Goal: Information Seeking & Learning: Learn about a topic

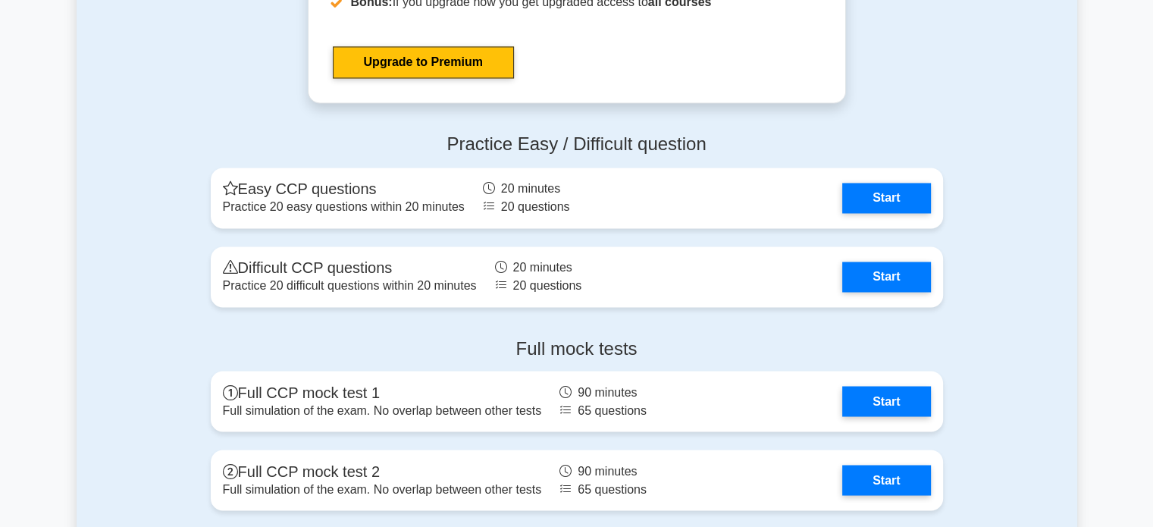
scroll to position [2559, 0]
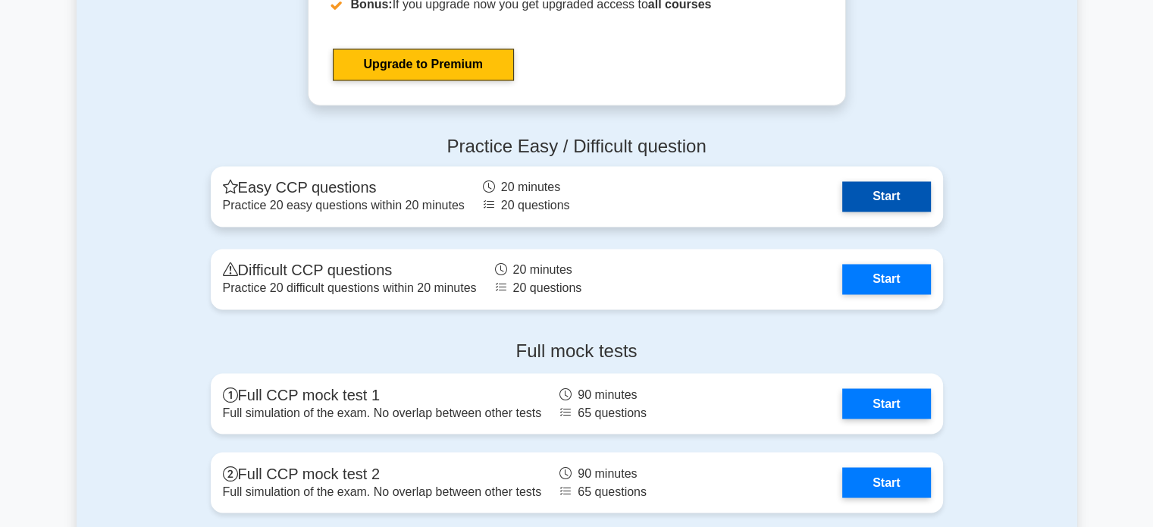
click at [871, 199] on link "Start" at bounding box center [886, 196] width 88 height 30
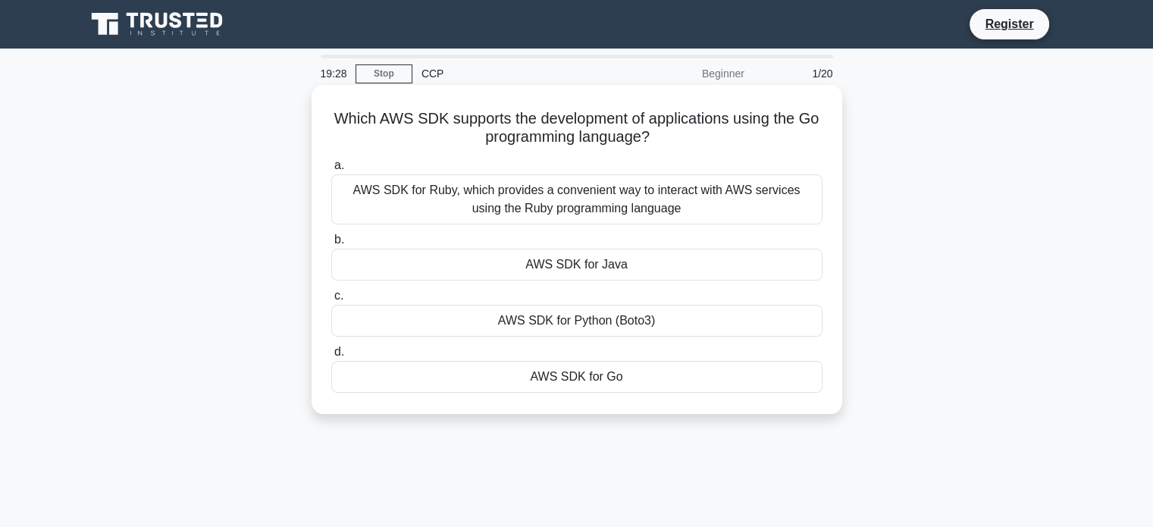
click at [642, 316] on div "AWS SDK for Python (Boto3)" at bounding box center [576, 321] width 491 height 32
click at [331, 301] on input "c. AWS SDK for Python (Boto3)" at bounding box center [331, 296] width 0 height 10
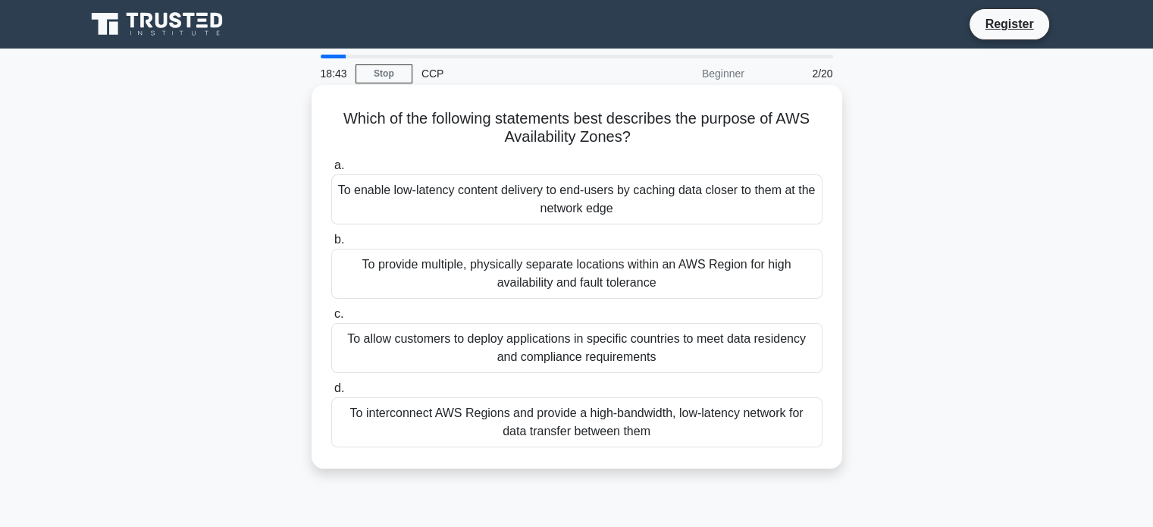
click at [428, 187] on div "To enable low-latency content delivery to end-users by caching data closer to t…" at bounding box center [576, 199] width 491 height 50
click at [331, 171] on input "a. To enable low-latency content delivery to end-users by caching data closer t…" at bounding box center [331, 166] width 0 height 10
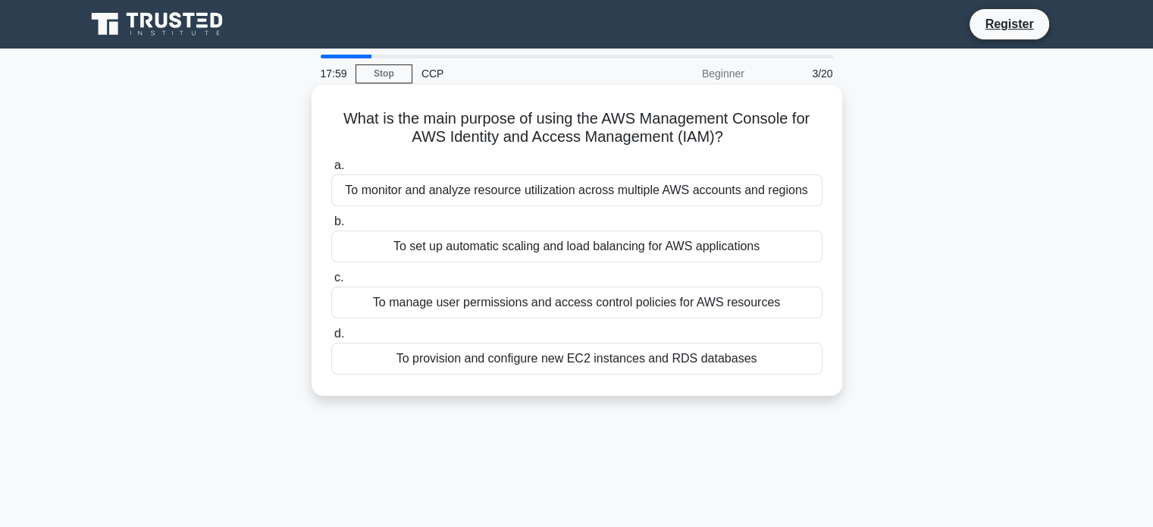
click at [381, 297] on div "To manage user permissions and access control policies for AWS resources" at bounding box center [576, 303] width 491 height 32
click at [331, 283] on input "c. To manage user permissions and access control policies for AWS resources" at bounding box center [331, 278] width 0 height 10
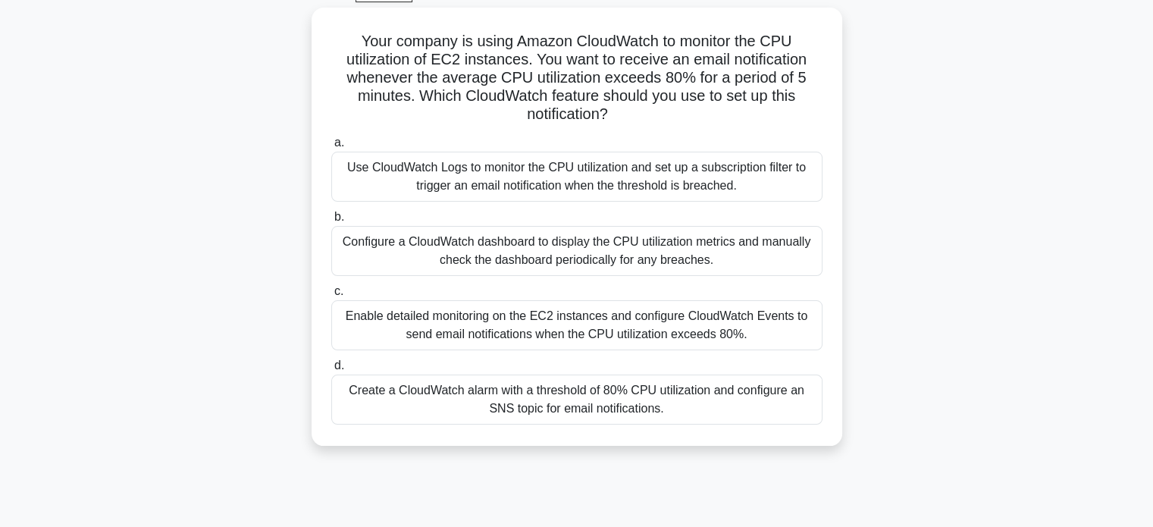
scroll to position [82, 0]
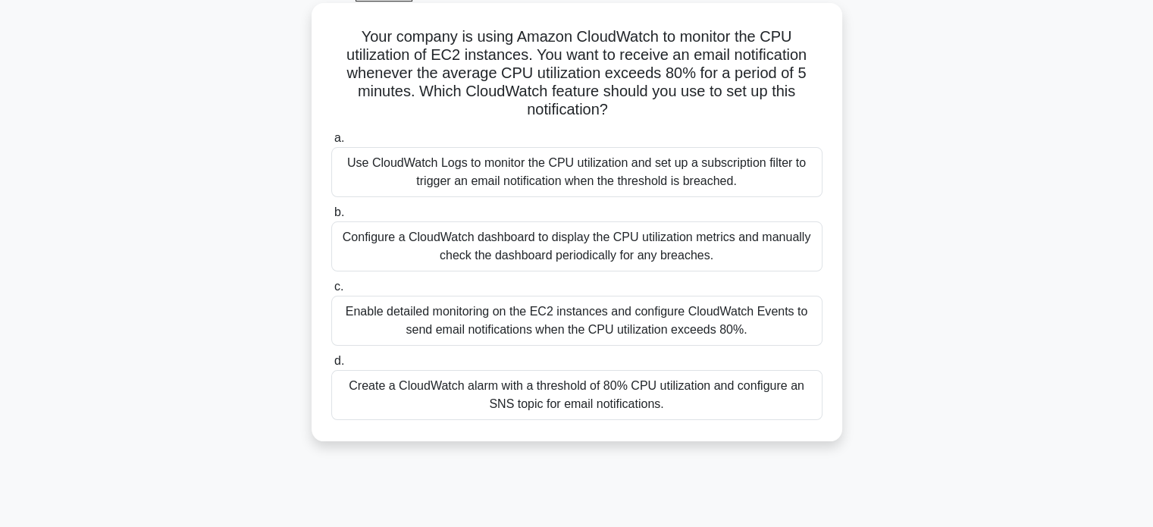
click at [658, 402] on div "Create a CloudWatch alarm with a threshold of 80% CPU utilization and configure…" at bounding box center [576, 395] width 491 height 50
click at [331, 366] on input "d. Create a CloudWatch alarm with a threshold of 80% CPU utilization and config…" at bounding box center [331, 361] width 0 height 10
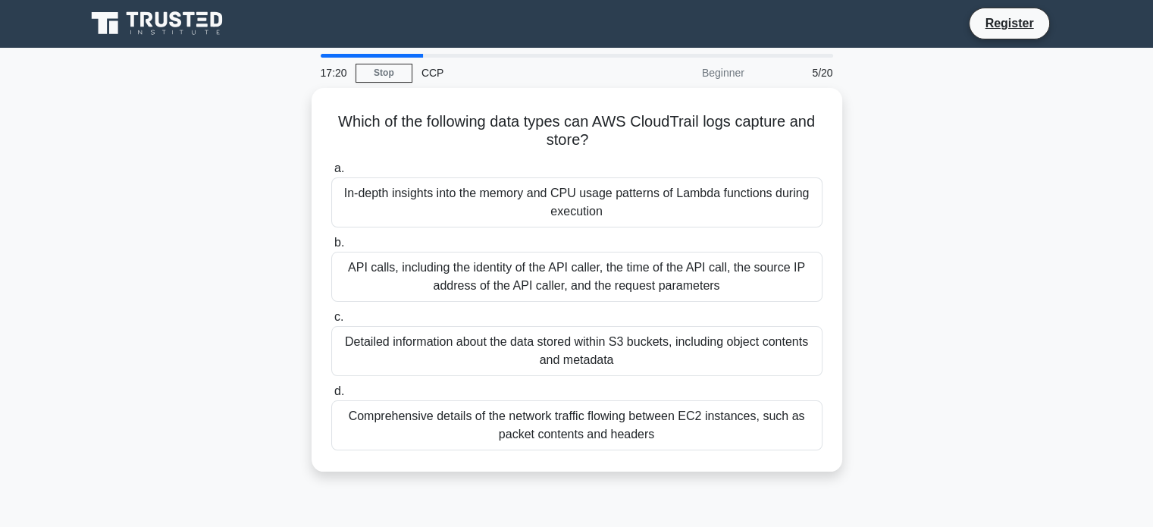
scroll to position [0, 0]
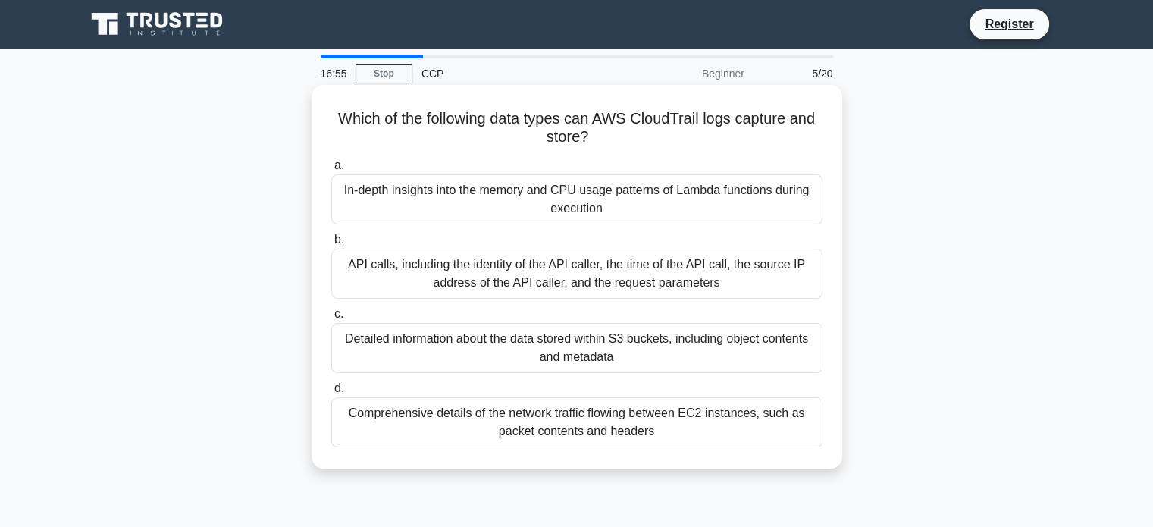
click at [634, 290] on div "API calls, including the identity of the API caller, the time of the API call, …" at bounding box center [576, 274] width 491 height 50
click at [331, 245] on input "b. API calls, including the identity of the API caller, the time of the API cal…" at bounding box center [331, 240] width 0 height 10
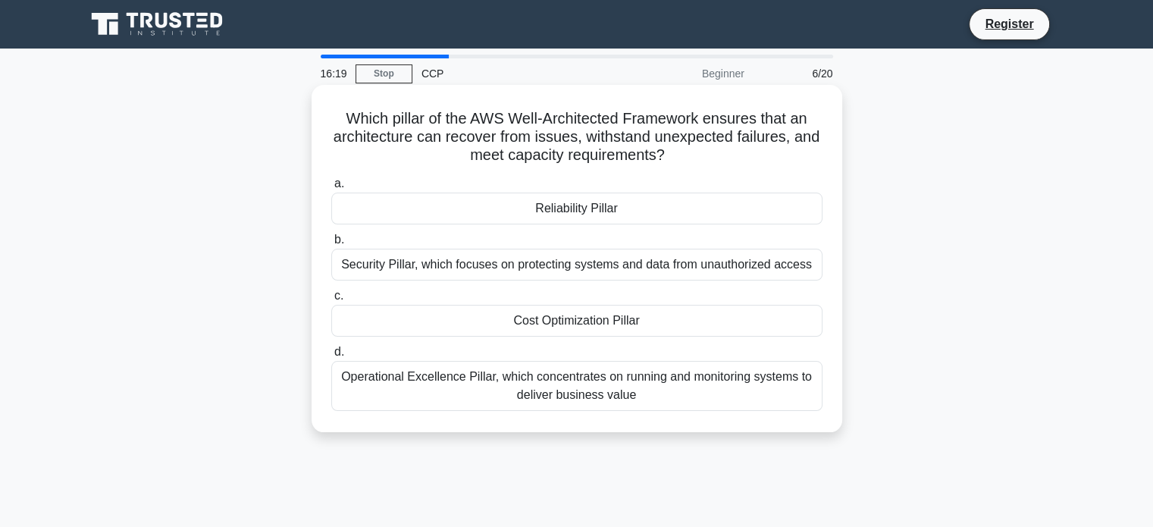
click at [649, 205] on div "Reliability Pillar" at bounding box center [576, 209] width 491 height 32
click at [331, 189] on input "a. Reliability Pillar" at bounding box center [331, 184] width 0 height 10
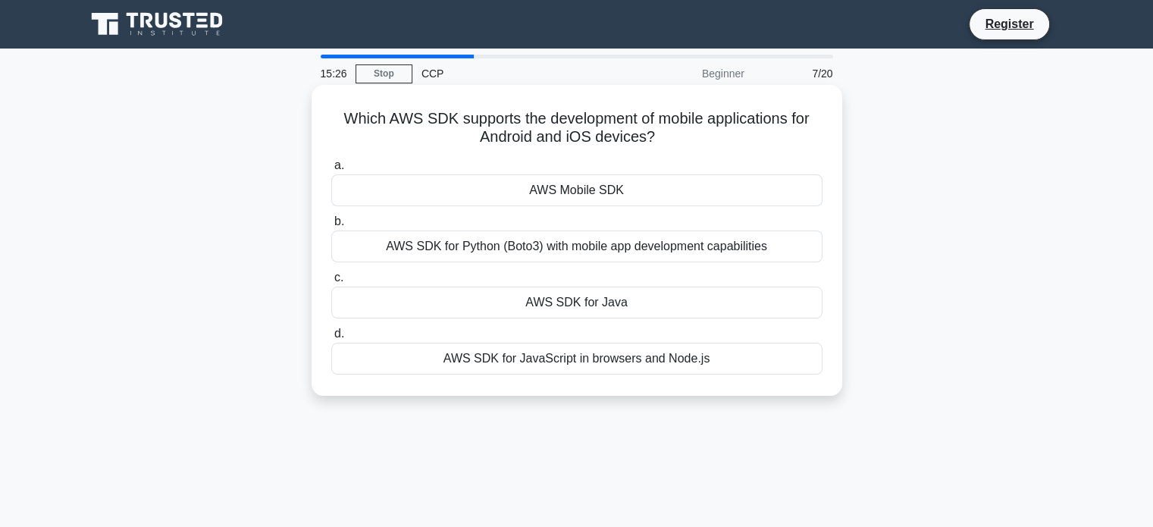
click at [625, 248] on div "AWS SDK for Python (Boto3) with mobile app development capabilities" at bounding box center [576, 246] width 491 height 32
click at [331, 227] on input "b. AWS SDK for Python (Boto3) with mobile app development capabilities" at bounding box center [331, 222] width 0 height 10
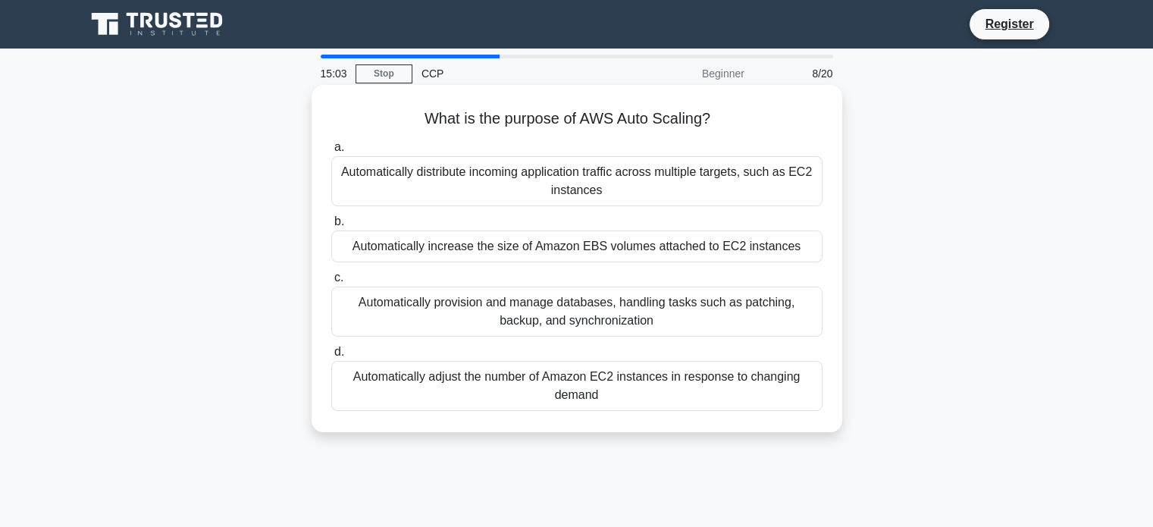
click at [519, 393] on div "Automatically adjust the number of Amazon EC2 instances in response to changing…" at bounding box center [576, 386] width 491 height 50
click at [331, 357] on input "d. Automatically adjust the number of Amazon EC2 instances in response to chang…" at bounding box center [331, 352] width 0 height 10
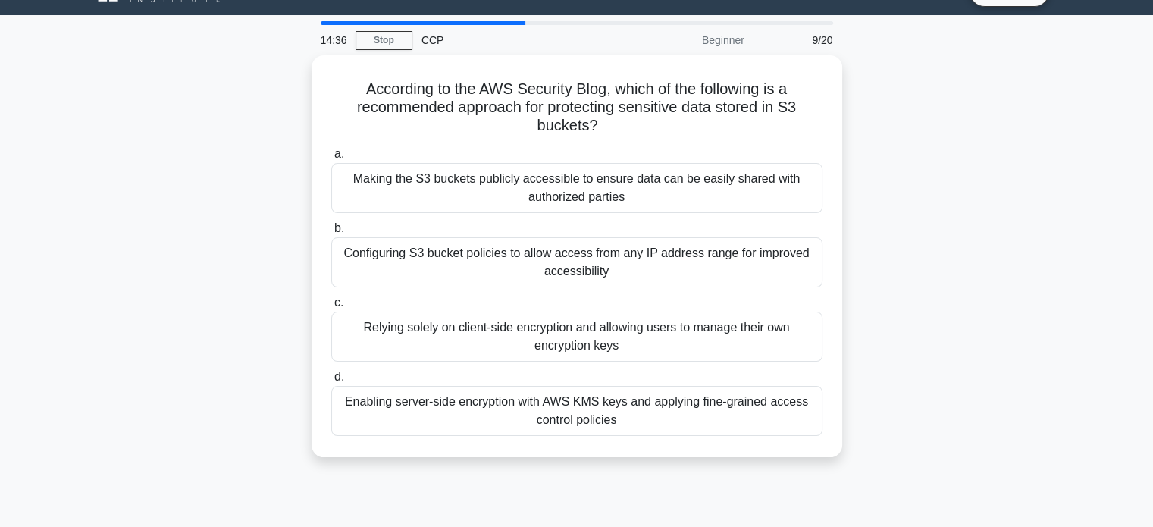
scroll to position [33, 0]
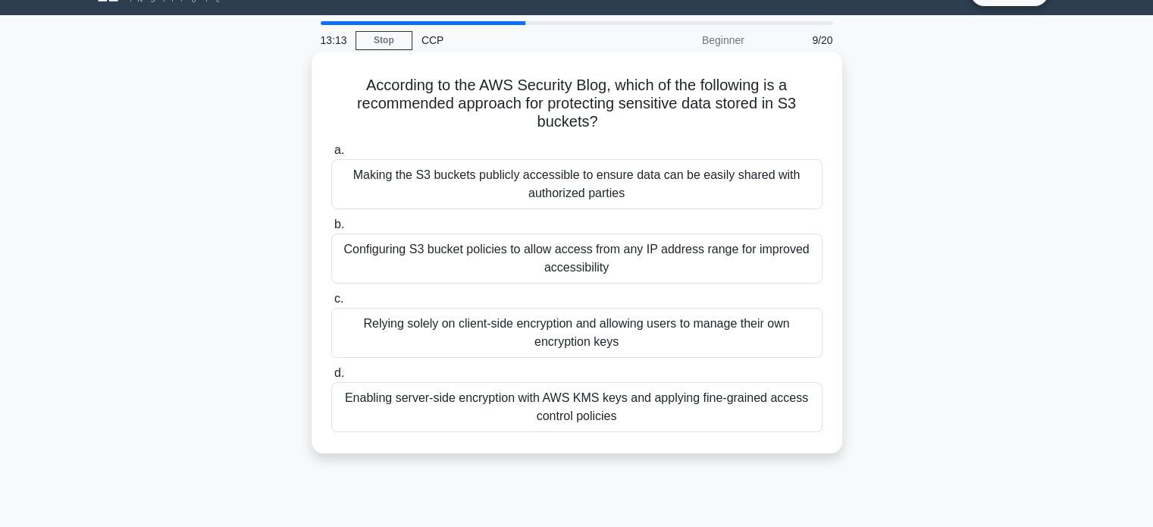
click at [513, 400] on div "Enabling server-side encryption with AWS KMS keys and applying fine-grained acc…" at bounding box center [576, 407] width 491 height 50
click at [331, 378] on input "d. Enabling server-side encryption with AWS KMS keys and applying fine-grained …" at bounding box center [331, 373] width 0 height 10
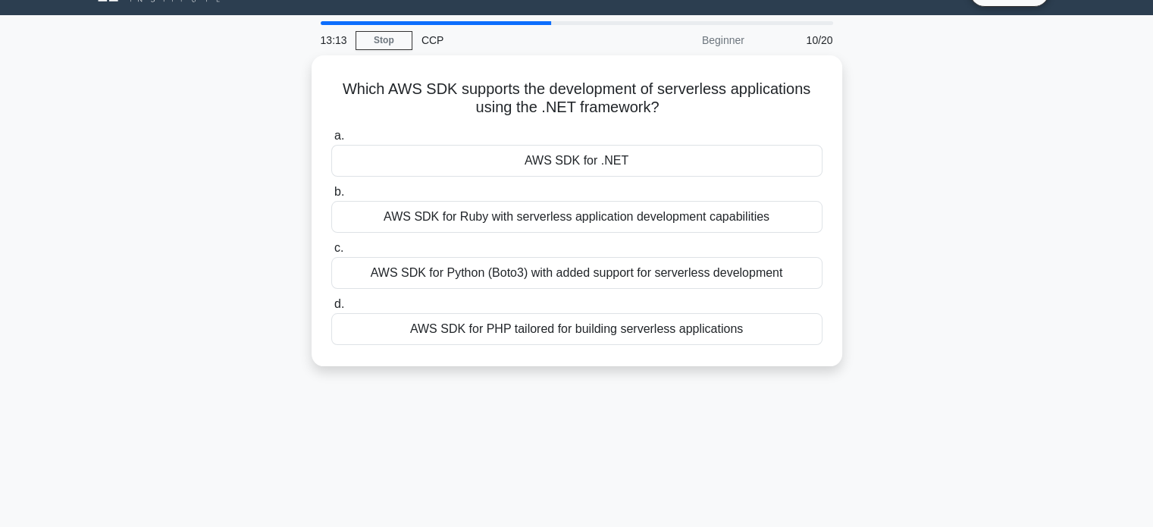
scroll to position [0, 0]
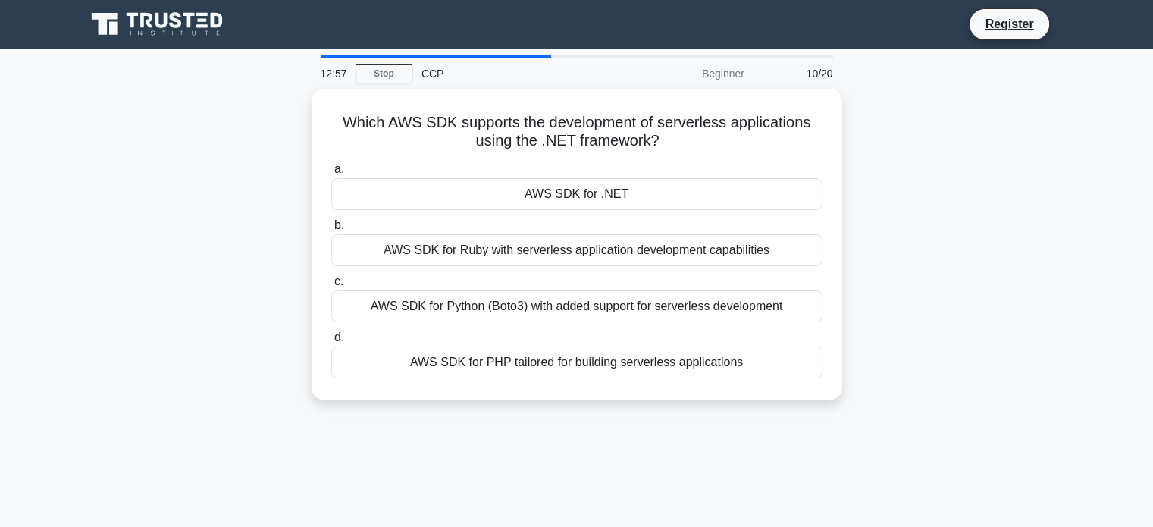
click at [513, 400] on div "Which AWS SDK supports the development of serverless applications using the .NE…" at bounding box center [577, 253] width 1001 height 329
click at [516, 446] on div "12:54 Stop CCP Beginner 10/20 Which AWS SDK supports the development of serverl…" at bounding box center [577, 434] width 1001 height 758
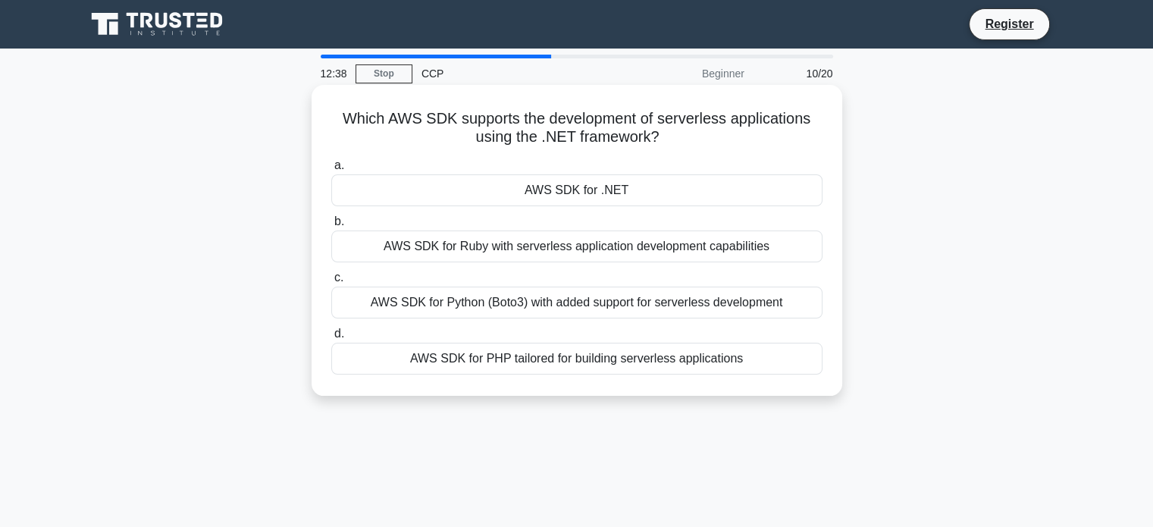
click at [533, 198] on div "AWS SDK for .NET" at bounding box center [576, 190] width 491 height 32
click at [331, 171] on input "a. AWS SDK for .NET" at bounding box center [331, 166] width 0 height 10
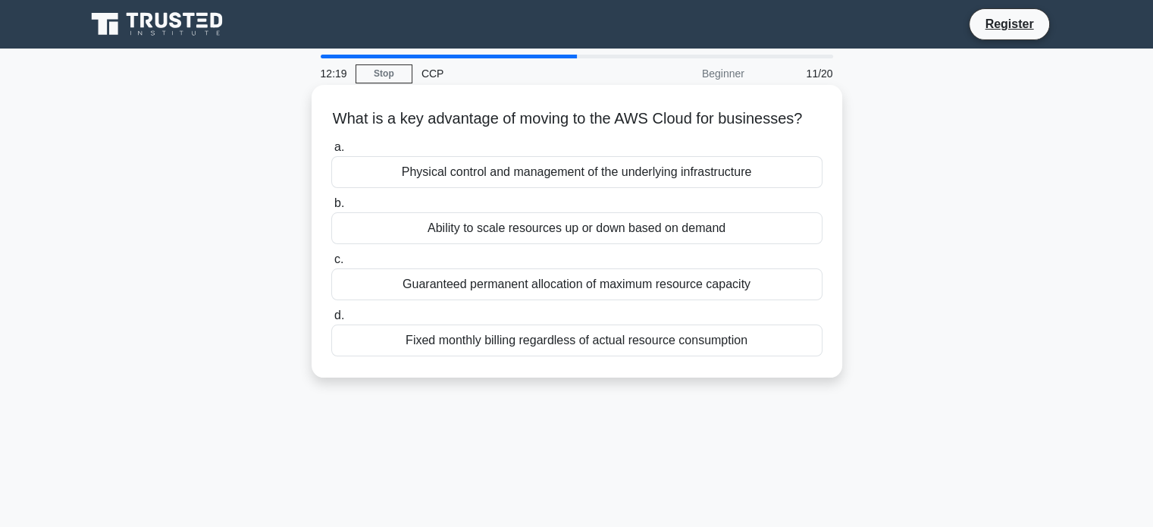
click at [349, 242] on div "Ability to scale resources up or down based on demand" at bounding box center [576, 228] width 491 height 32
click at [331, 208] on input "b. Ability to scale resources up or down based on demand" at bounding box center [331, 204] width 0 height 10
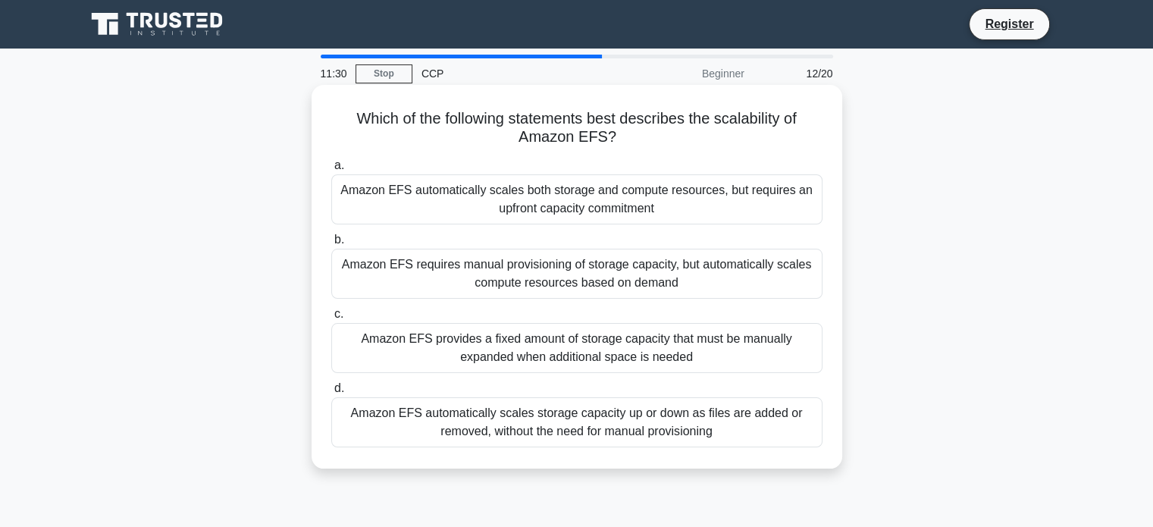
click at [388, 430] on div "Amazon EFS automatically scales storage capacity up or down as files are added …" at bounding box center [576, 422] width 491 height 50
click at [331, 393] on input "d. Amazon EFS automatically scales storage capacity up or down as files are add…" at bounding box center [331, 389] width 0 height 10
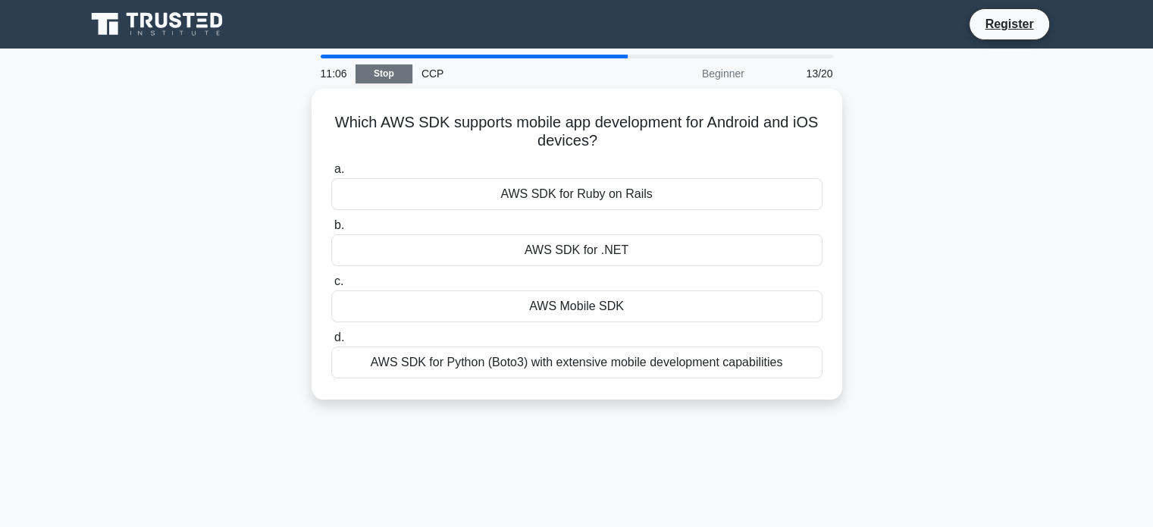
click at [391, 77] on link "Stop" at bounding box center [384, 73] width 57 height 19
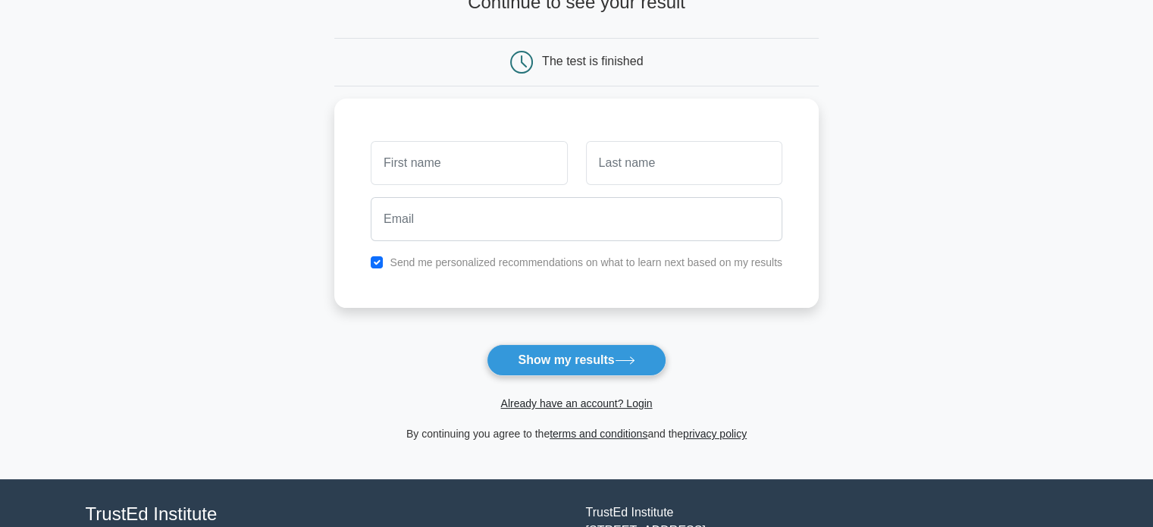
scroll to position [130, 0]
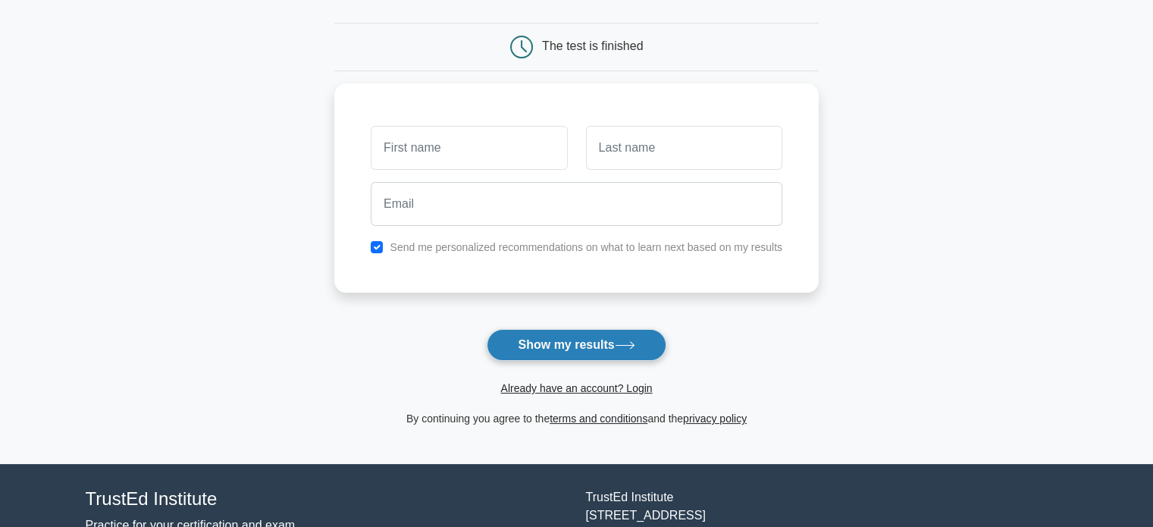
click at [594, 343] on button "Show my results" at bounding box center [576, 345] width 179 height 32
click at [469, 151] on input "text" at bounding box center [469, 144] width 196 height 44
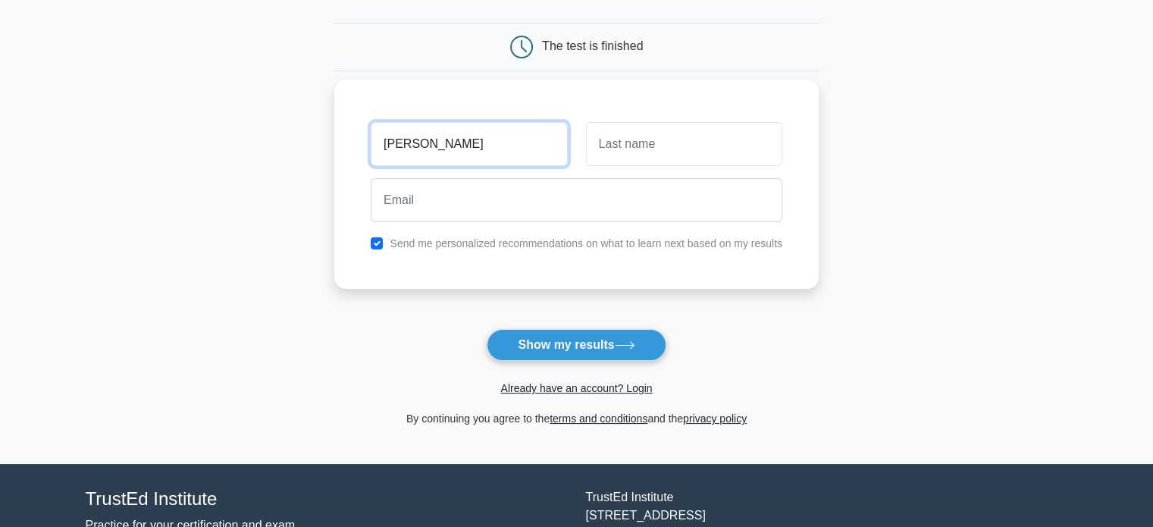
type input "tanishka"
click at [699, 130] on input "text" at bounding box center [684, 144] width 196 height 44
type input "yembar"
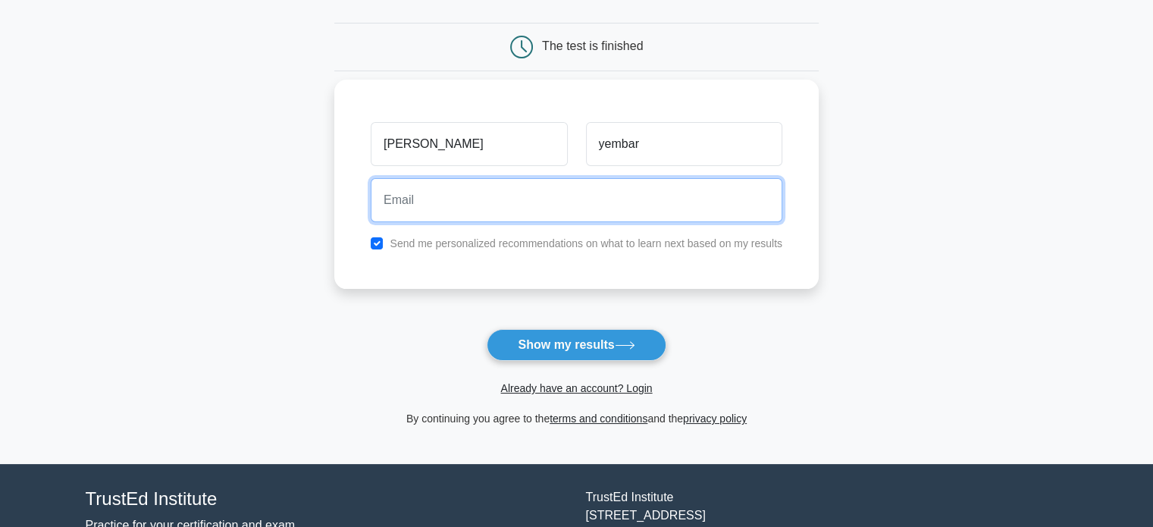
click at [639, 202] on input "email" at bounding box center [577, 200] width 412 height 44
type input "tanishkayembar@gmail.com"
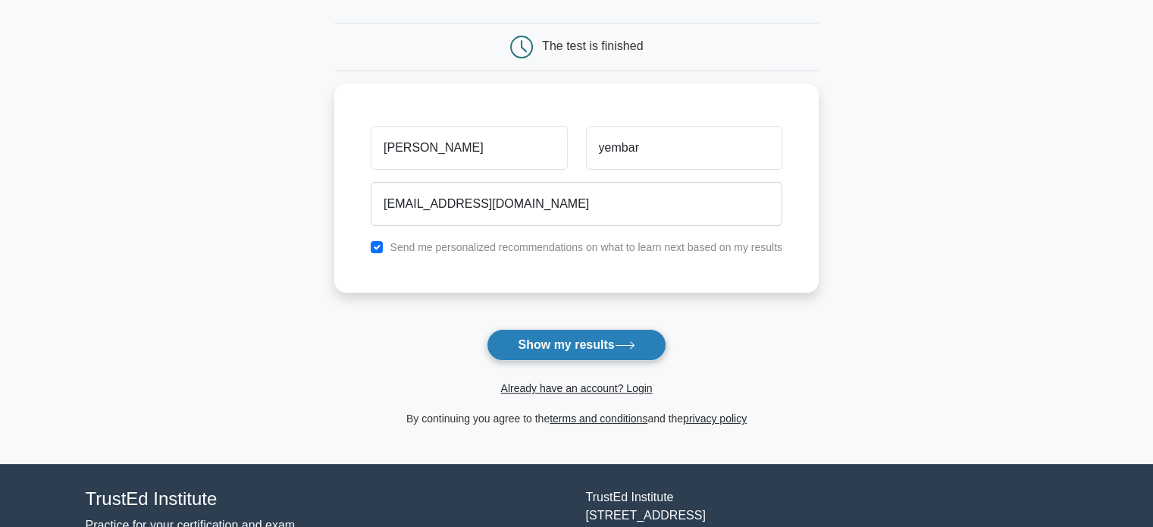
click at [601, 345] on button "Show my results" at bounding box center [576, 345] width 179 height 32
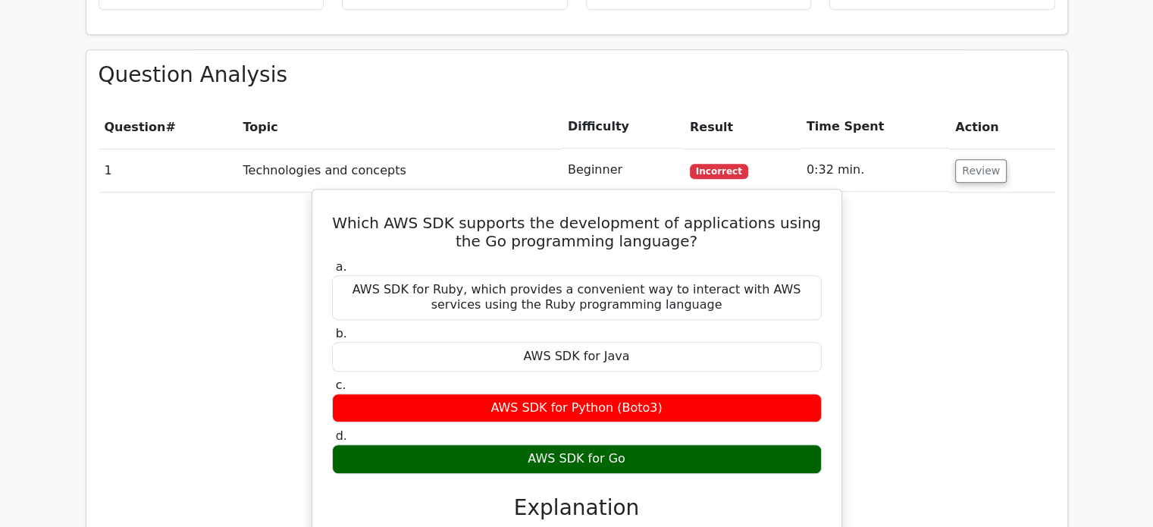
scroll to position [982, 0]
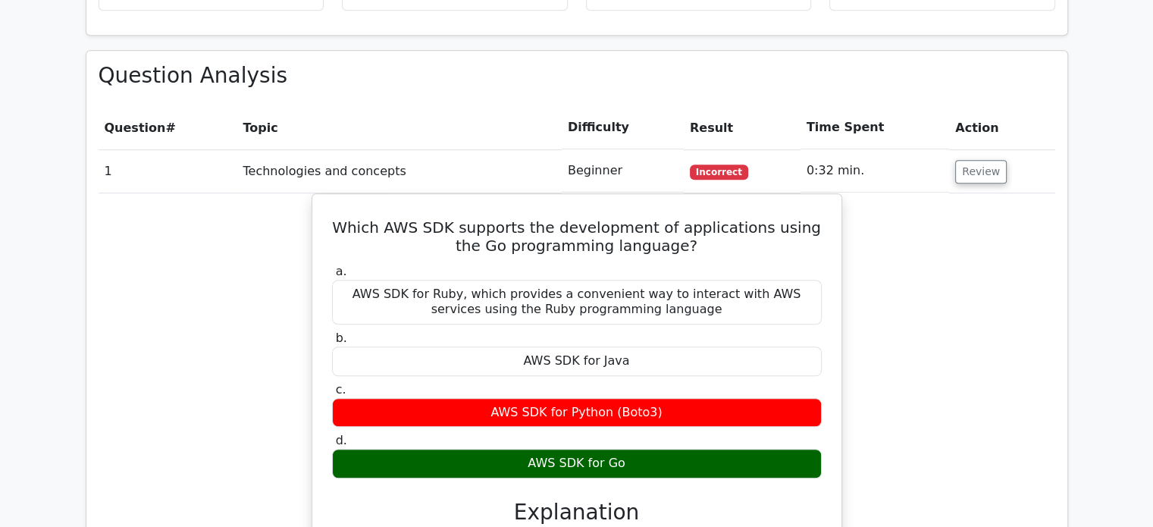
click at [709, 106] on th "Result" at bounding box center [742, 127] width 117 height 43
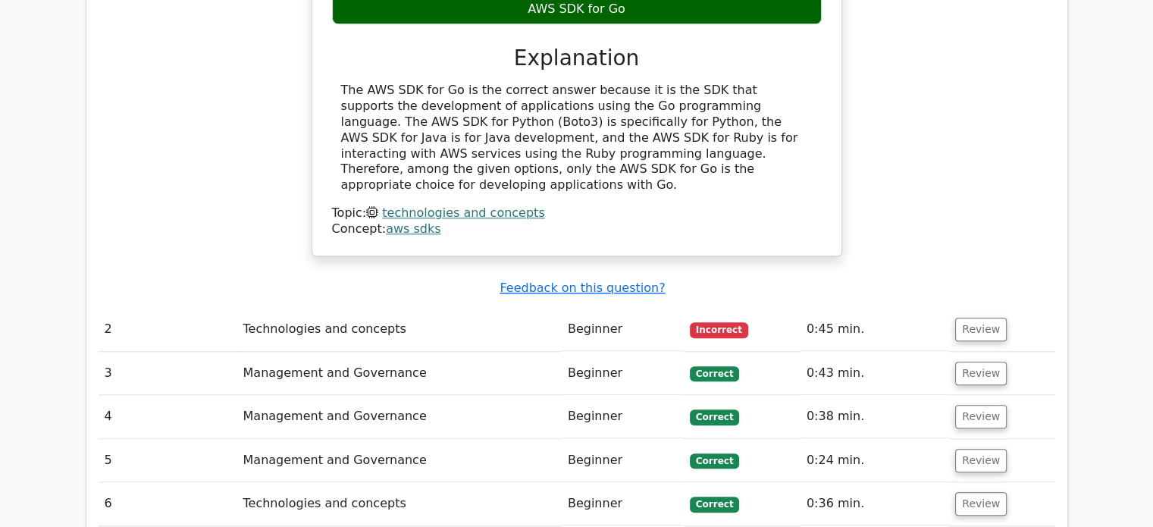
scroll to position [1389, 0]
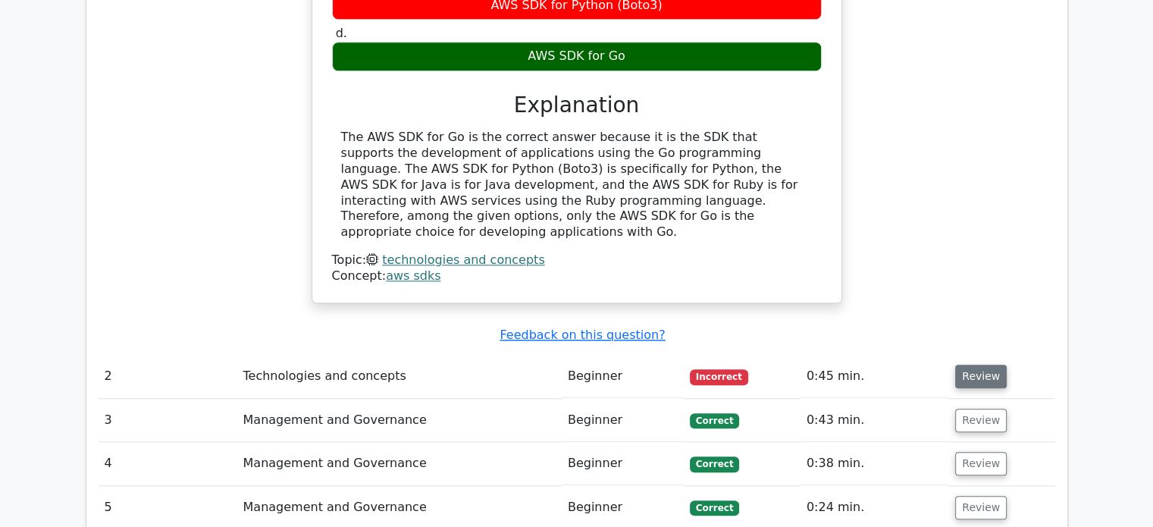
click at [967, 365] on button "Review" at bounding box center [981, 377] width 52 height 24
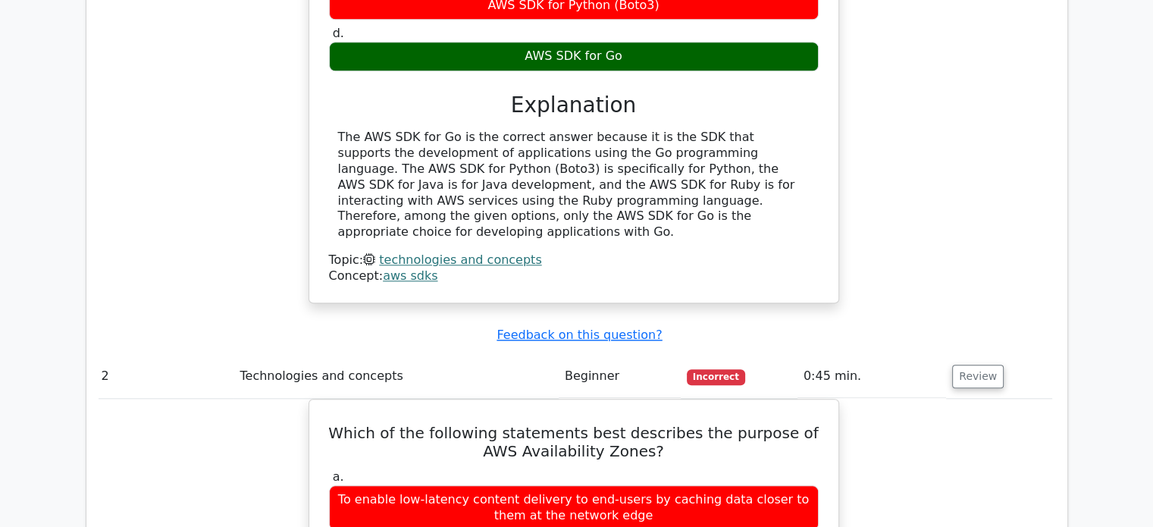
scroll to position [0, 0]
click at [911, 355] on td "0:45 min." at bounding box center [875, 376] width 149 height 43
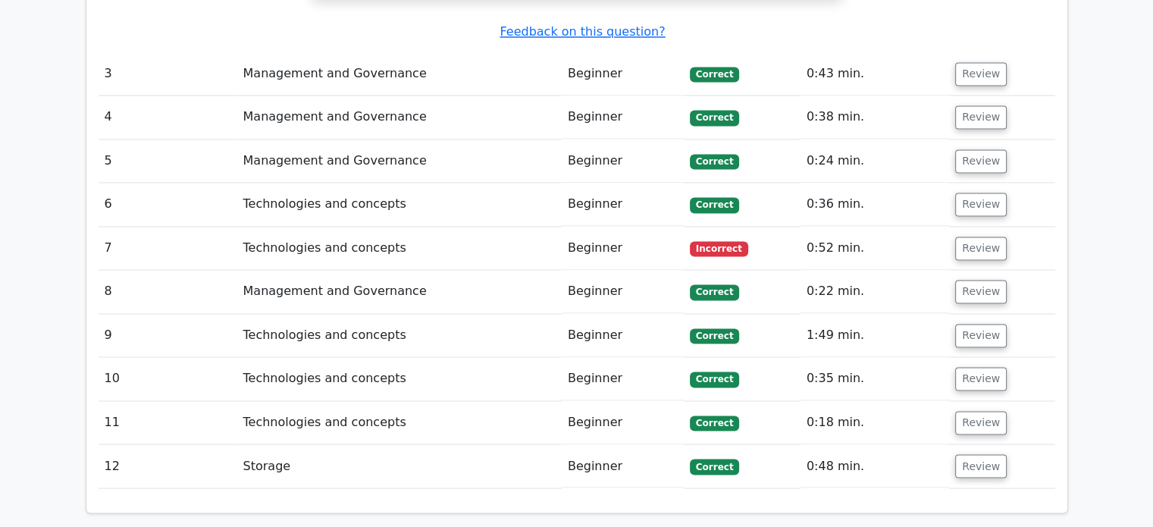
scroll to position [2447, 0]
click at [976, 236] on button "Review" at bounding box center [981, 248] width 52 height 24
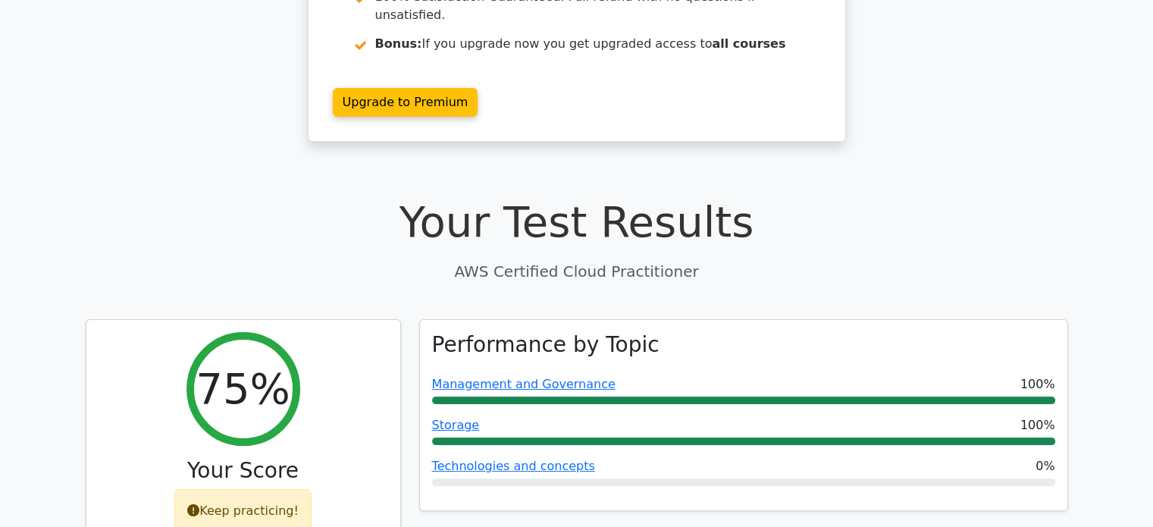
scroll to position [0, 0]
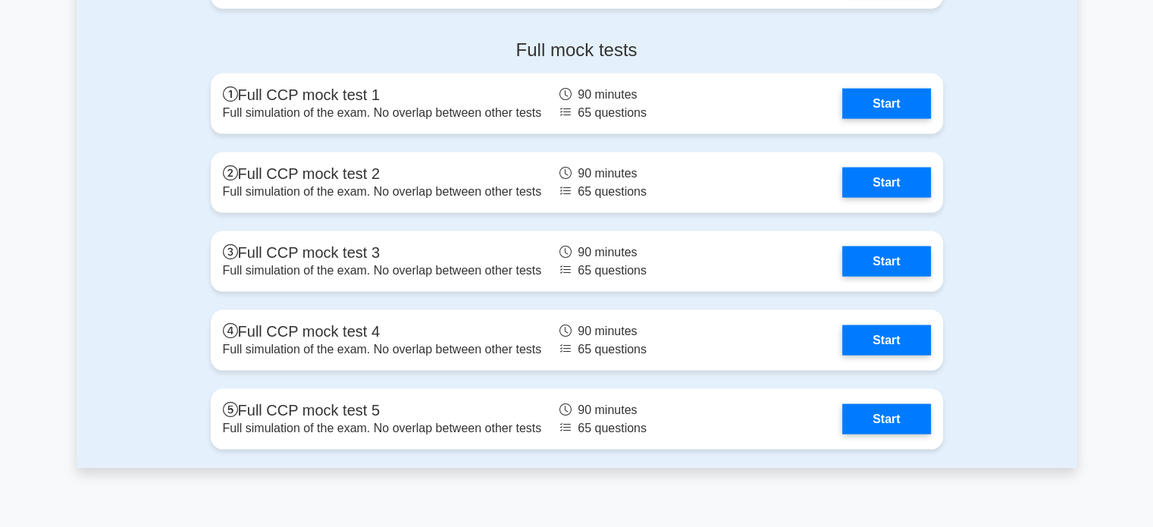
scroll to position [3121, 0]
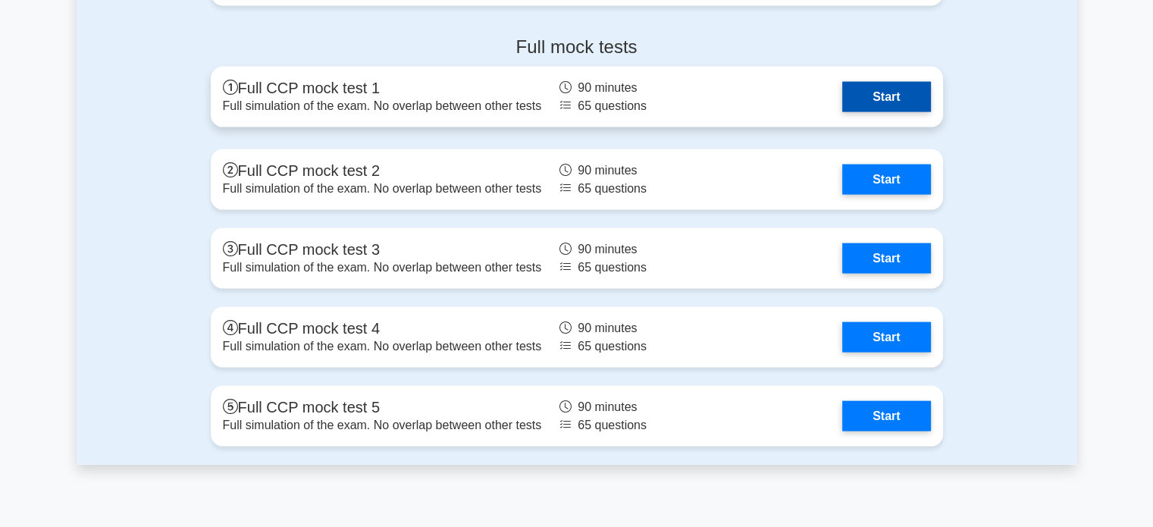
drag, startPoint x: 889, startPoint y: 102, endPoint x: 897, endPoint y: 86, distance: 17.3
click at [897, 86] on link "Start" at bounding box center [886, 97] width 88 height 30
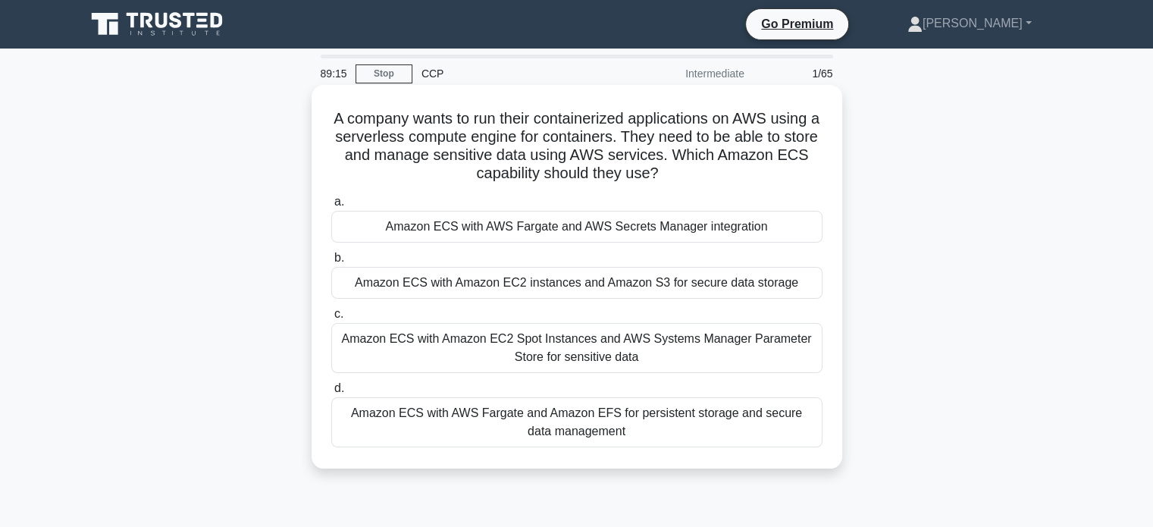
click at [453, 227] on div "Amazon ECS with AWS Fargate and AWS Secrets Manager integration" at bounding box center [576, 227] width 491 height 32
click at [331, 207] on input "a. Amazon ECS with AWS Fargate and AWS Secrets Manager integration" at bounding box center [331, 202] width 0 height 10
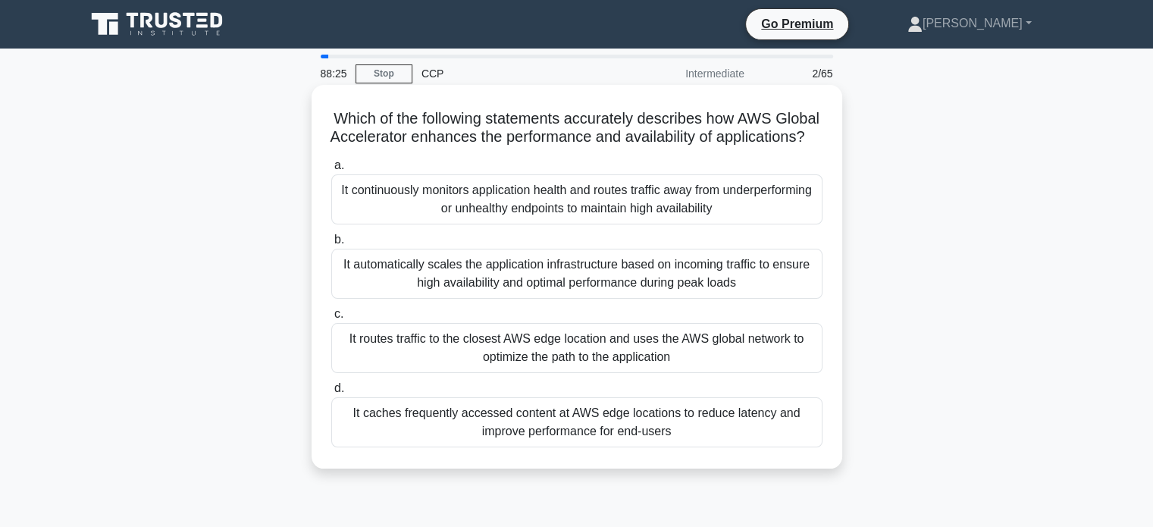
click at [389, 365] on div "It routes traffic to the closest AWS edge location and uses the AWS global netw…" at bounding box center [576, 348] width 491 height 50
click at [331, 319] on input "c. It routes traffic to the closest AWS edge location and uses the AWS global n…" at bounding box center [331, 314] width 0 height 10
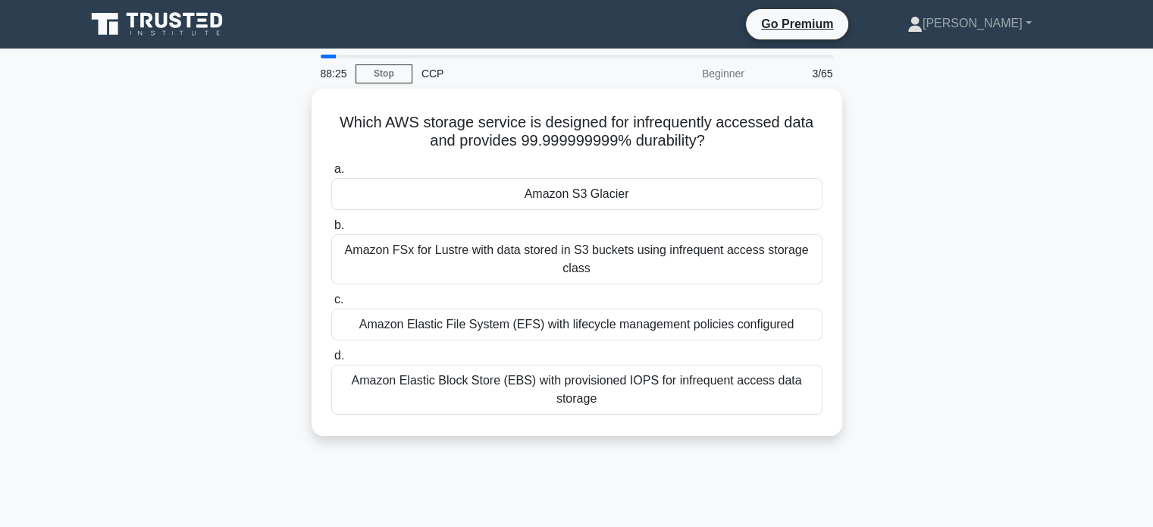
click at [389, 365] on div "Amazon Elastic Block Store (EBS) with provisioned IOPS for infrequent access da…" at bounding box center [576, 390] width 491 height 50
click at [331, 361] on input "d. Amazon Elastic Block Store (EBS) with provisioned IOPS for infrequent access…" at bounding box center [331, 356] width 0 height 10
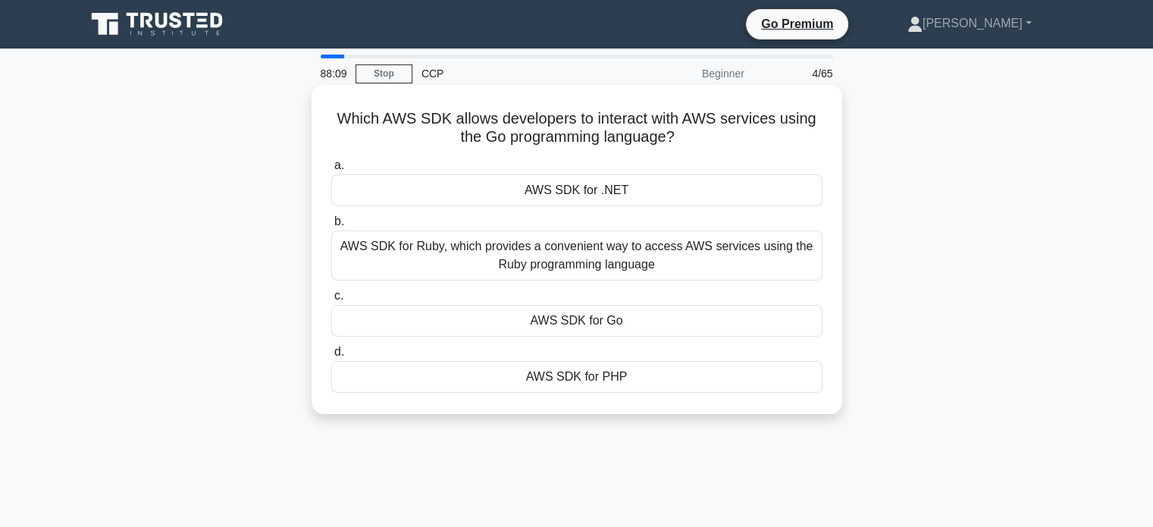
click at [619, 321] on div "AWS SDK for Go" at bounding box center [576, 321] width 491 height 32
click at [331, 301] on input "c. AWS SDK for Go" at bounding box center [331, 296] width 0 height 10
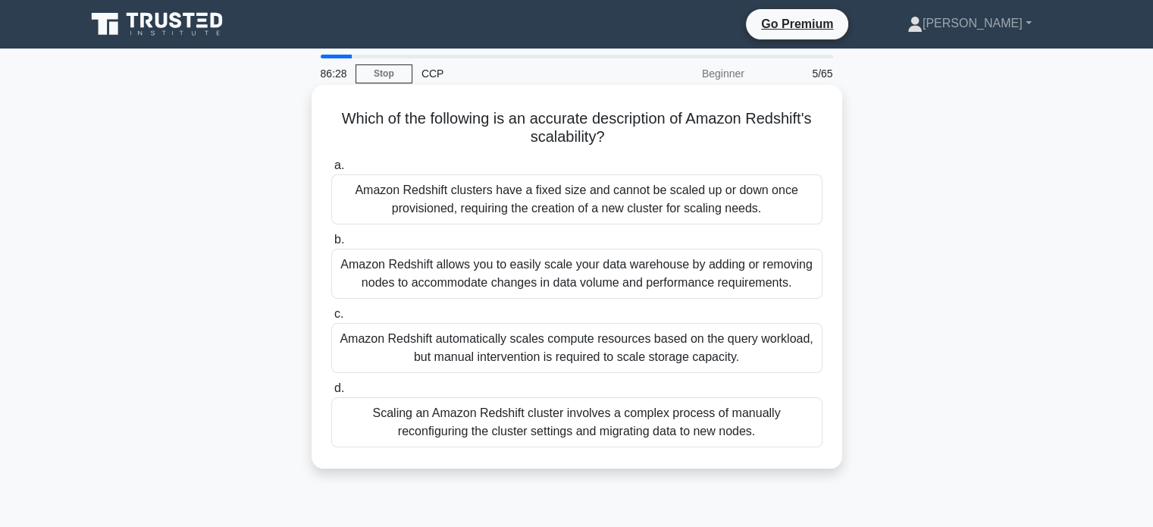
click at [721, 357] on div "Amazon Redshift automatically scales compute resources based on the query workl…" at bounding box center [576, 348] width 491 height 50
click at [331, 319] on input "c. Amazon Redshift automatically scales compute resources based on the query wo…" at bounding box center [331, 314] width 0 height 10
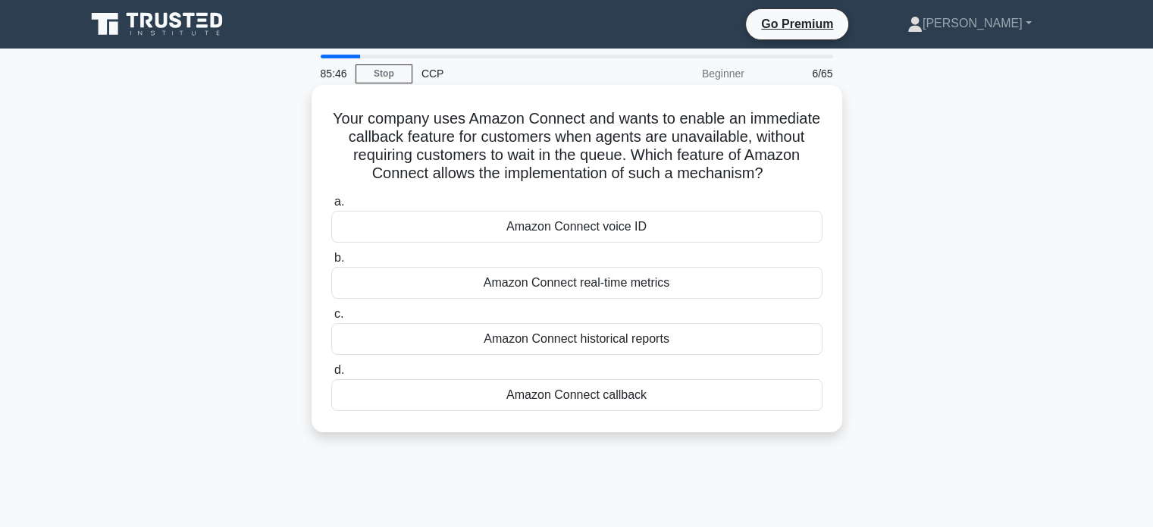
click at [724, 399] on div "Amazon Connect callback" at bounding box center [576, 395] width 491 height 32
click at [331, 375] on input "d. Amazon Connect callback" at bounding box center [331, 370] width 0 height 10
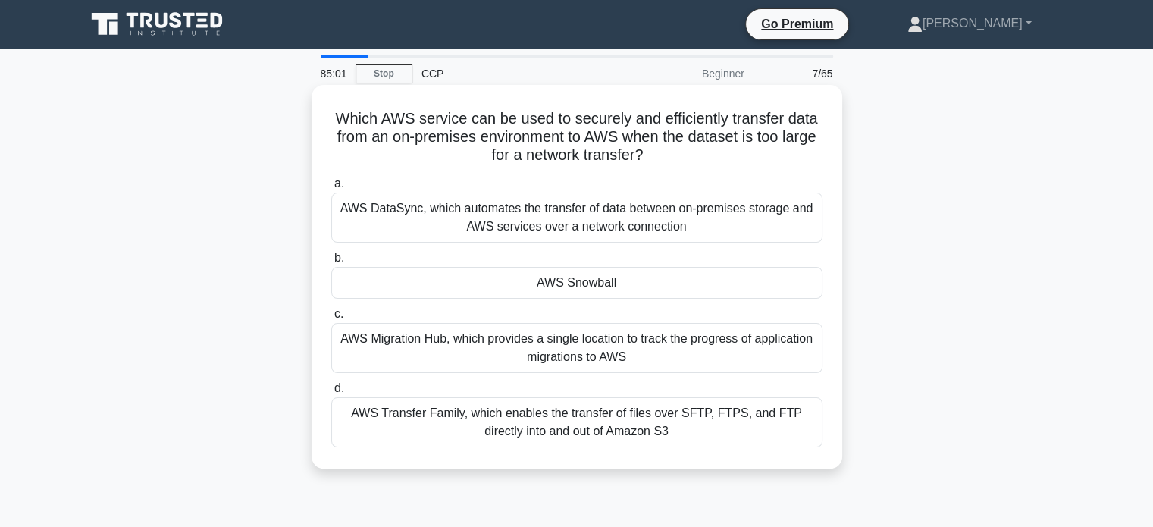
click at [731, 275] on div "AWS Snowball" at bounding box center [576, 283] width 491 height 32
click at [331, 263] on input "b. AWS Snowball" at bounding box center [331, 258] width 0 height 10
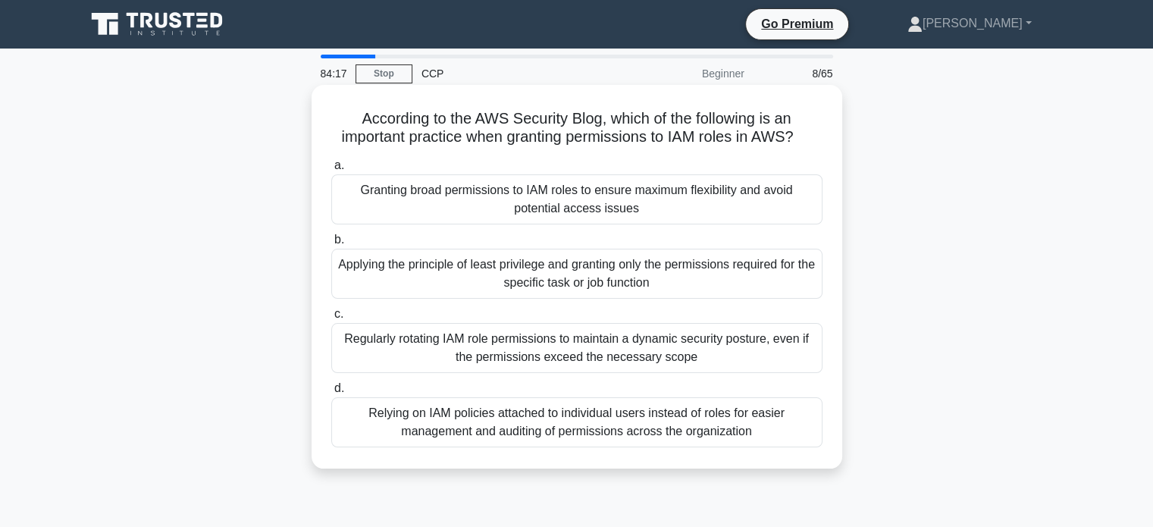
click at [711, 260] on div "Applying the principle of least privilege and granting only the permissions req…" at bounding box center [576, 274] width 491 height 50
click at [331, 245] on input "b. Applying the principle of least privilege and granting only the permissions …" at bounding box center [331, 240] width 0 height 10
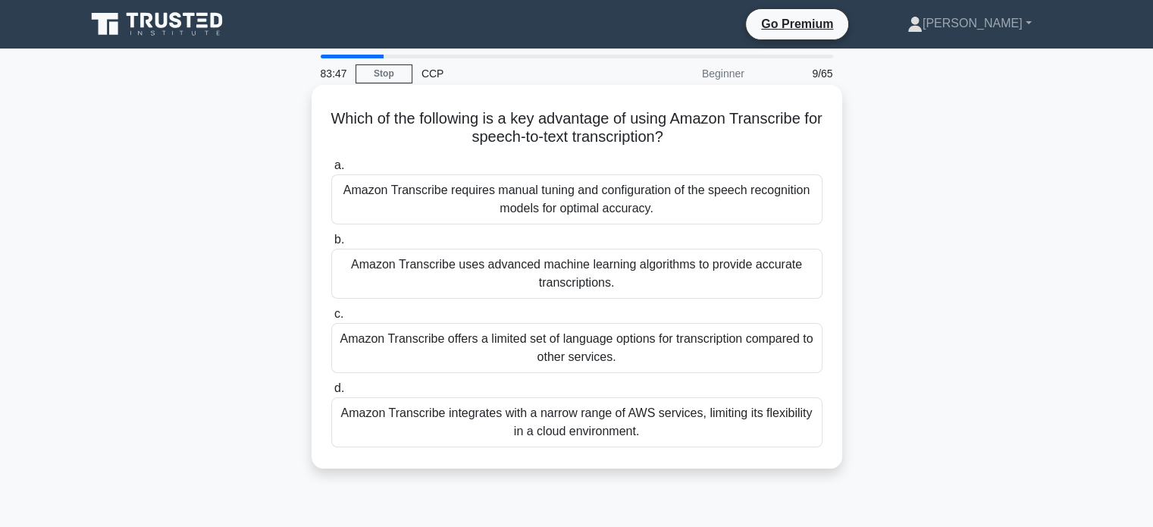
click at [636, 279] on div "Amazon Transcribe uses advanced machine learning algorithms to provide accurate…" at bounding box center [576, 274] width 491 height 50
click at [331, 245] on input "b. Amazon Transcribe uses advanced machine learning algorithms to provide accur…" at bounding box center [331, 240] width 0 height 10
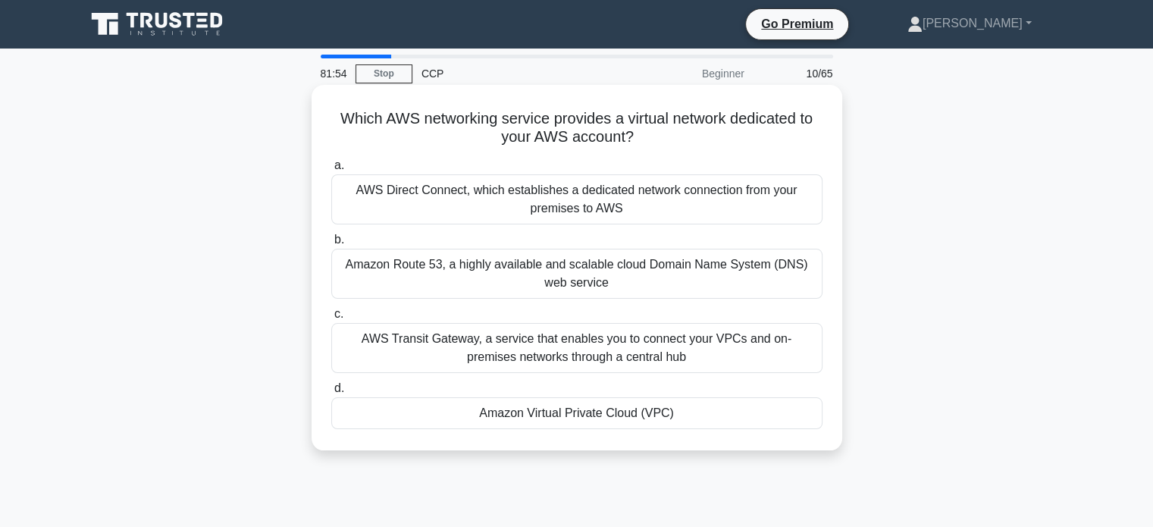
click at [603, 418] on div "Amazon Virtual Private Cloud (VPC)" at bounding box center [576, 413] width 491 height 32
click at [331, 393] on input "d. Amazon Virtual Private Cloud (VPC)" at bounding box center [331, 389] width 0 height 10
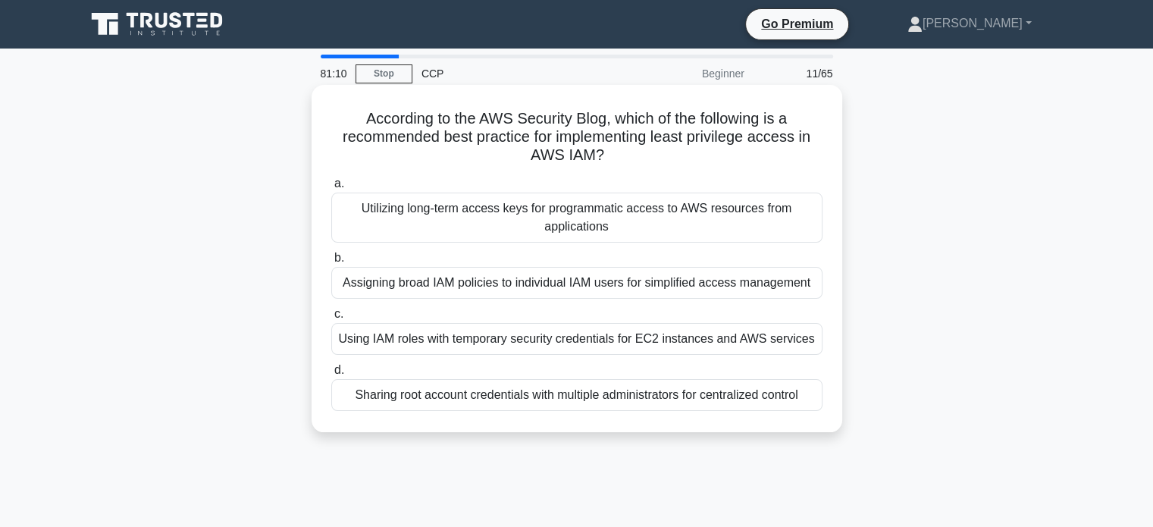
click at [628, 329] on div "Using IAM roles with temporary security credentials for EC2 instances and AWS s…" at bounding box center [576, 339] width 491 height 32
click at [331, 319] on input "c. Using IAM roles with temporary security credentials for EC2 instances and AW…" at bounding box center [331, 314] width 0 height 10
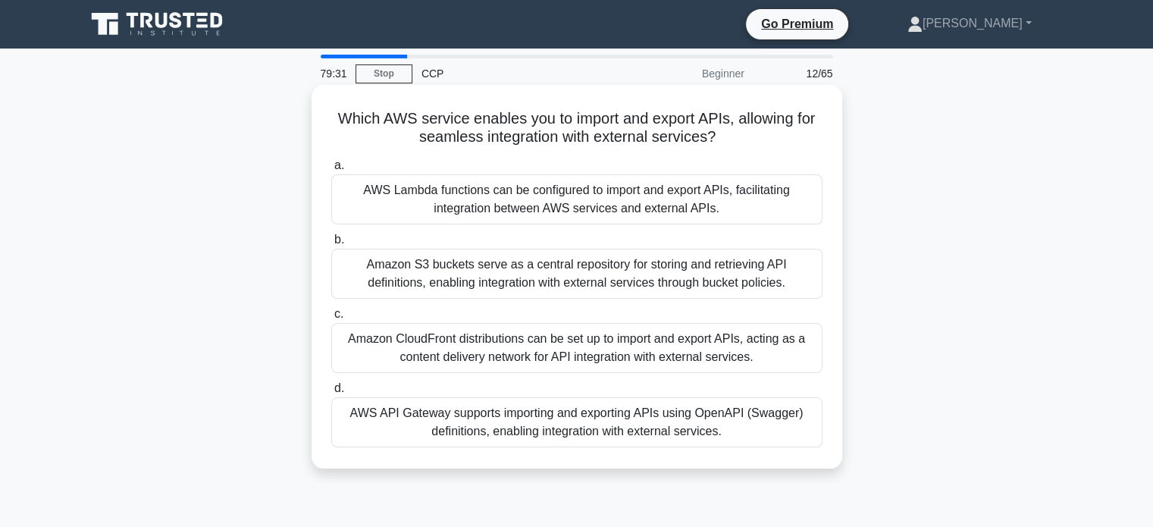
click at [421, 422] on div "AWS API Gateway supports importing and exporting APIs using OpenAPI (Swagger) d…" at bounding box center [576, 422] width 491 height 50
click at [331, 393] on input "d. AWS API Gateway supports importing and exporting APIs using OpenAPI (Swagger…" at bounding box center [331, 389] width 0 height 10
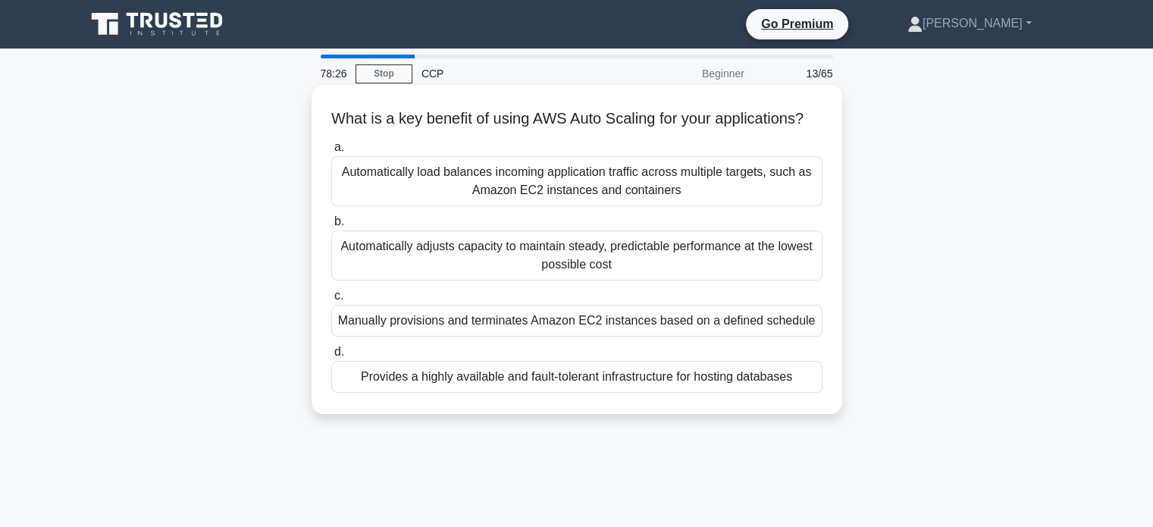
click at [405, 190] on div "Automatically load balances incoming application traffic across multiple target…" at bounding box center [576, 181] width 491 height 50
click at [331, 152] on input "a. Automatically load balances incoming application traffic across multiple tar…" at bounding box center [331, 148] width 0 height 10
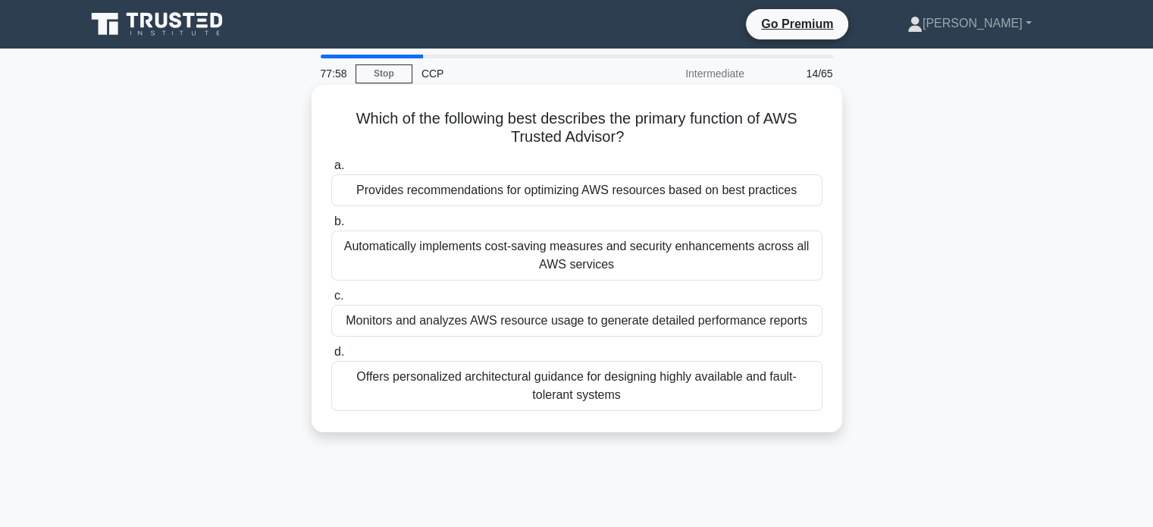
click at [377, 186] on div "Provides recommendations for optimizing AWS resources based on best practices" at bounding box center [576, 190] width 491 height 32
click at [331, 171] on input "a. Provides recommendations for optimizing AWS resources based on best practices" at bounding box center [331, 166] width 0 height 10
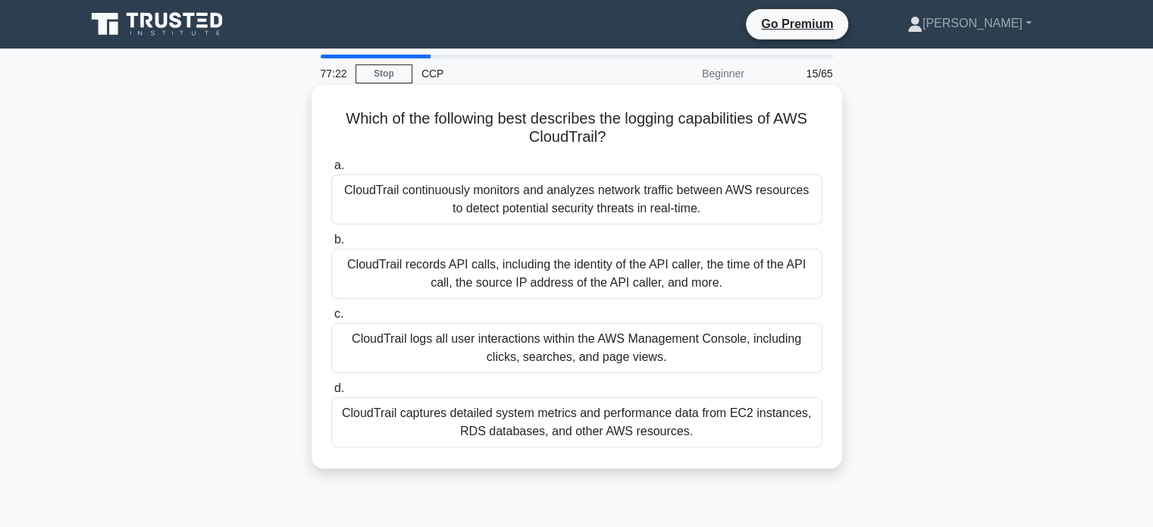
click at [433, 269] on div "CloudTrail records API calls, including the identity of the API caller, the tim…" at bounding box center [576, 274] width 491 height 50
click at [331, 245] on input "b. CloudTrail records API calls, including the identity of the API caller, the …" at bounding box center [331, 240] width 0 height 10
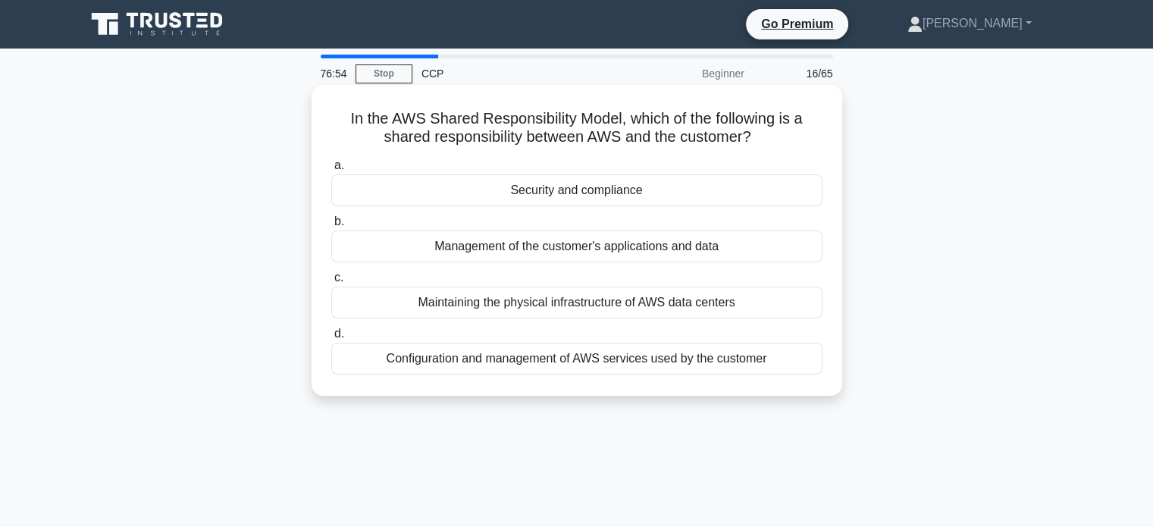
click at [447, 363] on div "Configuration and management of AWS services used by the customer" at bounding box center [576, 359] width 491 height 32
click at [331, 339] on input "d. Configuration and management of AWS services used by the customer" at bounding box center [331, 334] width 0 height 10
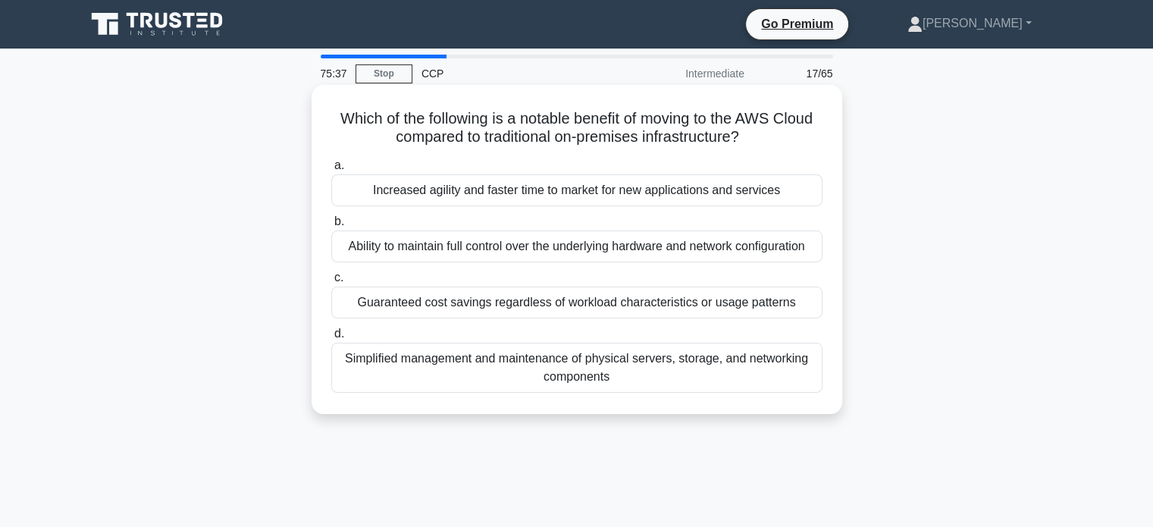
click at [428, 365] on div "Simplified management and maintenance of physical servers, storage, and network…" at bounding box center [576, 368] width 491 height 50
click at [331, 339] on input "d. Simplified management and maintenance of physical servers, storage, and netw…" at bounding box center [331, 334] width 0 height 10
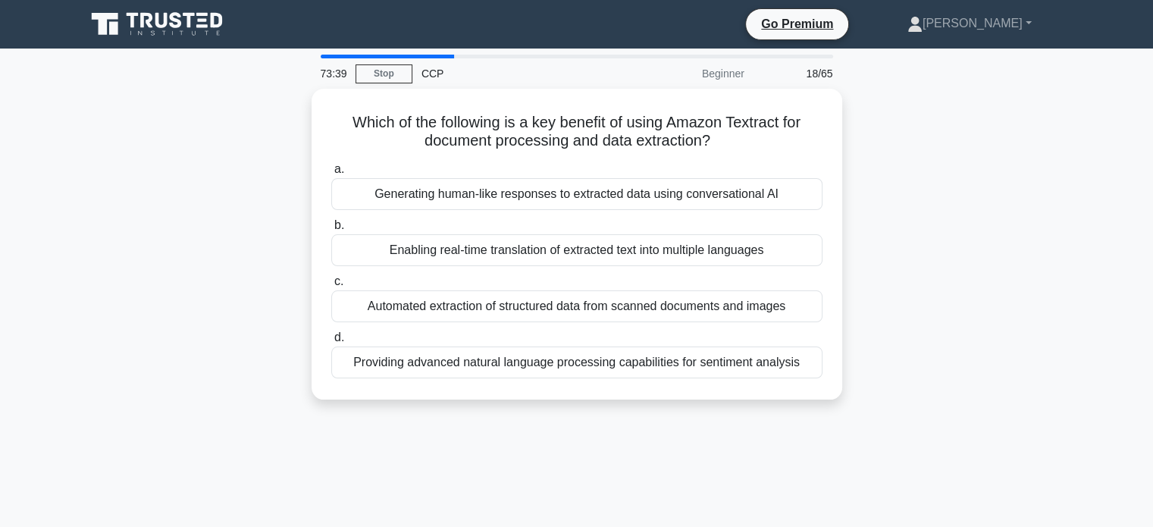
click at [428, 365] on div "Providing advanced natural language processing capabilities for sentiment analy…" at bounding box center [576, 362] width 491 height 32
click at [331, 343] on input "d. Providing advanced natural language processing capabilities for sentiment an…" at bounding box center [331, 338] width 0 height 10
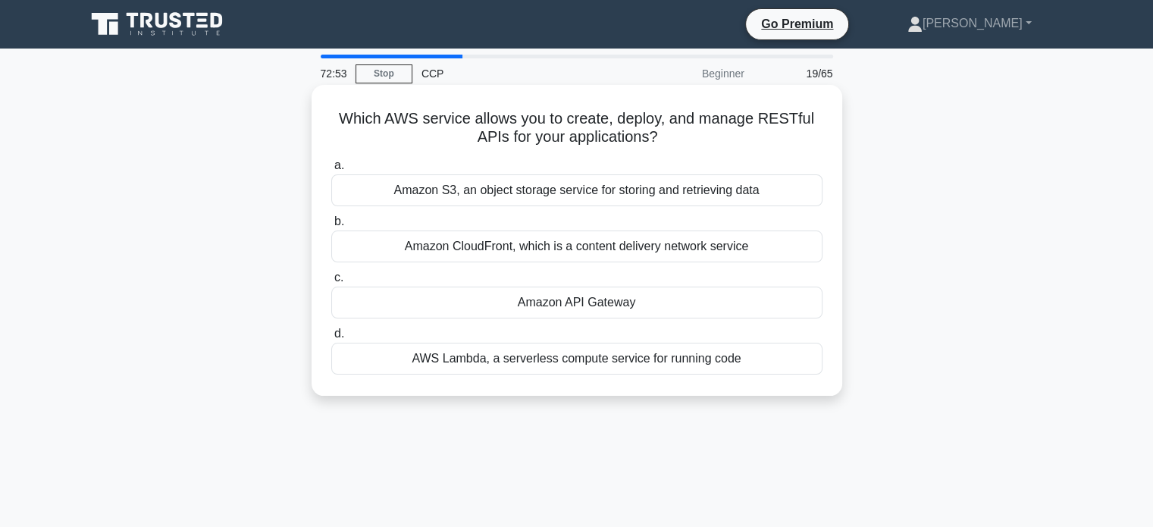
click at [637, 301] on div "Amazon API Gateway" at bounding box center [576, 303] width 491 height 32
click at [331, 283] on input "c. Amazon API Gateway" at bounding box center [331, 278] width 0 height 10
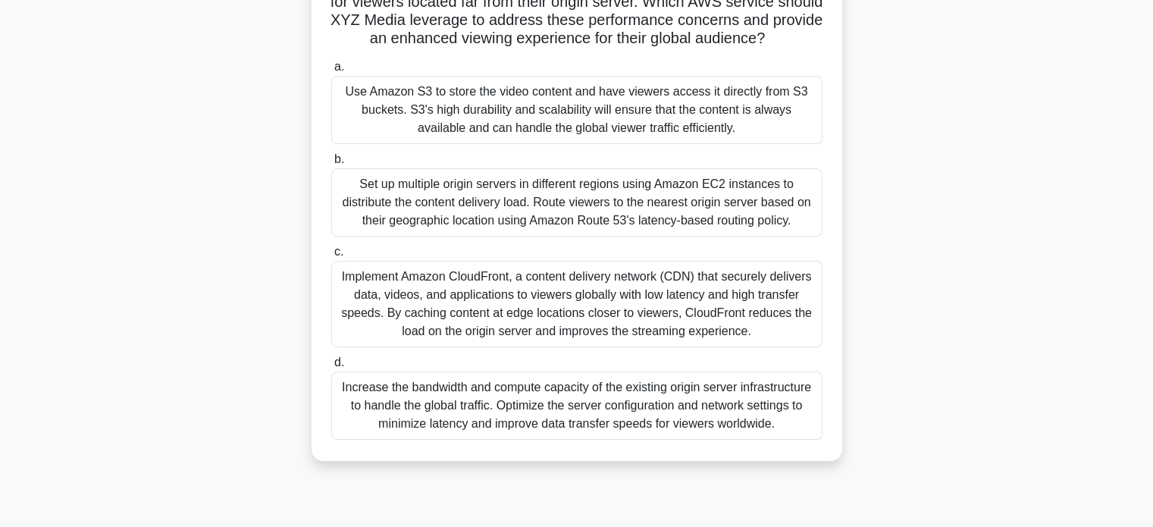
scroll to position [209, 0]
click at [637, 346] on div "Implement Amazon CloudFront, a content delivery network (CDN) that securely del…" at bounding box center [576, 302] width 491 height 86
click at [331, 255] on input "c. Implement Amazon CloudFront, a content delivery network (CDN) that securely …" at bounding box center [331, 251] width 0 height 10
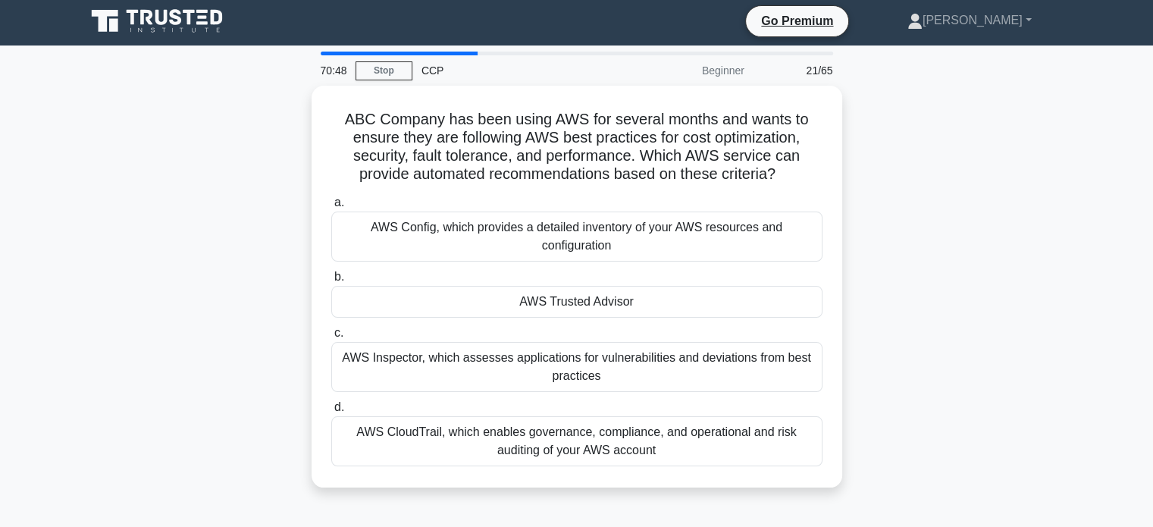
scroll to position [0, 0]
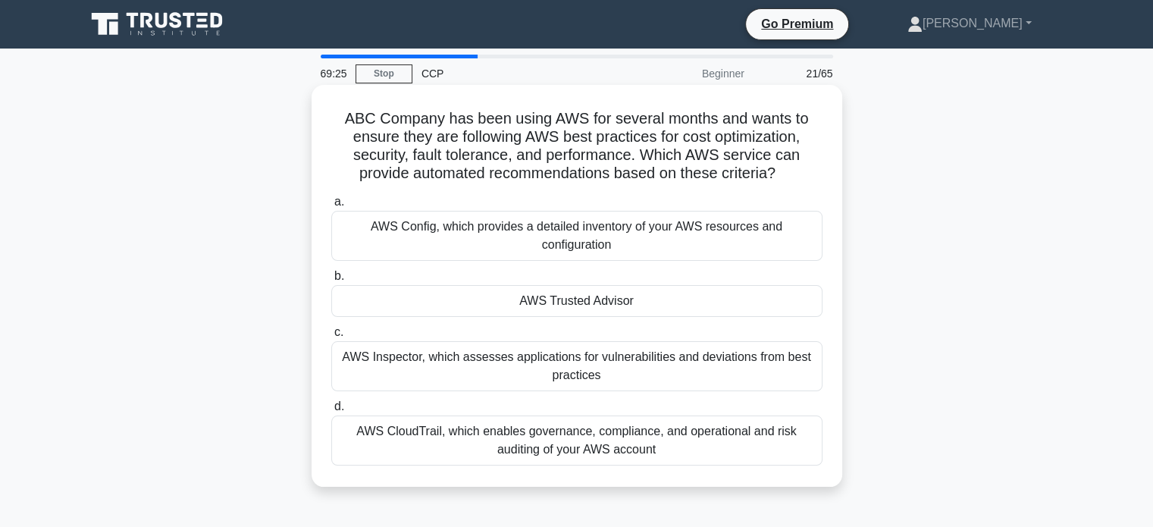
click at [664, 302] on div "AWS Trusted Advisor" at bounding box center [576, 301] width 491 height 32
click at [331, 281] on input "b. AWS Trusted Advisor" at bounding box center [331, 276] width 0 height 10
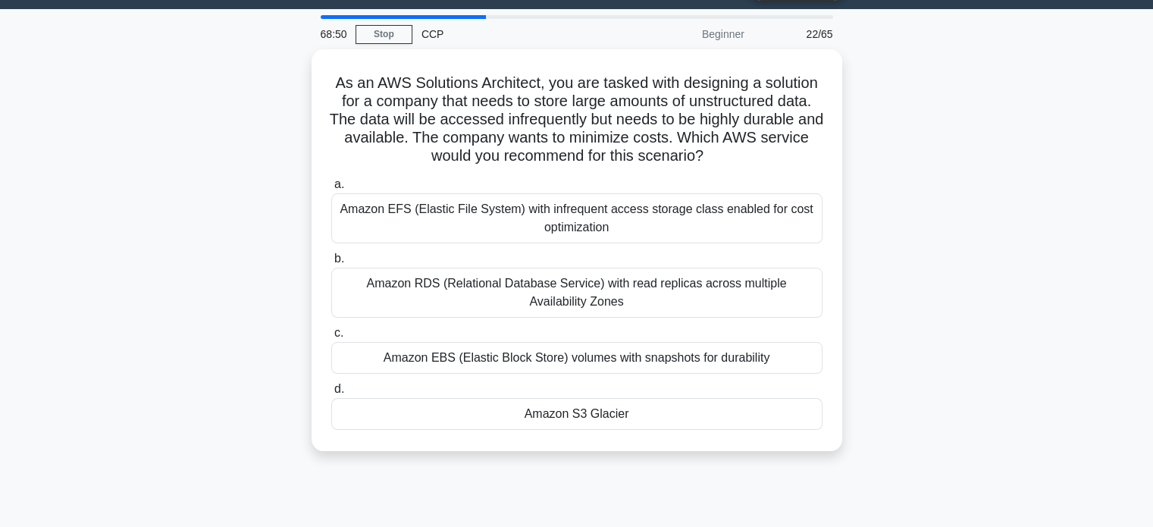
scroll to position [47, 0]
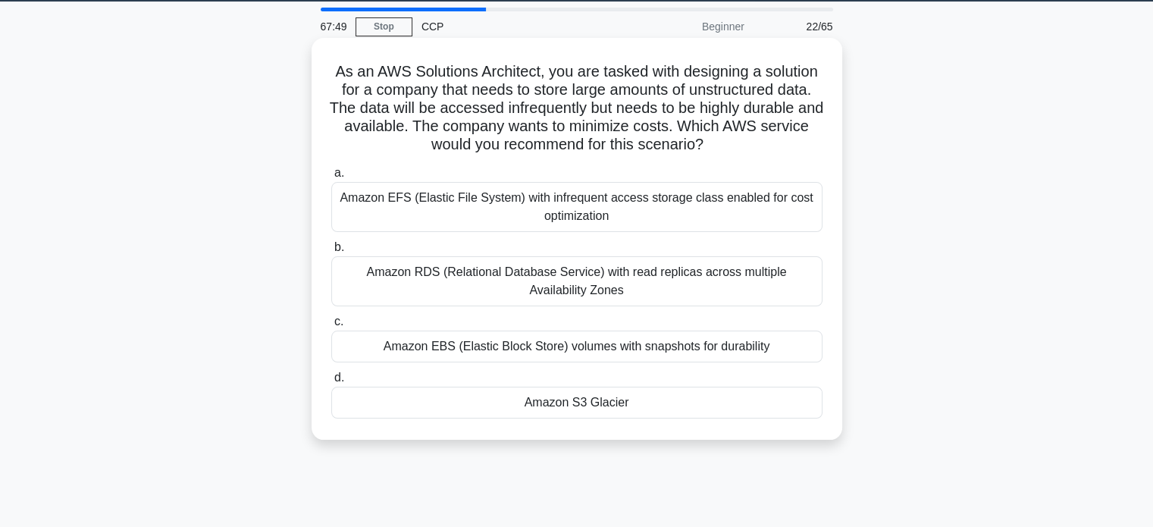
click at [654, 205] on div "Amazon EFS (Elastic File System) with infrequent access storage class enabled f…" at bounding box center [576, 207] width 491 height 50
click at [331, 178] on input "a. Amazon EFS (Elastic File System) with infrequent access storage class enable…" at bounding box center [331, 173] width 0 height 10
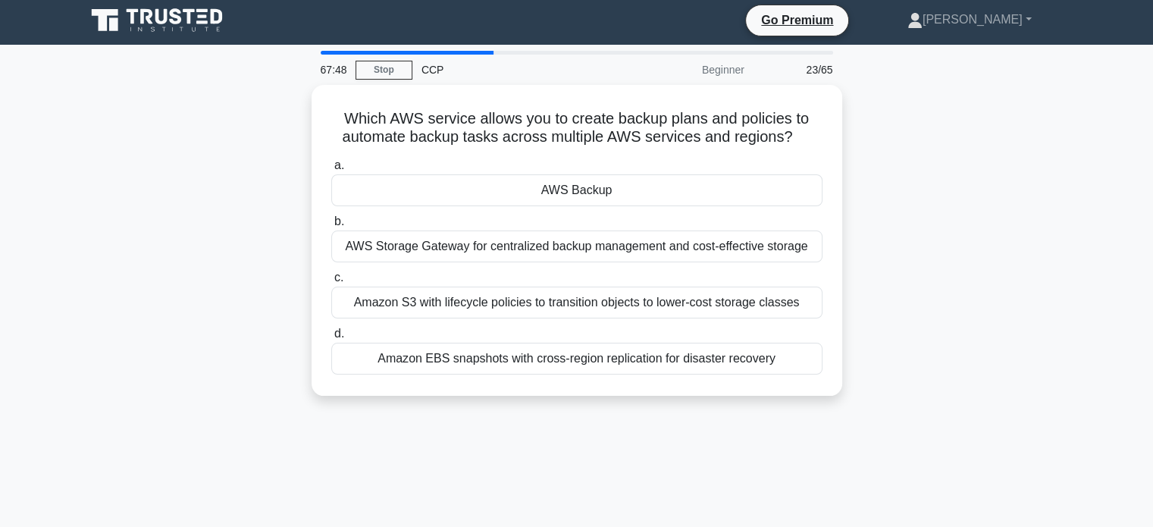
scroll to position [0, 0]
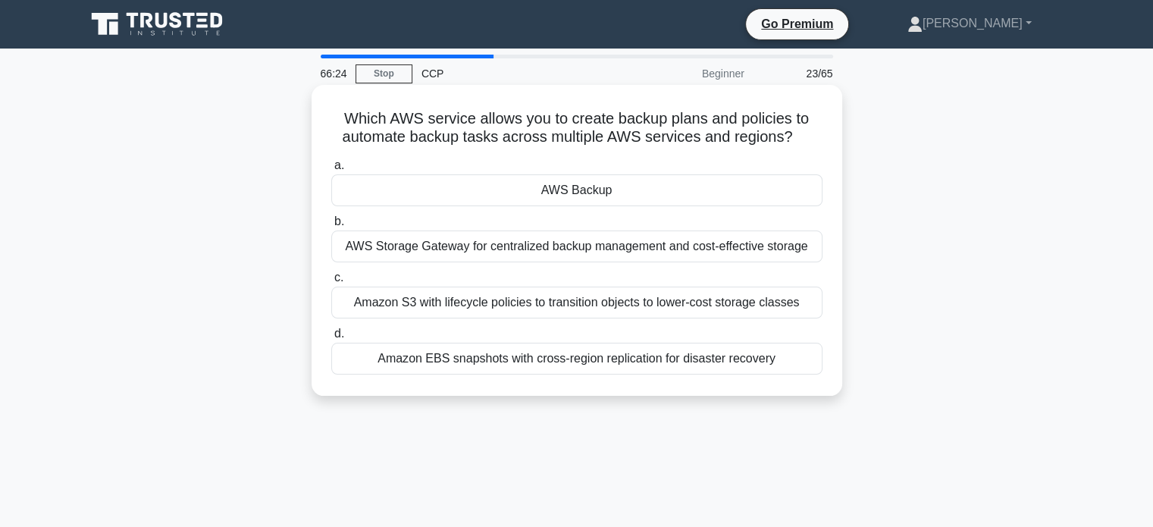
click at [669, 184] on div "AWS Backup" at bounding box center [576, 190] width 491 height 32
click at [331, 171] on input "a. AWS Backup" at bounding box center [331, 166] width 0 height 10
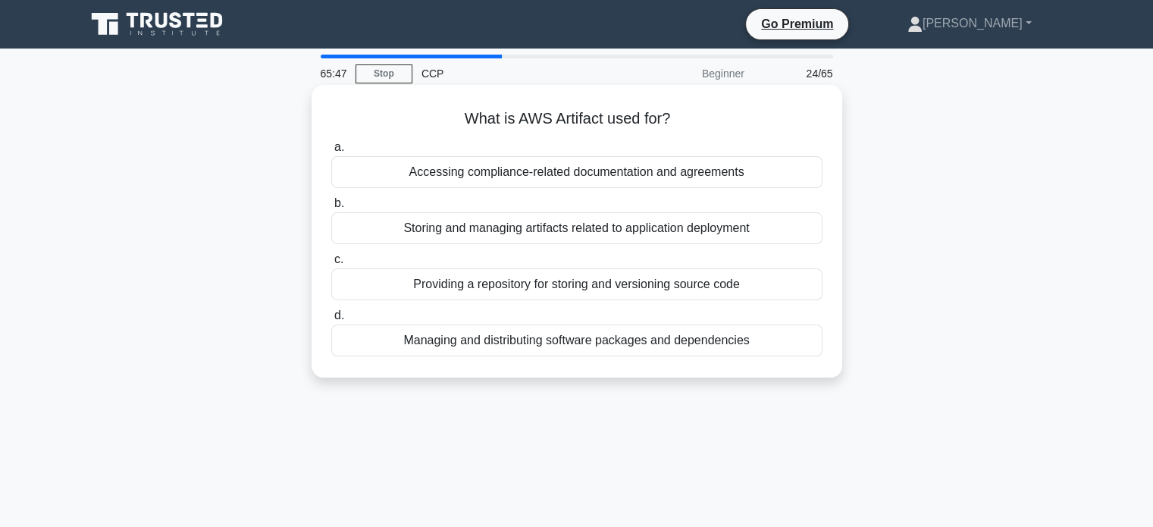
click at [572, 165] on div "Accessing compliance-related documentation and agreements" at bounding box center [576, 172] width 491 height 32
click at [331, 152] on input "a. Accessing compliance-related documentation and agreements" at bounding box center [331, 148] width 0 height 10
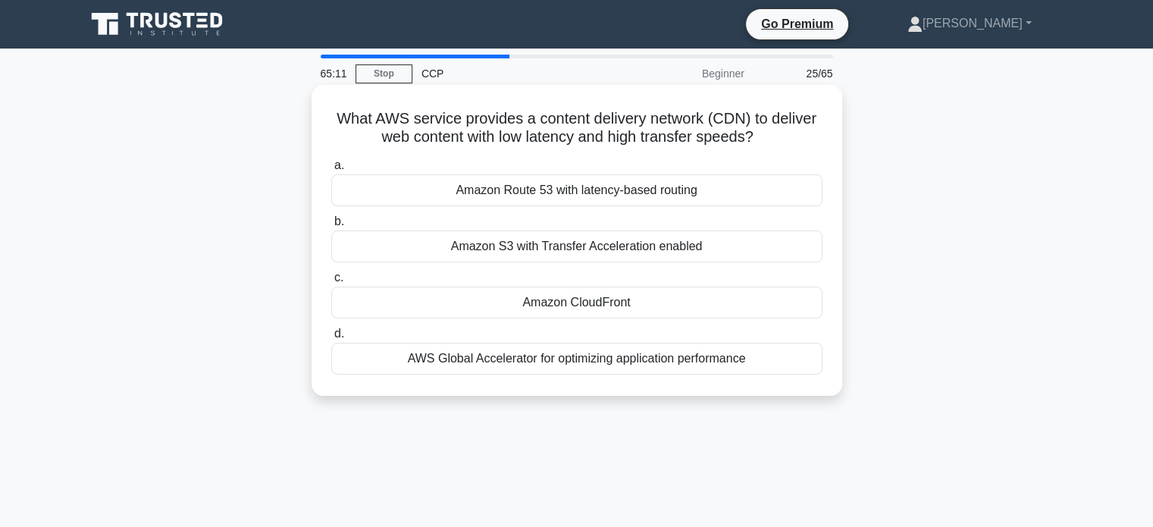
click at [543, 308] on div "Amazon CloudFront" at bounding box center [576, 303] width 491 height 32
click at [331, 283] on input "c. Amazon CloudFront" at bounding box center [331, 278] width 0 height 10
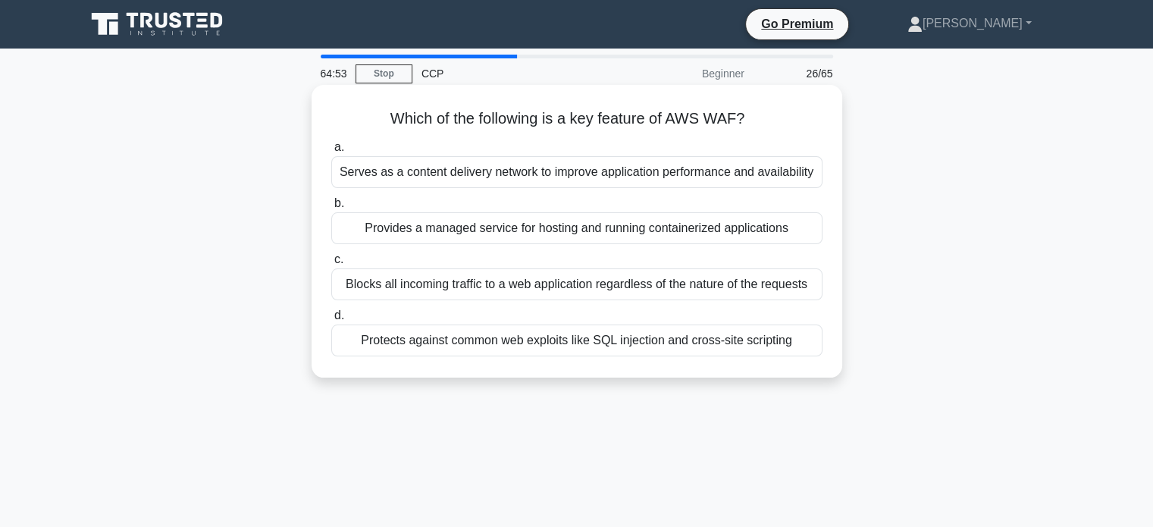
click at [528, 337] on div "Protects against common web exploits like SQL injection and cross-site scripting" at bounding box center [576, 340] width 491 height 32
click at [331, 321] on input "d. Protects against common web exploits like SQL injection and cross-site scrip…" at bounding box center [331, 316] width 0 height 10
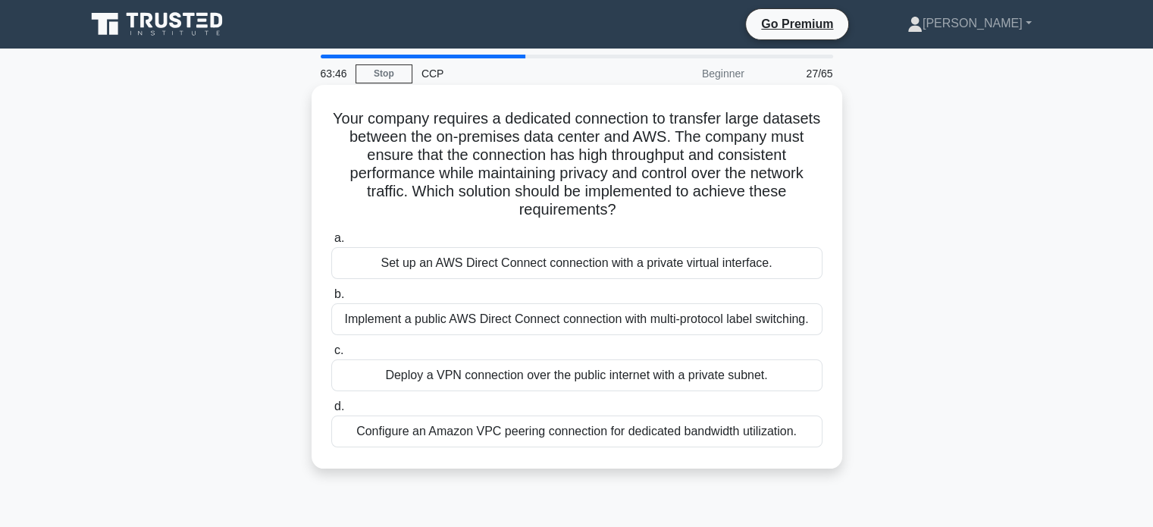
click at [746, 260] on div "Set up an AWS Direct Connect connection with a private virtual interface." at bounding box center [576, 263] width 491 height 32
click at [331, 243] on input "a. Set up an AWS Direct Connect connection with a private virtual interface." at bounding box center [331, 239] width 0 height 10
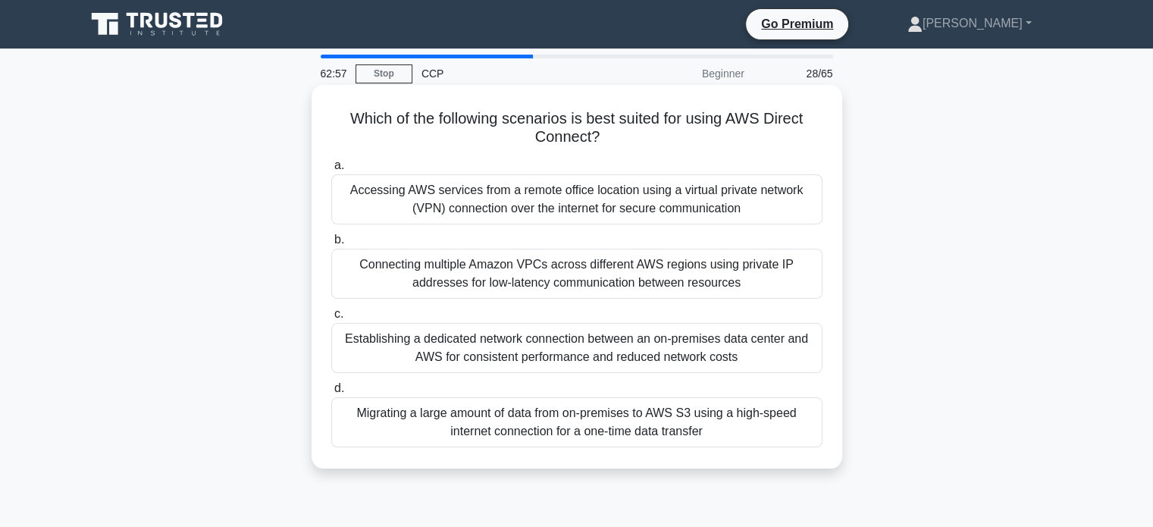
click at [707, 348] on div "Establishing a dedicated network connection between an on-premises data center …" at bounding box center [576, 348] width 491 height 50
click at [331, 319] on input "c. Establishing a dedicated network connection between an on-premises data cent…" at bounding box center [331, 314] width 0 height 10
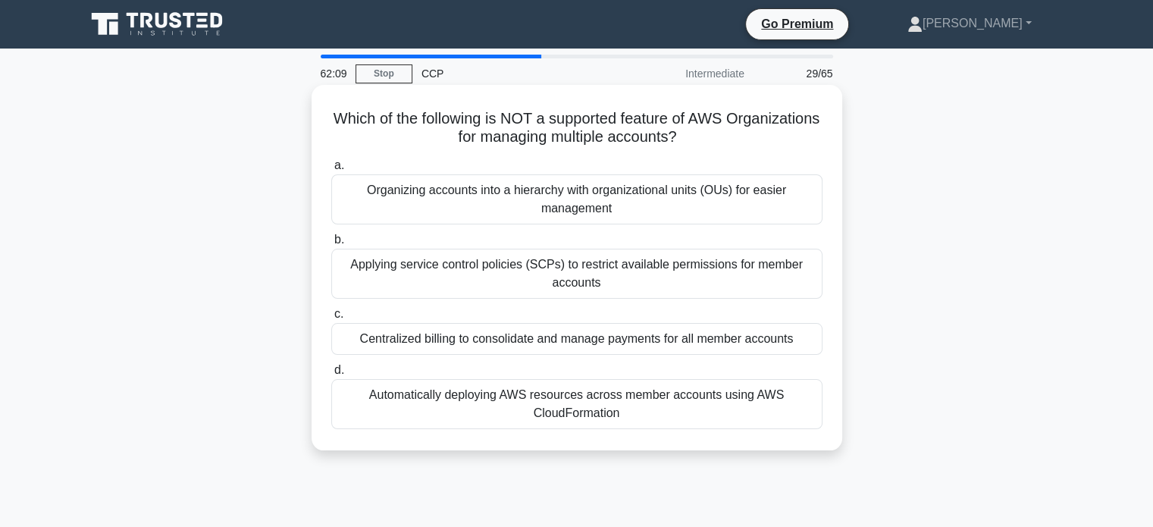
click at [726, 389] on div "Automatically deploying AWS resources across member accounts using AWS CloudFor…" at bounding box center [576, 404] width 491 height 50
click at [331, 375] on input "d. Automatically deploying AWS resources across member accounts using AWS Cloud…" at bounding box center [331, 370] width 0 height 10
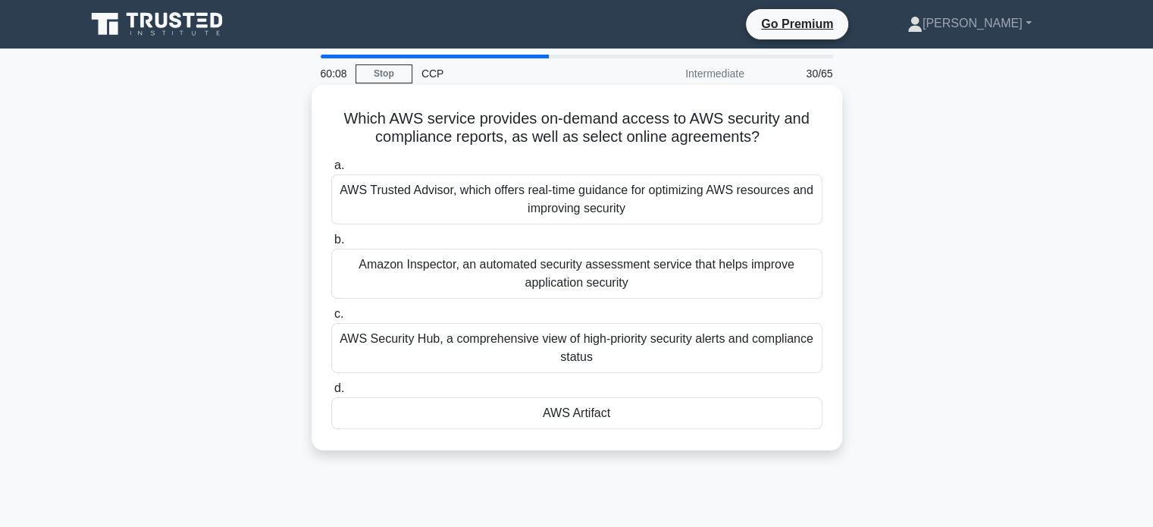
click at [613, 354] on div "AWS Security Hub, a comprehensive view of high-priority security alerts and com…" at bounding box center [576, 348] width 491 height 50
click at [331, 319] on input "c. AWS Security Hub, a comprehensive view of high-priority security alerts and …" at bounding box center [331, 314] width 0 height 10
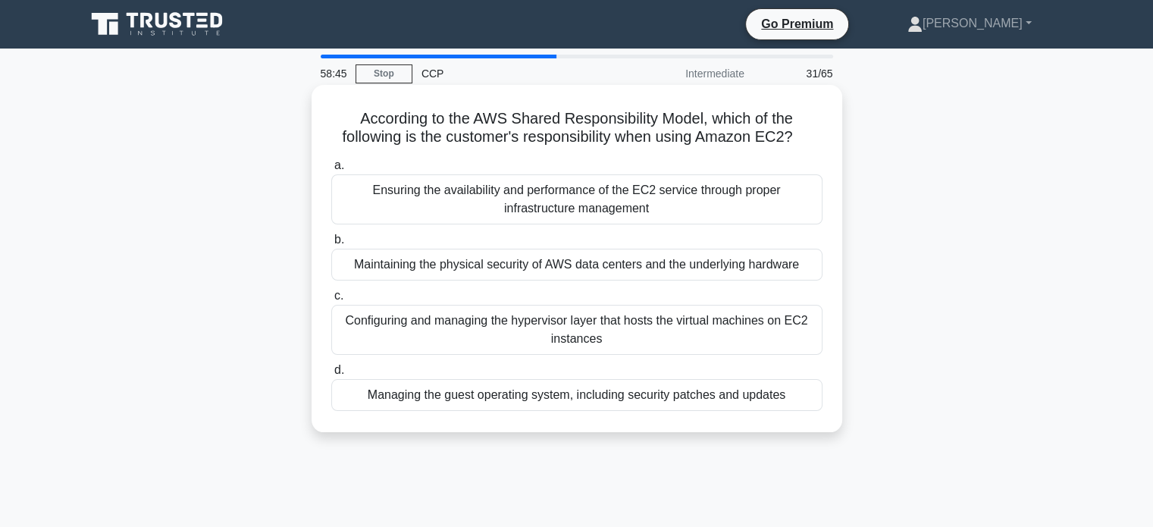
click at [794, 391] on div "Managing the guest operating system, including security patches and updates" at bounding box center [576, 395] width 491 height 32
click at [331, 375] on input "d. Managing the guest operating system, including security patches and updates" at bounding box center [331, 370] width 0 height 10
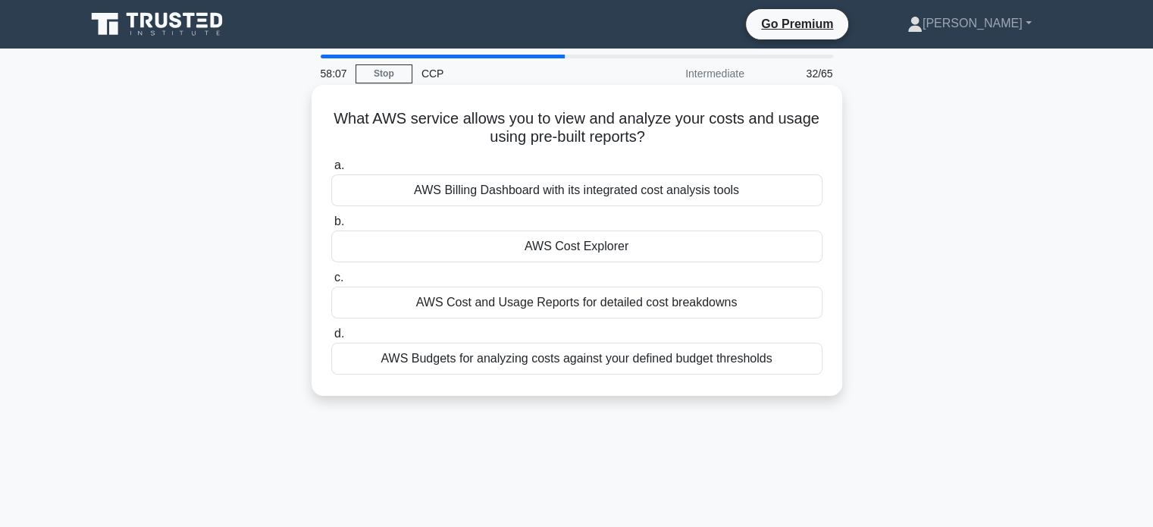
click at [746, 290] on div "AWS Cost and Usage Reports for detailed cost breakdowns" at bounding box center [576, 303] width 491 height 32
click at [331, 283] on input "c. AWS Cost and Usage Reports for detailed cost breakdowns" at bounding box center [331, 278] width 0 height 10
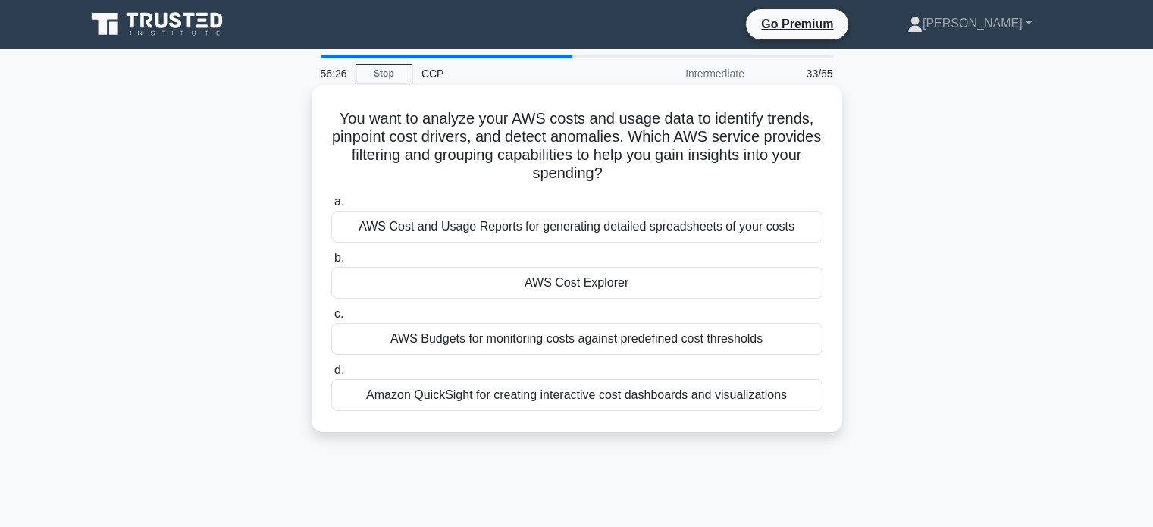
click at [618, 216] on div "AWS Cost and Usage Reports for generating detailed spreadsheets of your costs" at bounding box center [576, 227] width 491 height 32
click at [331, 207] on input "a. AWS Cost and Usage Reports for generating detailed spreadsheets of your costs" at bounding box center [331, 202] width 0 height 10
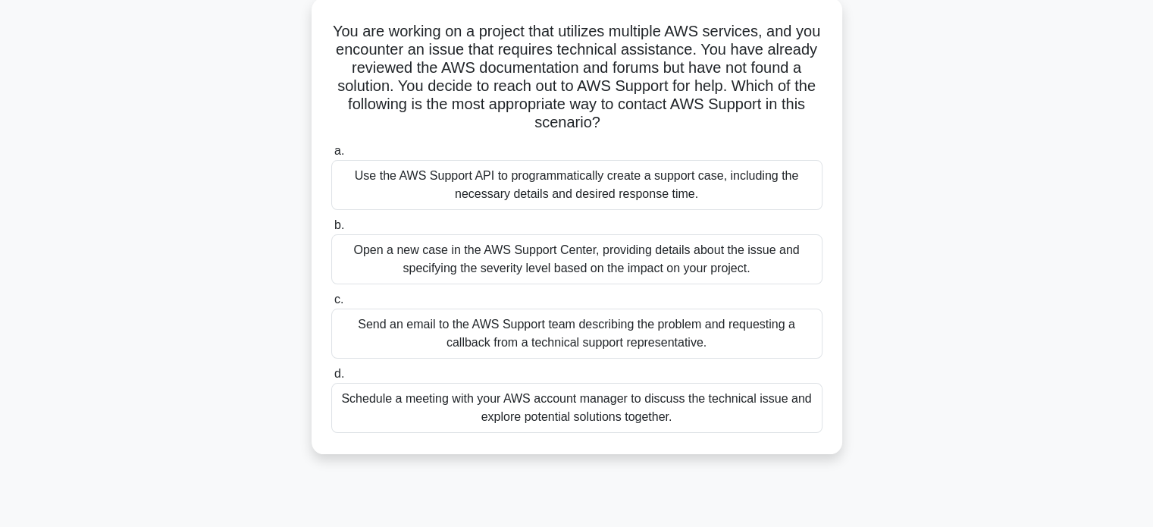
scroll to position [100, 0]
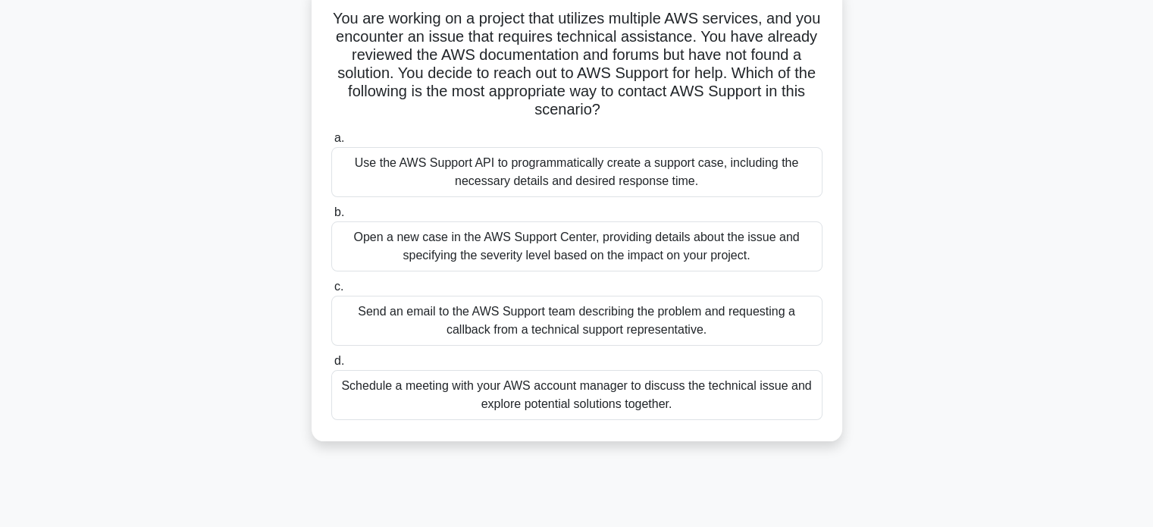
click at [707, 254] on div "Open a new case in the AWS Support Center, providing details about the issue an…" at bounding box center [576, 246] width 491 height 50
click at [331, 218] on input "b. Open a new case in the AWS Support Center, providing details about the issue…" at bounding box center [331, 213] width 0 height 10
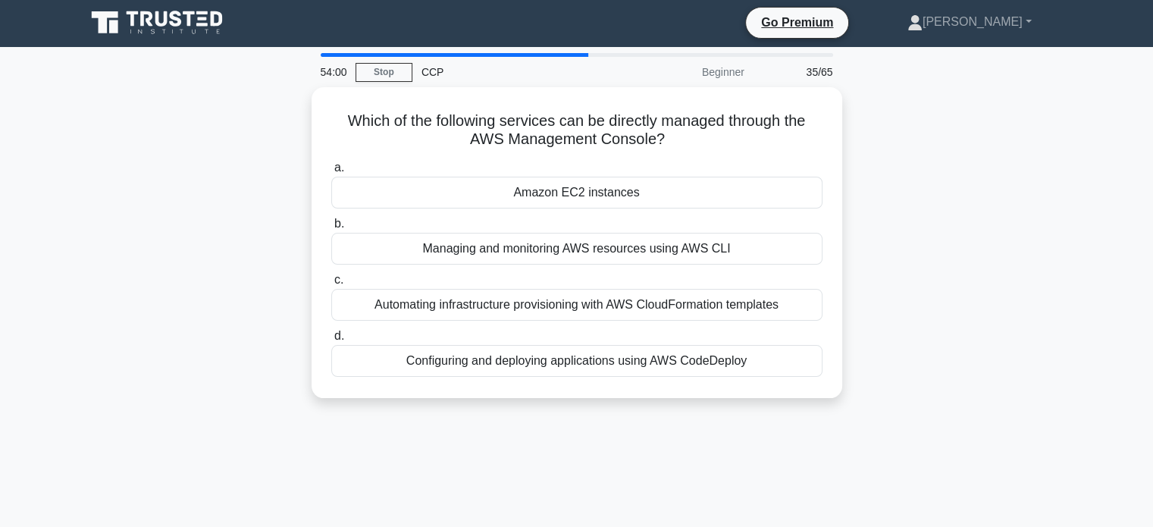
scroll to position [0, 0]
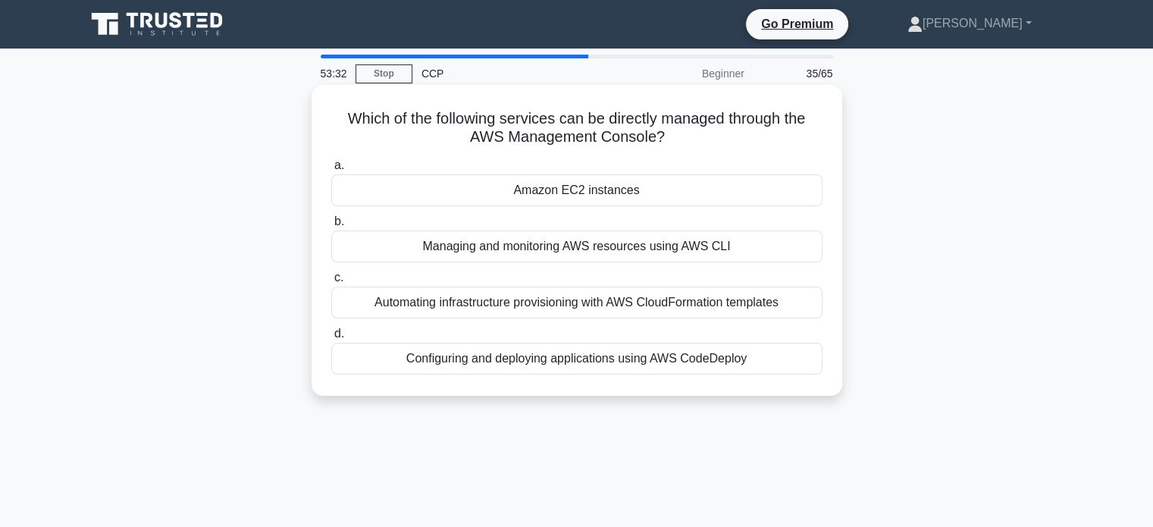
click at [710, 187] on div "Amazon EC2 instances" at bounding box center [576, 190] width 491 height 32
click at [331, 171] on input "a. Amazon EC2 instances" at bounding box center [331, 166] width 0 height 10
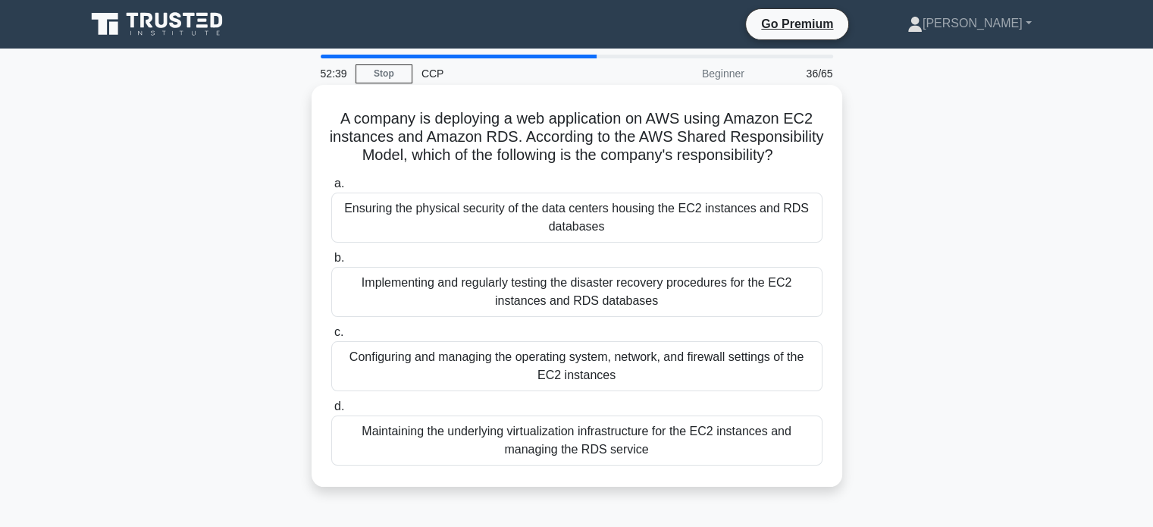
click at [704, 381] on div "Configuring and managing the operating system, network, and firewall settings o…" at bounding box center [576, 366] width 491 height 50
click at [331, 337] on input "c. Configuring and managing the operating system, network, and firewall setting…" at bounding box center [331, 333] width 0 height 10
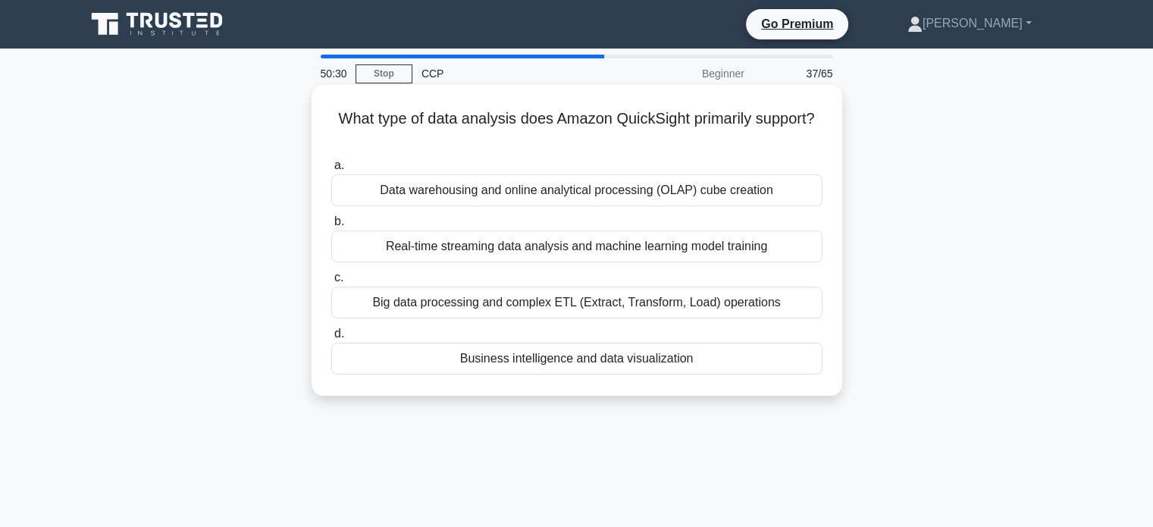
click at [550, 255] on div "Real-time streaming data analysis and machine learning model training" at bounding box center [576, 246] width 491 height 32
click at [331, 227] on input "b. Real-time streaming data analysis and machine learning model training" at bounding box center [331, 222] width 0 height 10
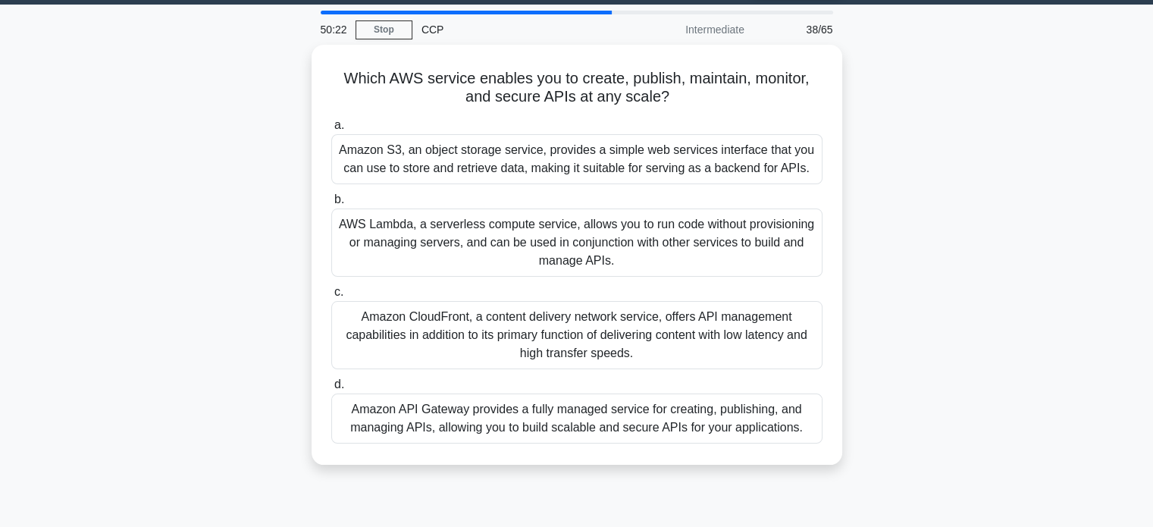
scroll to position [51, 0]
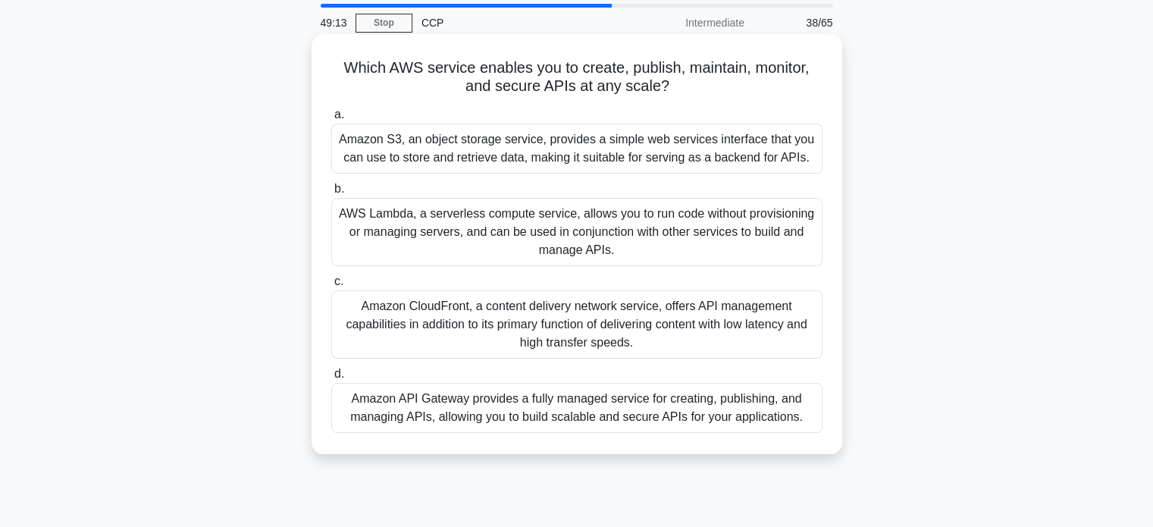
click at [728, 409] on div "Amazon API Gateway provides a fully managed service for creating, publishing, a…" at bounding box center [576, 408] width 491 height 50
click at [331, 379] on input "d. Amazon API Gateway provides a fully managed service for creating, publishing…" at bounding box center [331, 374] width 0 height 10
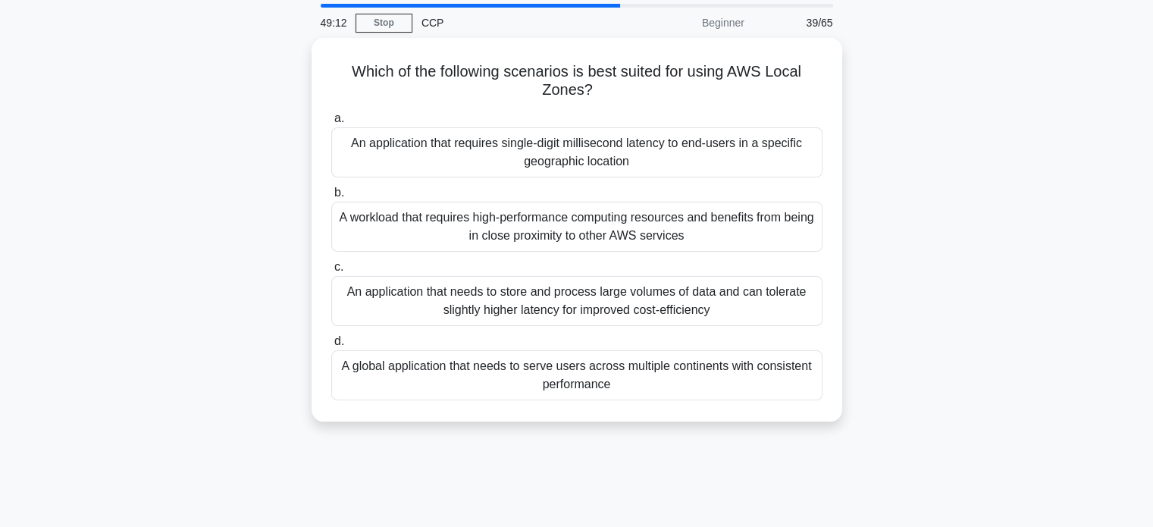
scroll to position [0, 0]
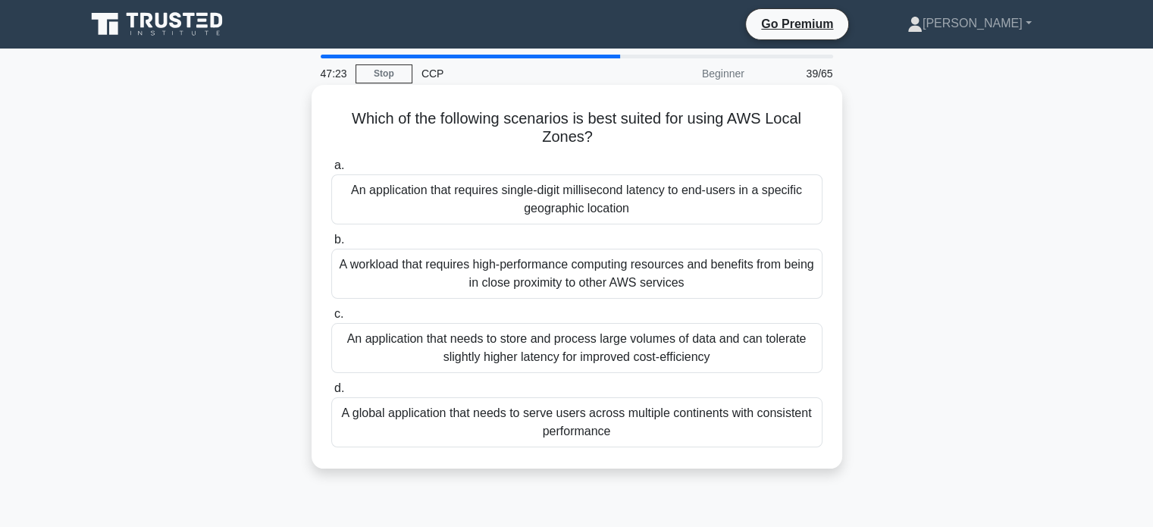
click at [589, 202] on div "An application that requires single-digit millisecond latency to end-users in a…" at bounding box center [576, 199] width 491 height 50
click at [331, 171] on input "a. An application that requires single-digit millisecond latency to end-users i…" at bounding box center [331, 166] width 0 height 10
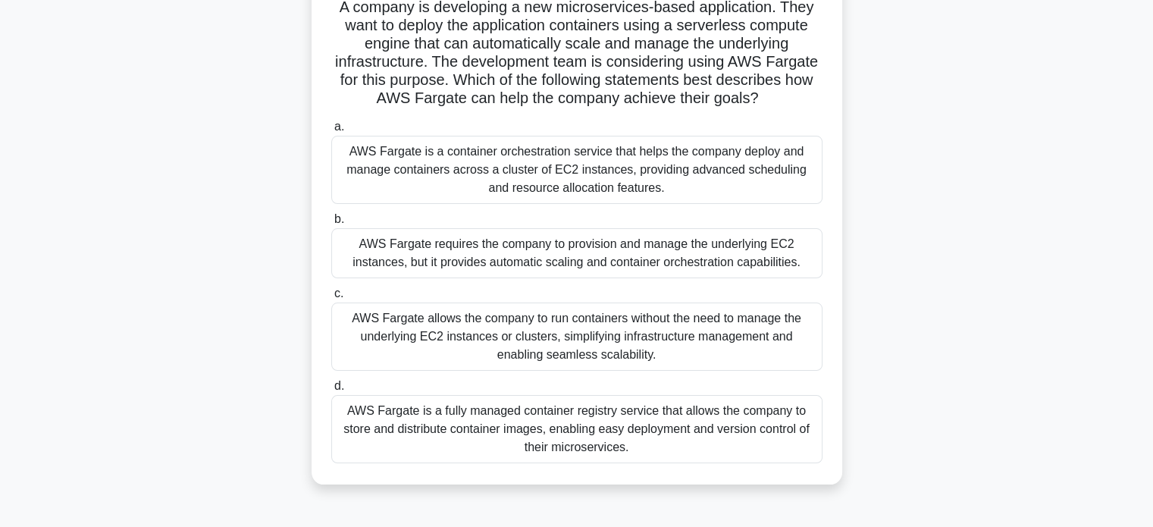
scroll to position [120, 0]
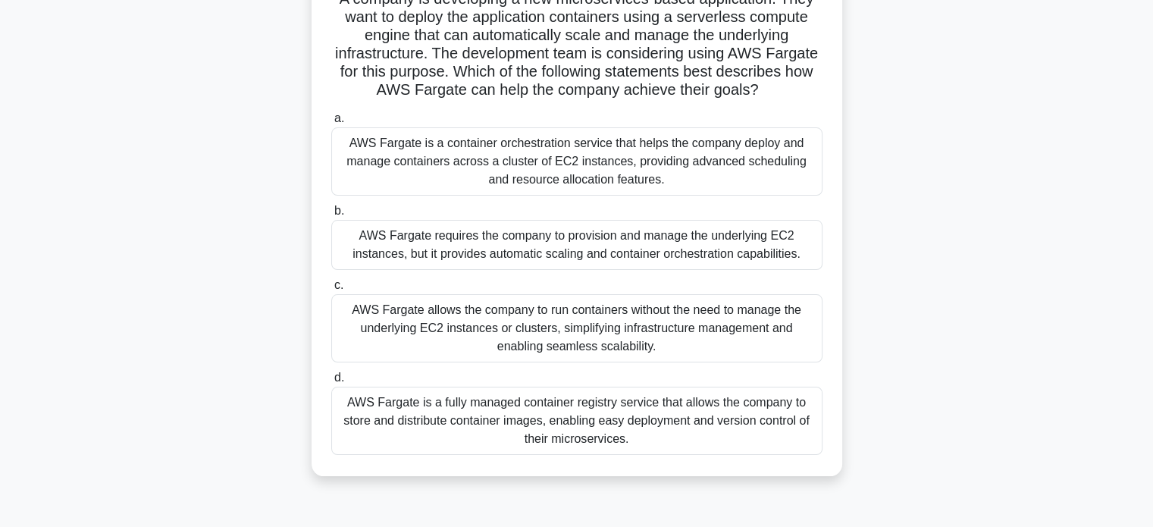
click at [579, 344] on div "AWS Fargate allows the company to run containers without the need to manage the…" at bounding box center [576, 328] width 491 height 68
click at [331, 290] on input "c. AWS Fargate allows the company to run containers without the need to manage …" at bounding box center [331, 286] width 0 height 10
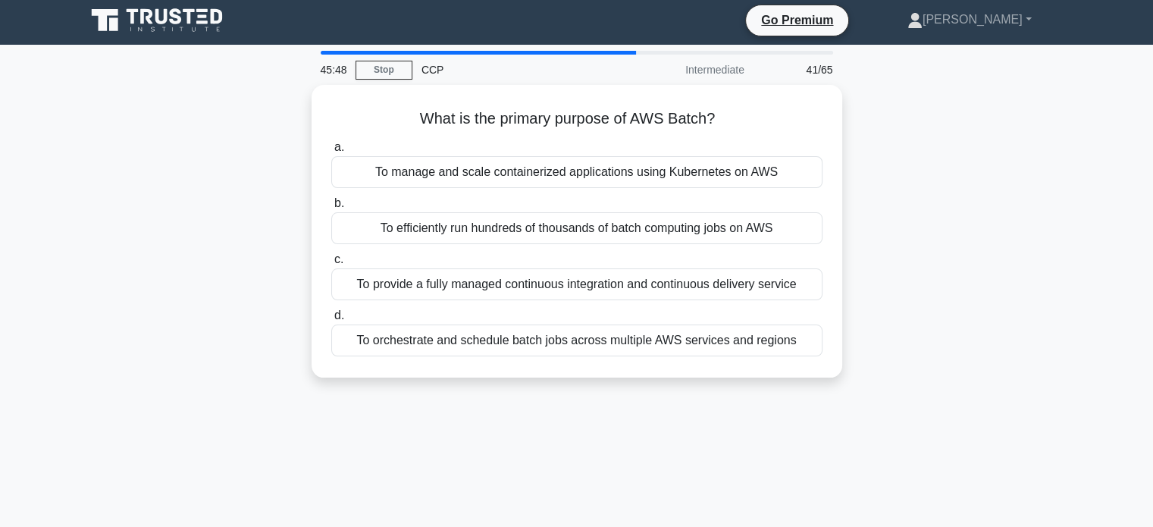
scroll to position [0, 0]
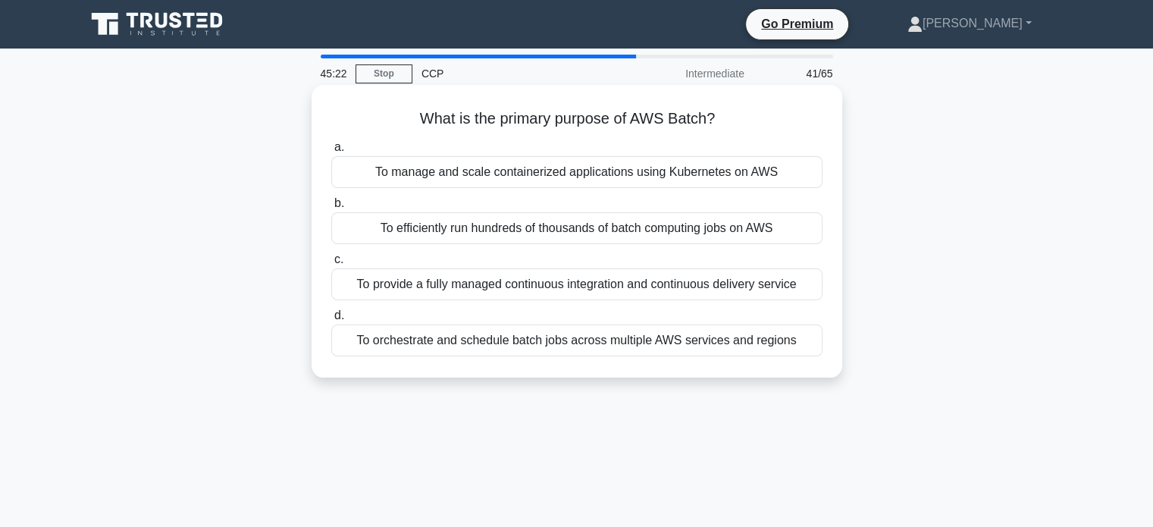
click at [679, 235] on div "To efficiently run hundreds of thousands of batch computing jobs on AWS" at bounding box center [576, 228] width 491 height 32
click at [331, 208] on input "b. To efficiently run hundreds of thousands of batch computing jobs on AWS" at bounding box center [331, 204] width 0 height 10
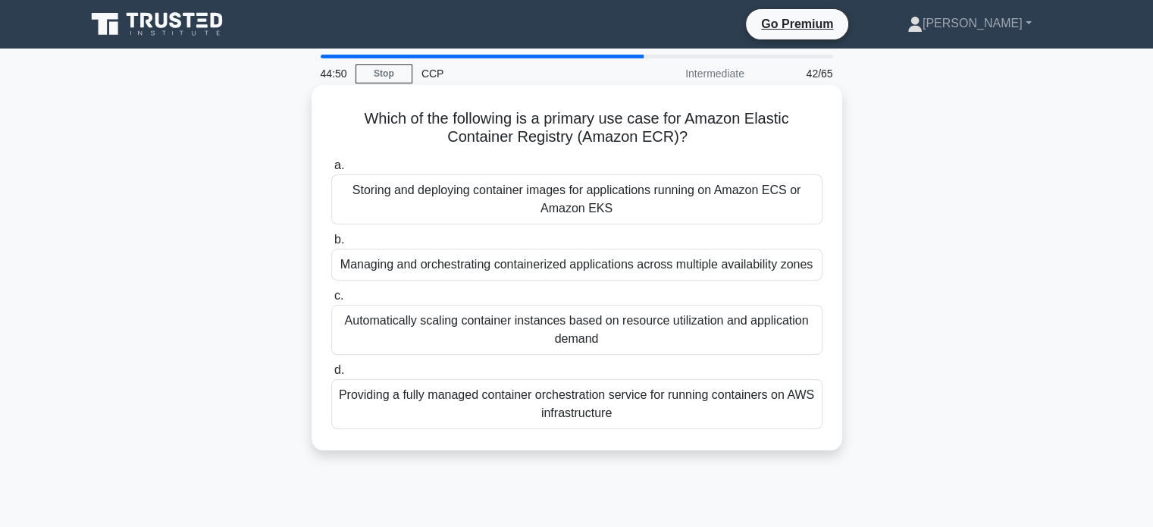
click at [750, 188] on div "Storing and deploying container images for applications running on Amazon ECS o…" at bounding box center [576, 199] width 491 height 50
click at [331, 171] on input "a. Storing and deploying container images for applications running on Amazon EC…" at bounding box center [331, 166] width 0 height 10
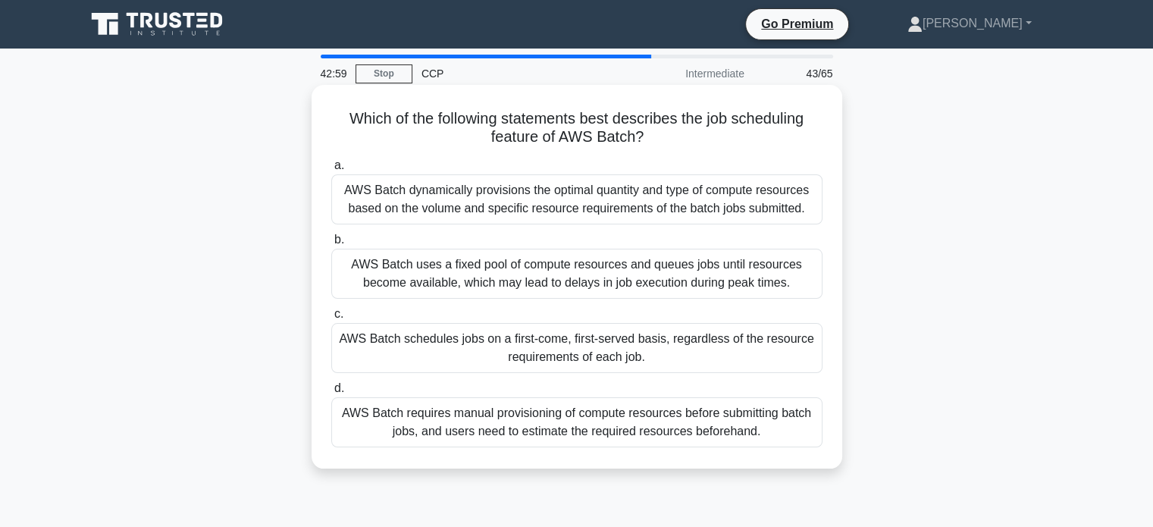
click at [769, 208] on div "AWS Batch dynamically provisions the optimal quantity and type of compute resou…" at bounding box center [576, 199] width 491 height 50
click at [331, 171] on input "a. AWS Batch dynamically provisions the optimal quantity and type of compute re…" at bounding box center [331, 166] width 0 height 10
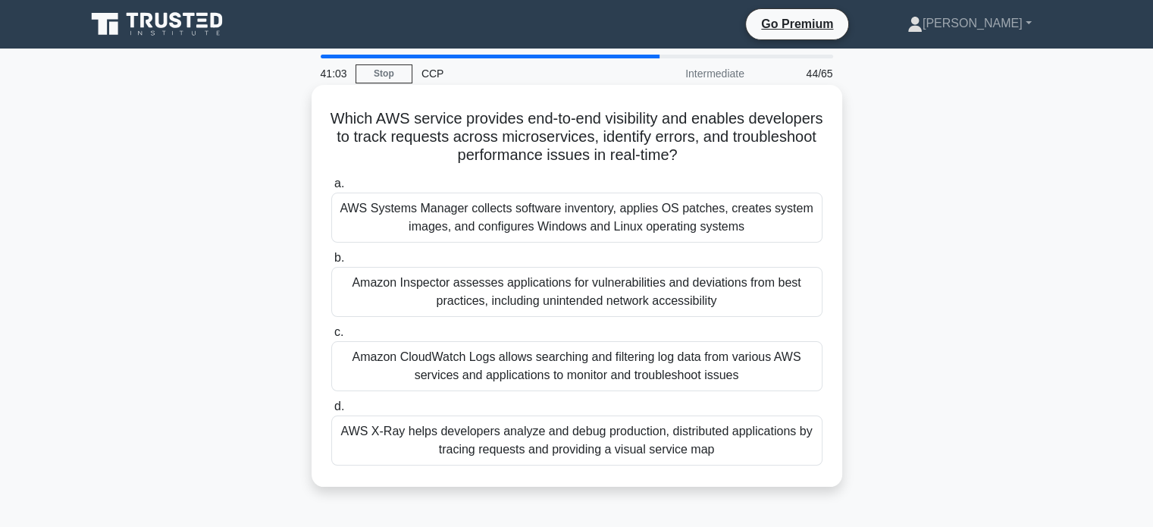
click at [698, 357] on div "Amazon CloudWatch Logs allows searching and filtering log data from various AWS…" at bounding box center [576, 366] width 491 height 50
click at [331, 337] on input "c. Amazon CloudWatch Logs allows searching and filtering log data from various …" at bounding box center [331, 333] width 0 height 10
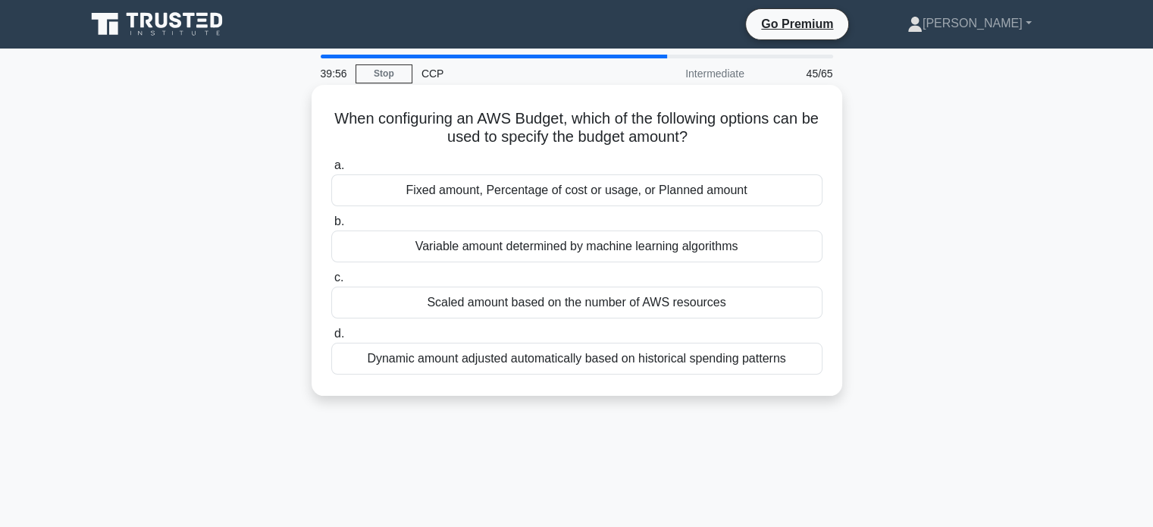
click at [635, 318] on div "Scaled amount based on the number of AWS resources" at bounding box center [576, 303] width 491 height 32
click at [331, 283] on input "c. Scaled amount based on the number of AWS resources" at bounding box center [331, 278] width 0 height 10
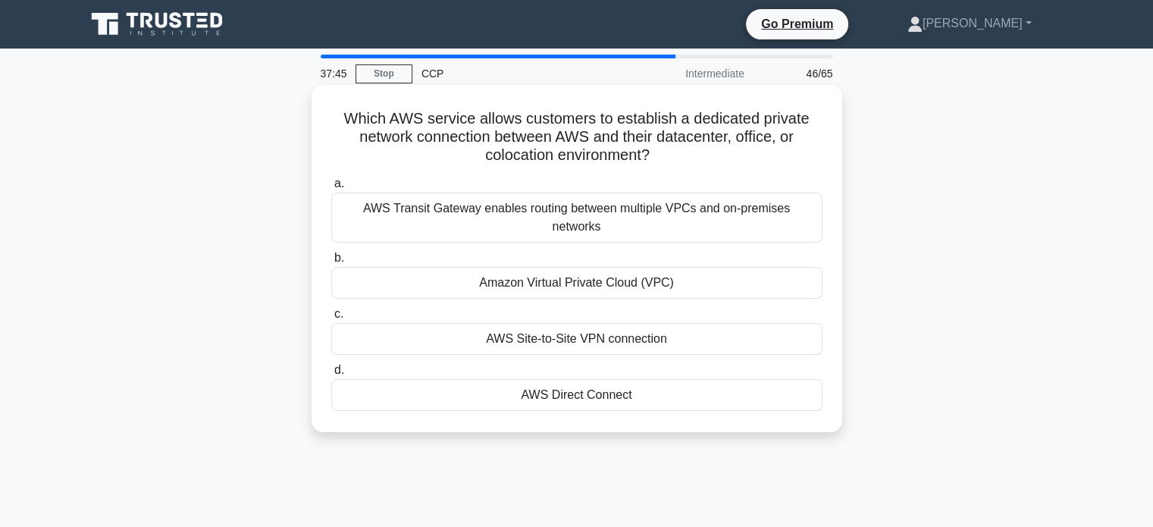
click at [522, 379] on div "AWS Direct Connect" at bounding box center [576, 395] width 491 height 32
click at [331, 365] on input "d. AWS Direct Connect" at bounding box center [331, 370] width 0 height 10
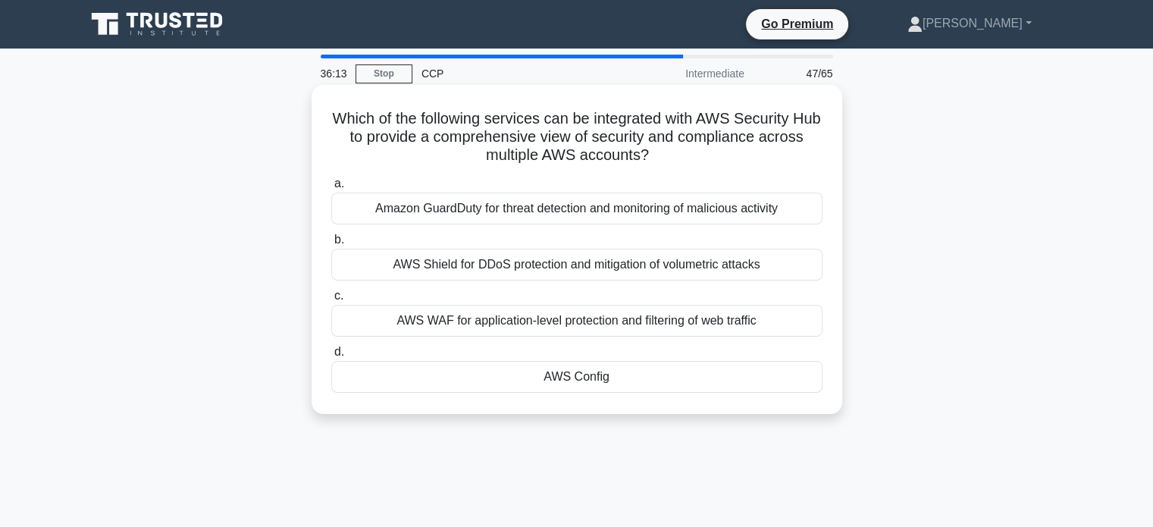
click at [496, 368] on div "AWS Config" at bounding box center [576, 377] width 491 height 32
click at [331, 357] on input "d. AWS Config" at bounding box center [331, 352] width 0 height 10
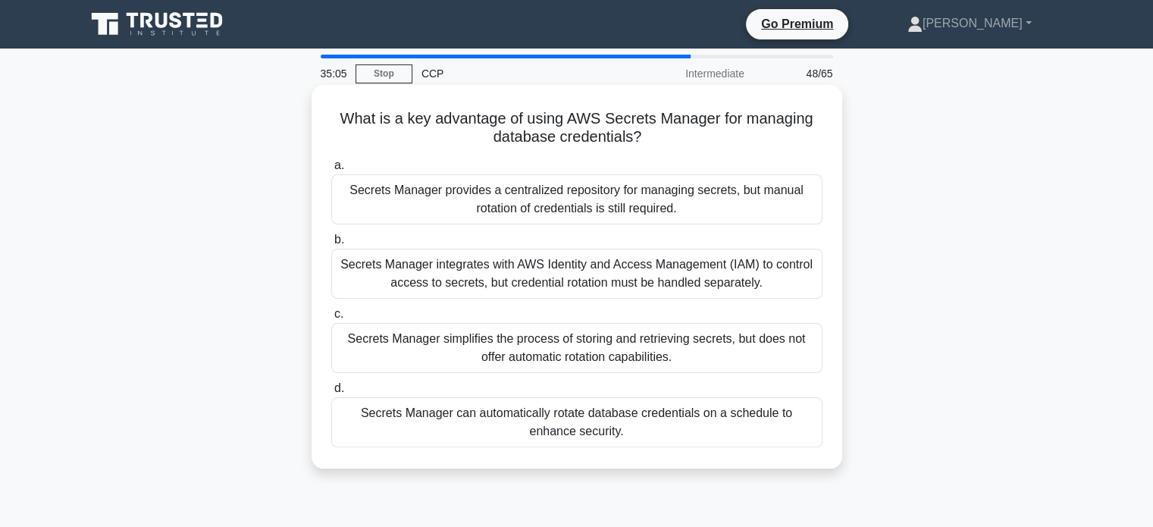
click at [431, 416] on div "Secrets Manager can automatically rotate database credentials on a schedule to …" at bounding box center [576, 422] width 491 height 50
click at [331, 393] on input "d. Secrets Manager can automatically rotate database credentials on a schedule …" at bounding box center [331, 389] width 0 height 10
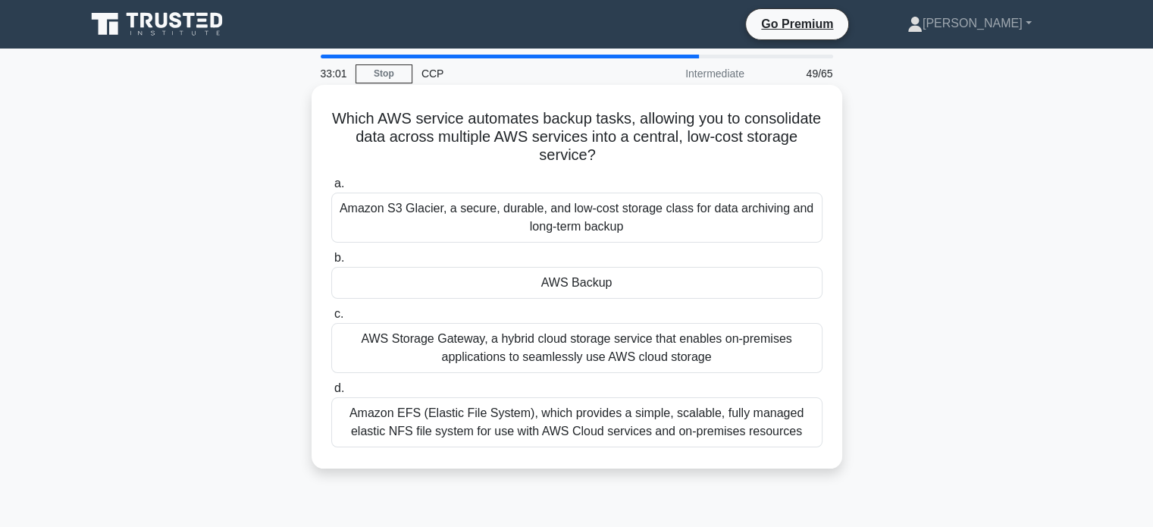
click at [440, 280] on div "AWS Backup" at bounding box center [576, 283] width 491 height 32
click at [331, 263] on input "b. AWS Backup" at bounding box center [331, 258] width 0 height 10
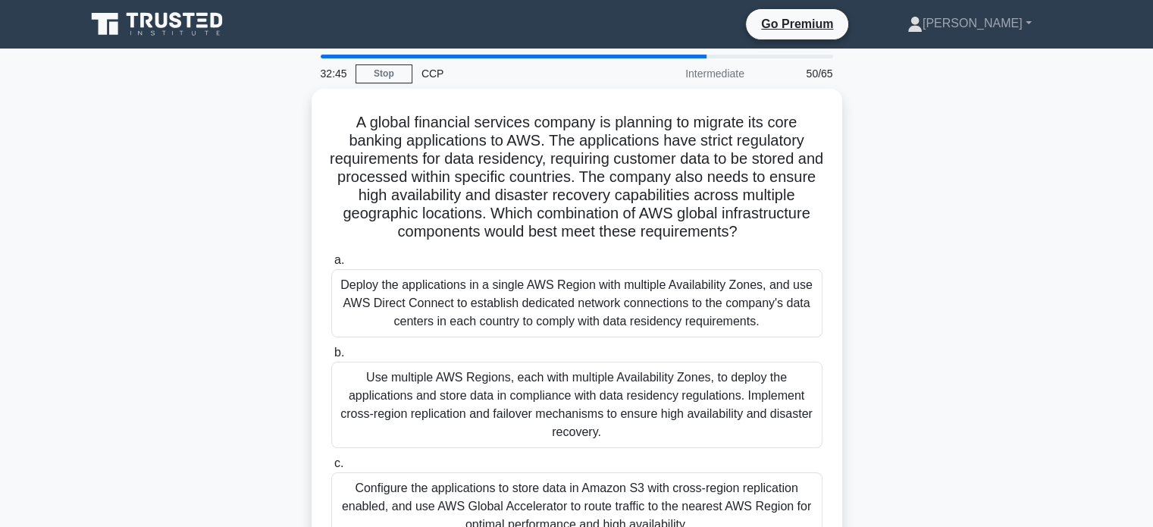
click at [1062, 287] on div "A global financial services company is planning to migrate its core banking app…" at bounding box center [577, 381] width 1001 height 584
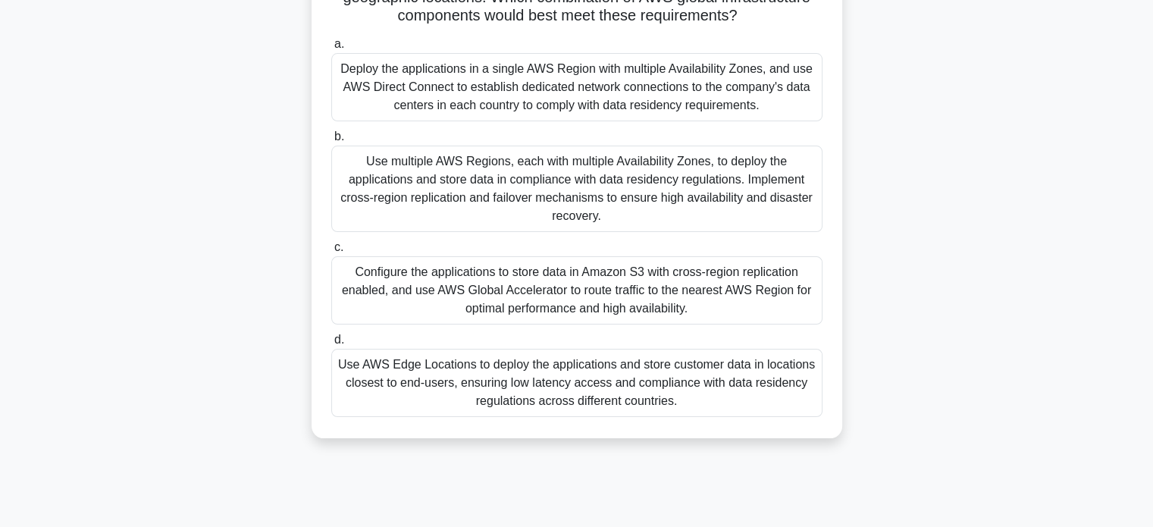
scroll to position [212, 0]
click at [572, 177] on div "Use multiple AWS Regions, each with multiple Availability Zones, to deploy the …" at bounding box center [576, 189] width 491 height 86
click at [331, 142] on input "b. Use multiple AWS Regions, each with multiple Availability Zones, to deploy t…" at bounding box center [331, 137] width 0 height 10
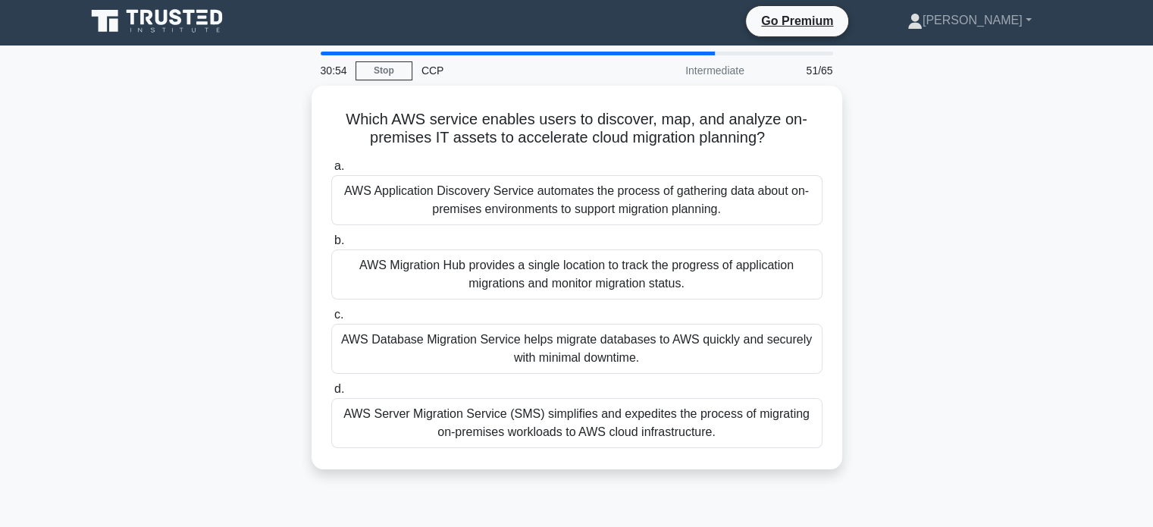
scroll to position [0, 0]
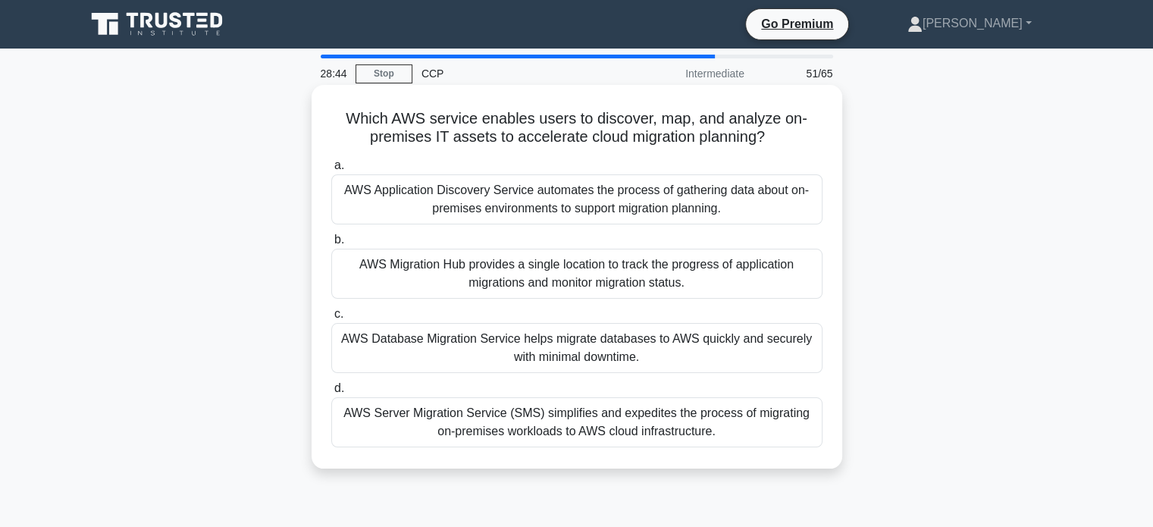
click at [727, 337] on div "AWS Database Migration Service helps migrate databases to AWS quickly and secur…" at bounding box center [576, 348] width 491 height 50
click at [331, 319] on input "c. AWS Database Migration Service helps migrate databases to AWS quickly and se…" at bounding box center [331, 314] width 0 height 10
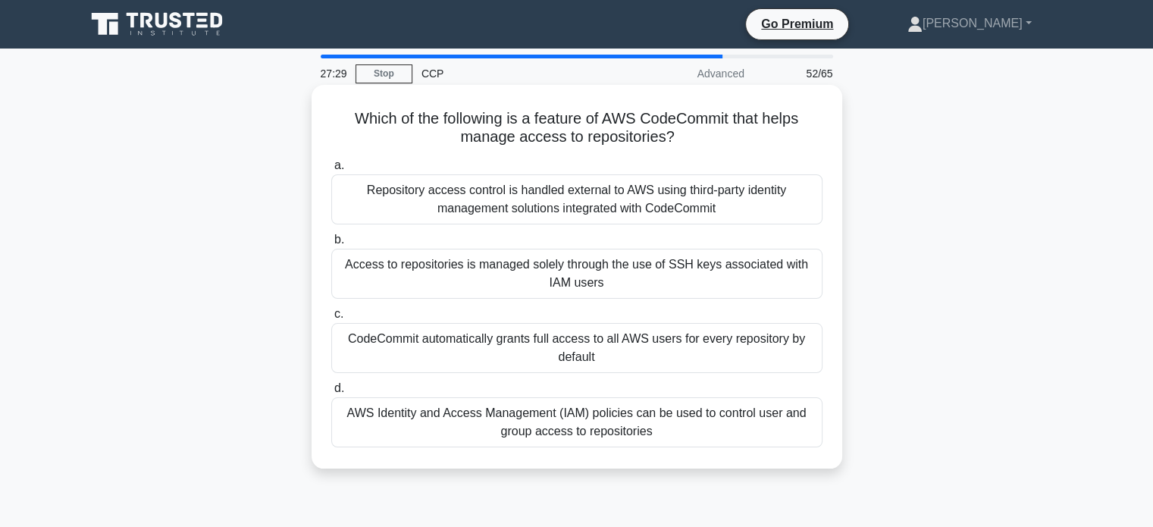
click at [709, 373] on div "a. Repository access control is handled external to AWS using third-party ident…" at bounding box center [576, 301] width 509 height 297
click at [724, 355] on div "CodeCommit automatically grants full access to all AWS users for every reposito…" at bounding box center [576, 348] width 491 height 50
click at [331, 319] on input "c. CodeCommit automatically grants full access to all AWS users for every repos…" at bounding box center [331, 314] width 0 height 10
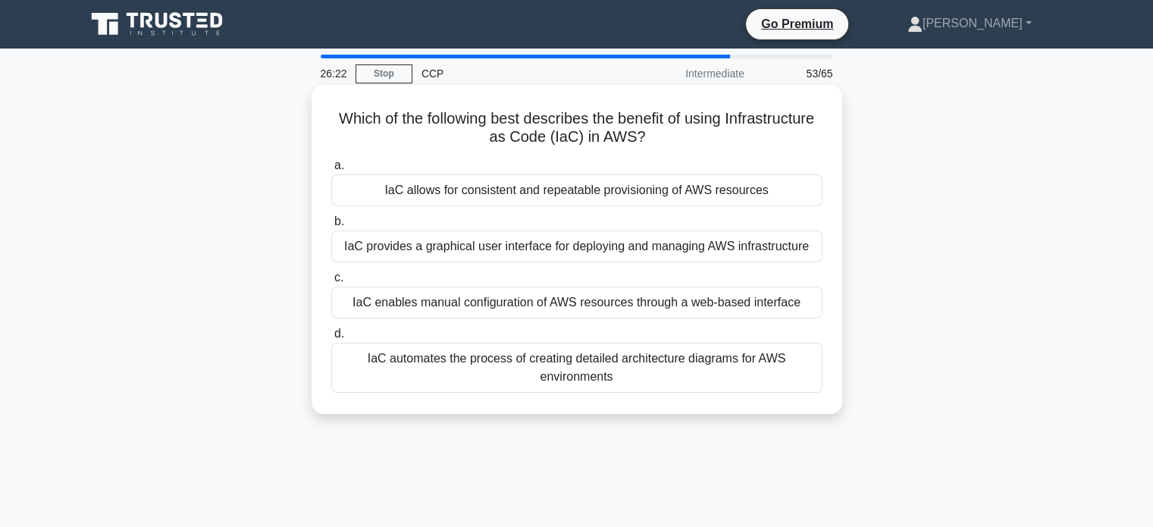
click at [795, 196] on div "IaC allows for consistent and repeatable provisioning of AWS resources" at bounding box center [576, 190] width 491 height 32
click at [331, 171] on input "a. IaC allows for consistent and repeatable provisioning of AWS resources" at bounding box center [331, 166] width 0 height 10
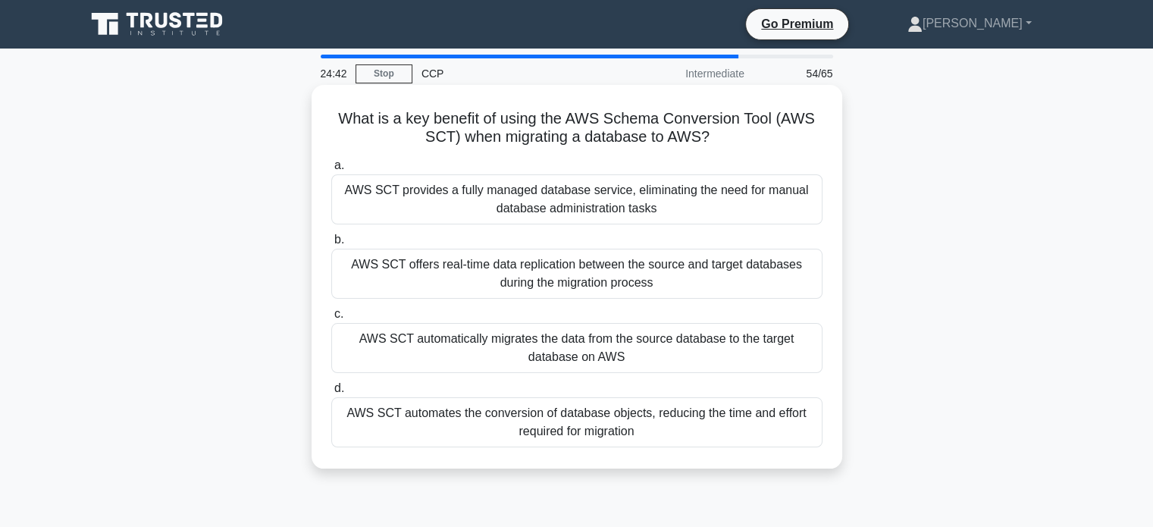
click at [735, 425] on div "AWS SCT automates the conversion of database objects, reducing the time and eff…" at bounding box center [576, 422] width 491 height 50
click at [331, 393] on input "d. AWS SCT automates the conversion of database objects, reducing the time and …" at bounding box center [331, 389] width 0 height 10
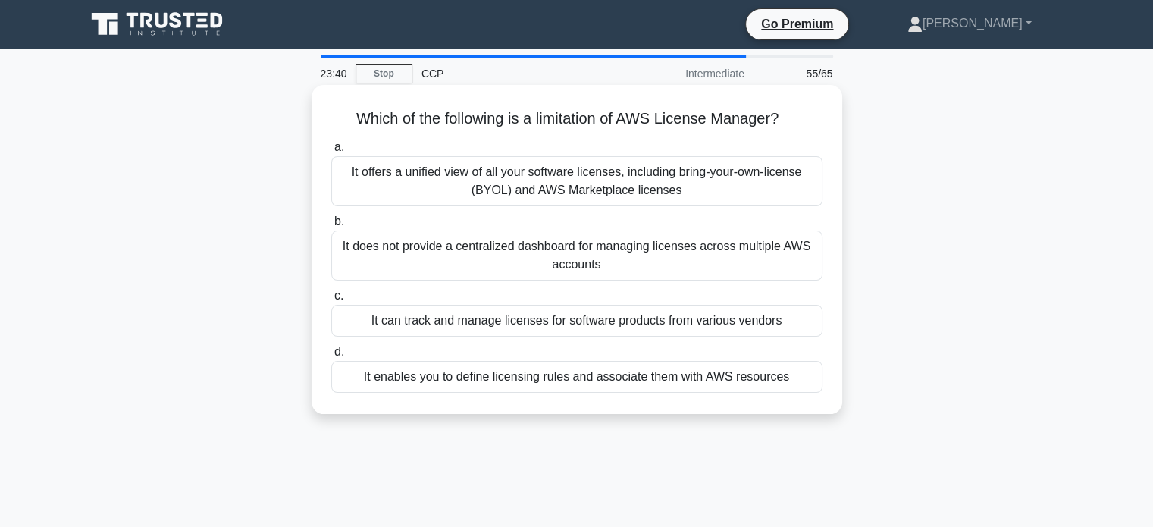
click at [644, 278] on div "It does not provide a centralized dashboard for managing licenses across multip…" at bounding box center [576, 255] width 491 height 50
click at [331, 227] on input "b. It does not provide a centralized dashboard for managing licenses across mul…" at bounding box center [331, 222] width 0 height 10
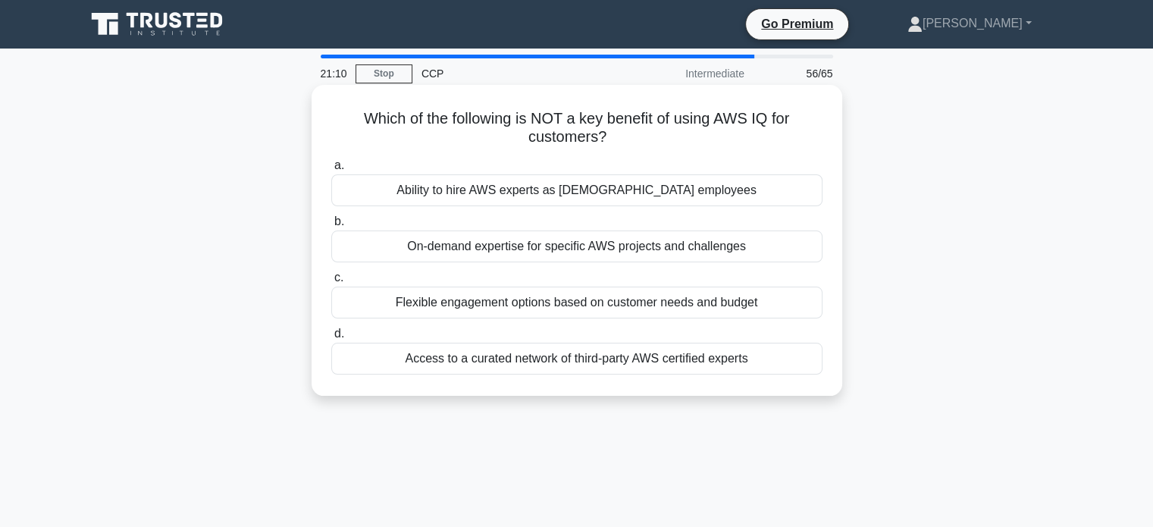
click at [505, 364] on div "Access to a curated network of third-party AWS certified experts" at bounding box center [576, 359] width 491 height 32
click at [331, 339] on input "d. Access to a curated network of third-party AWS certified experts" at bounding box center [331, 334] width 0 height 10
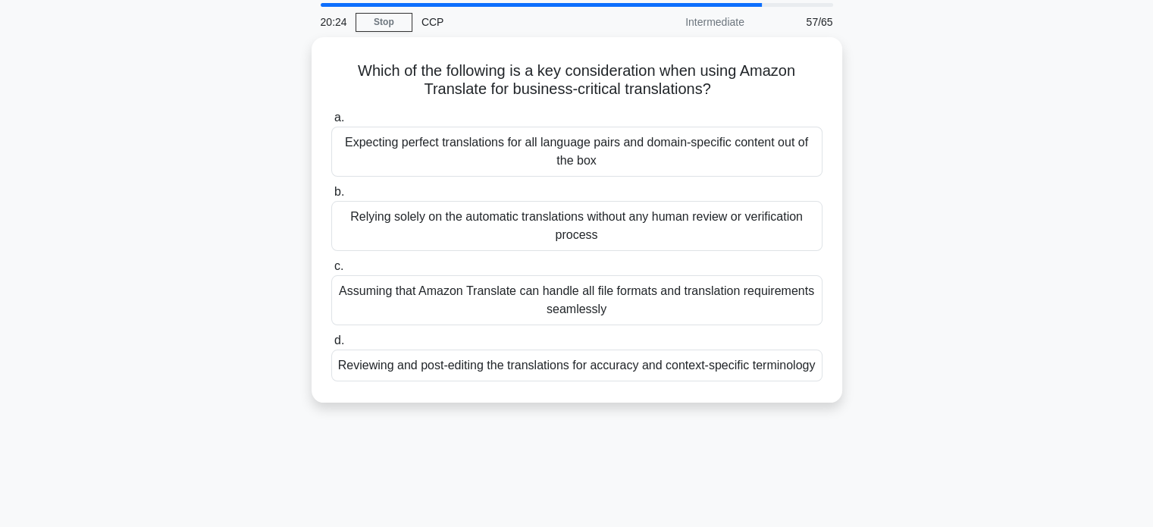
scroll to position [39, 0]
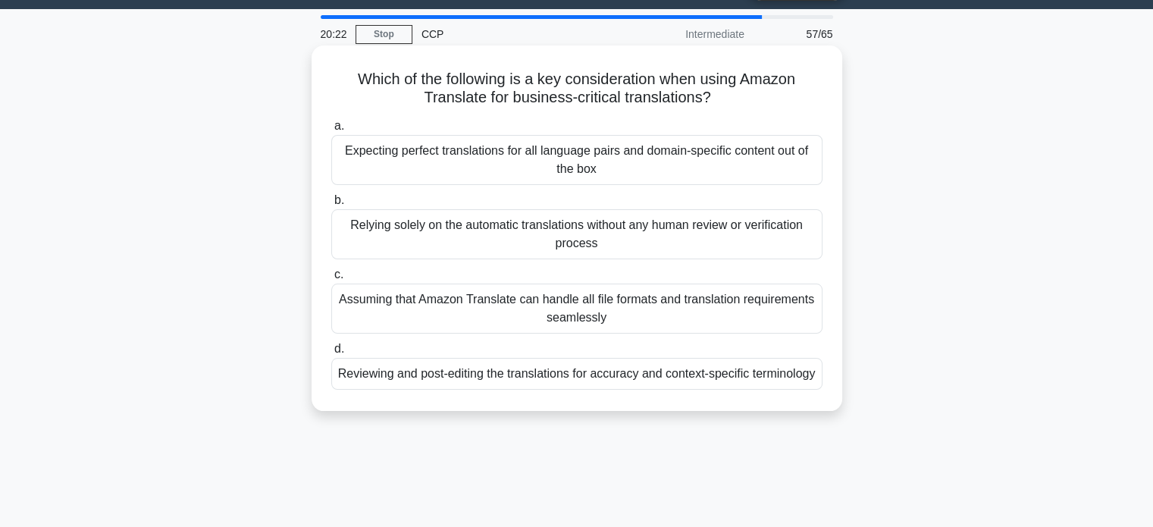
click at [729, 243] on div "Relying solely on the automatic translations without any human review or verifi…" at bounding box center [576, 234] width 491 height 50
click at [331, 205] on input "b. Relying solely on the automatic translations without any human review or ver…" at bounding box center [331, 201] width 0 height 10
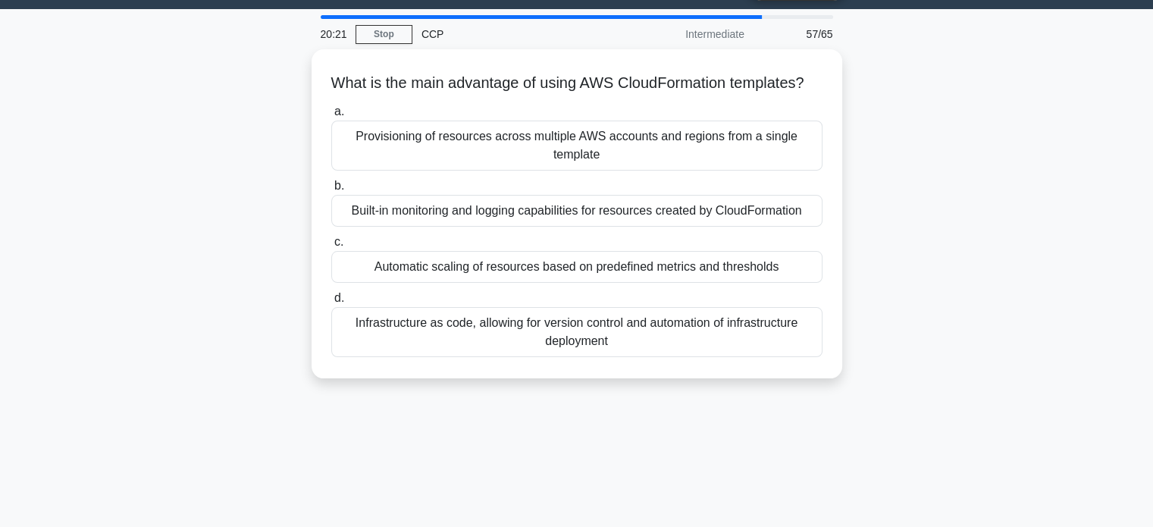
scroll to position [0, 0]
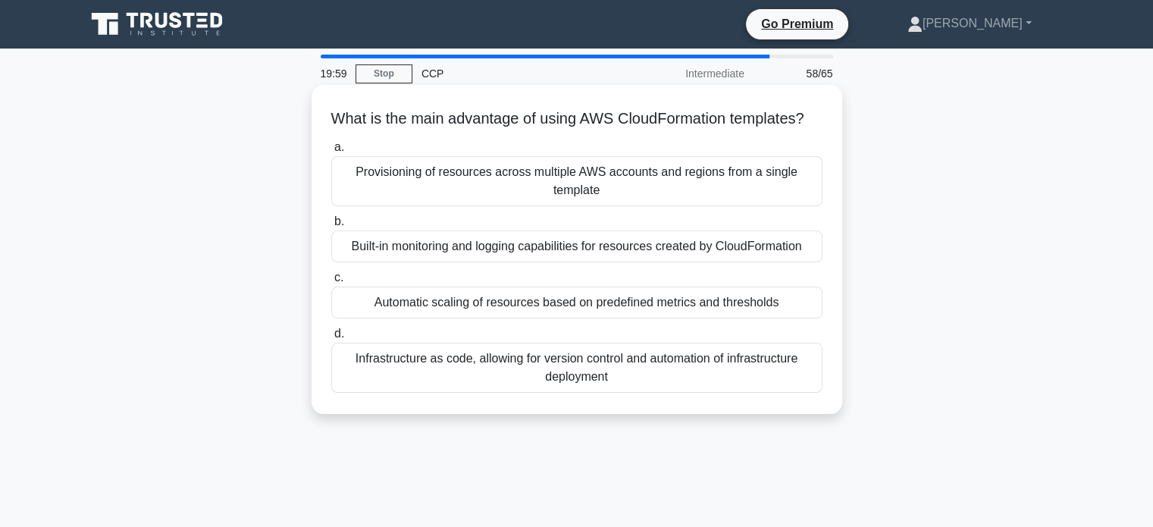
click at [801, 393] on div "Infrastructure as code, allowing for version control and automation of infrastr…" at bounding box center [576, 368] width 491 height 50
click at [331, 339] on input "d. Infrastructure as code, allowing for version control and automation of infra…" at bounding box center [331, 334] width 0 height 10
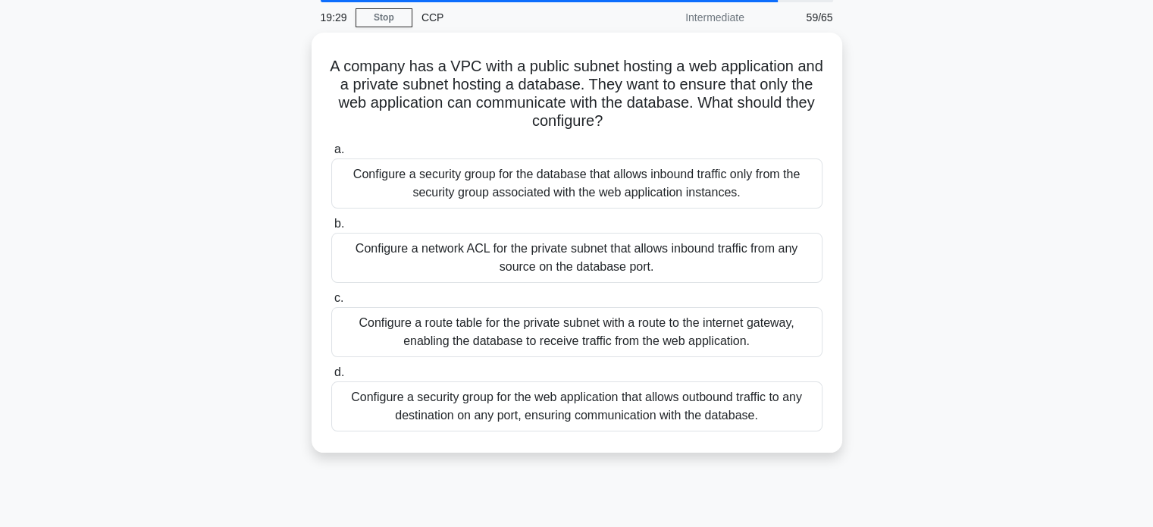
scroll to position [54, 0]
click at [688, 325] on div "Configure a route table for the private subnet with a route to the internet gat…" at bounding box center [576, 331] width 491 height 50
click at [331, 302] on input "c. Configure a route table for the private subnet with a route to the internet …" at bounding box center [331, 297] width 0 height 10
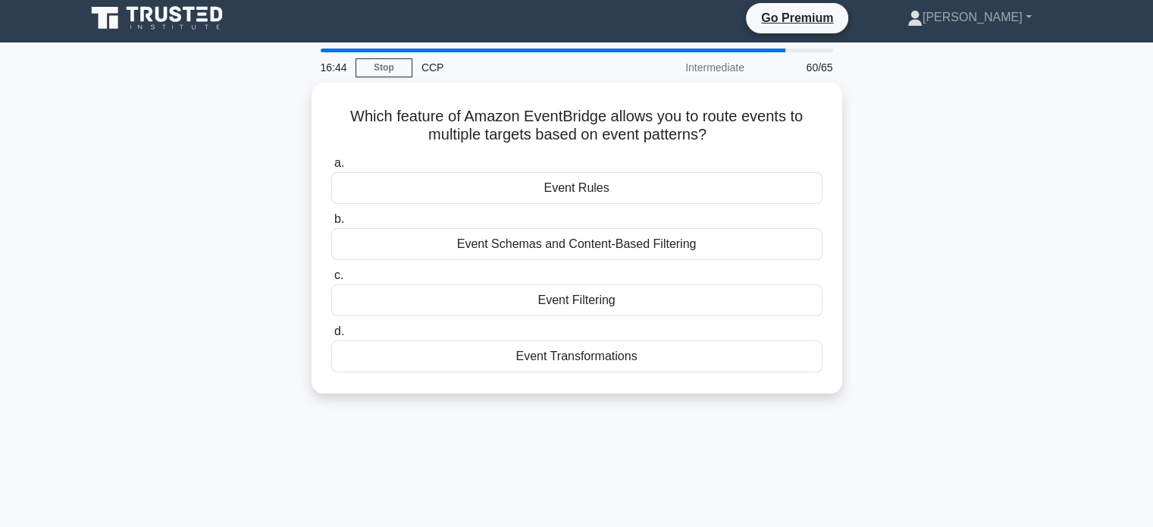
scroll to position [0, 0]
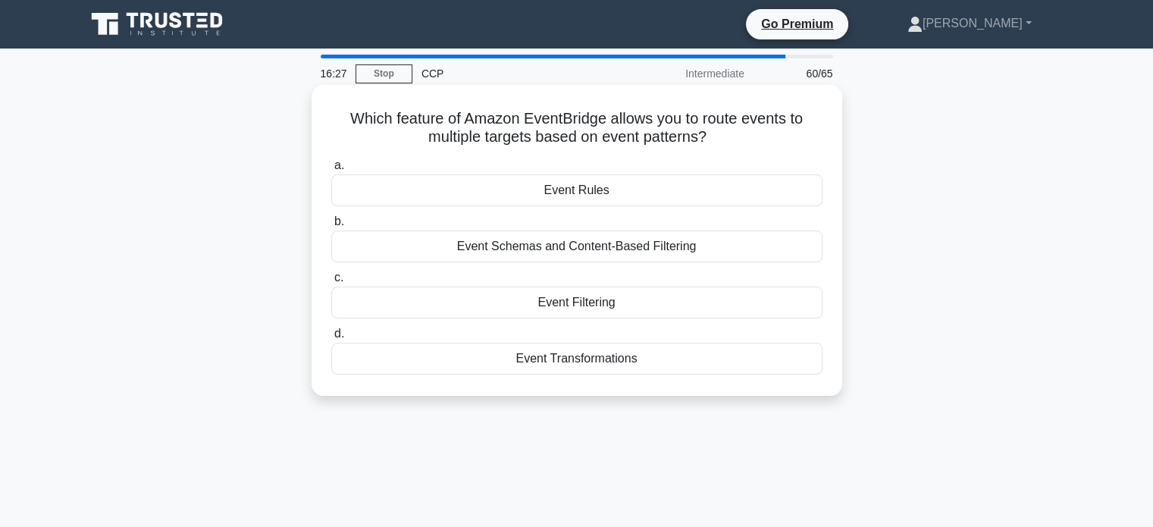
click at [595, 199] on div "Event Rules" at bounding box center [576, 190] width 491 height 32
click at [331, 171] on input "a. Event Rules" at bounding box center [331, 166] width 0 height 10
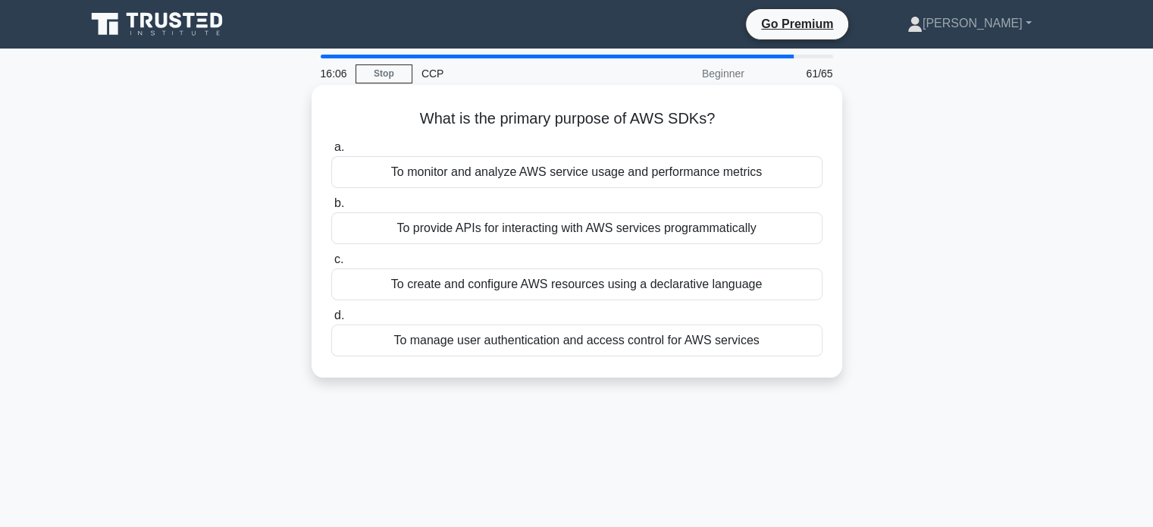
click at [726, 281] on div "To create and configure AWS resources using a declarative language" at bounding box center [576, 284] width 491 height 32
click at [331, 265] on input "c. To create and configure AWS resources using a declarative language" at bounding box center [331, 260] width 0 height 10
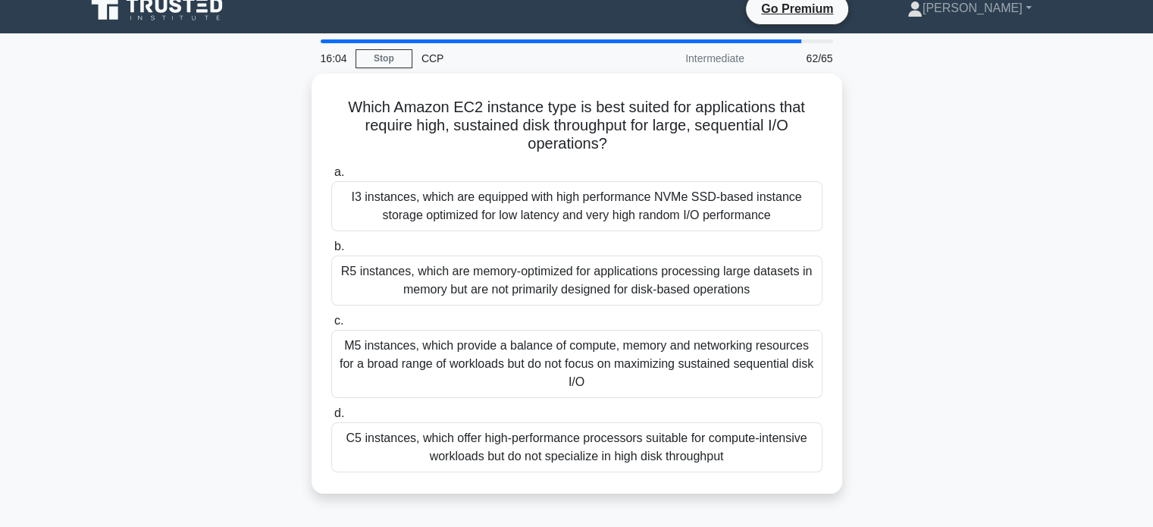
scroll to position [17, 0]
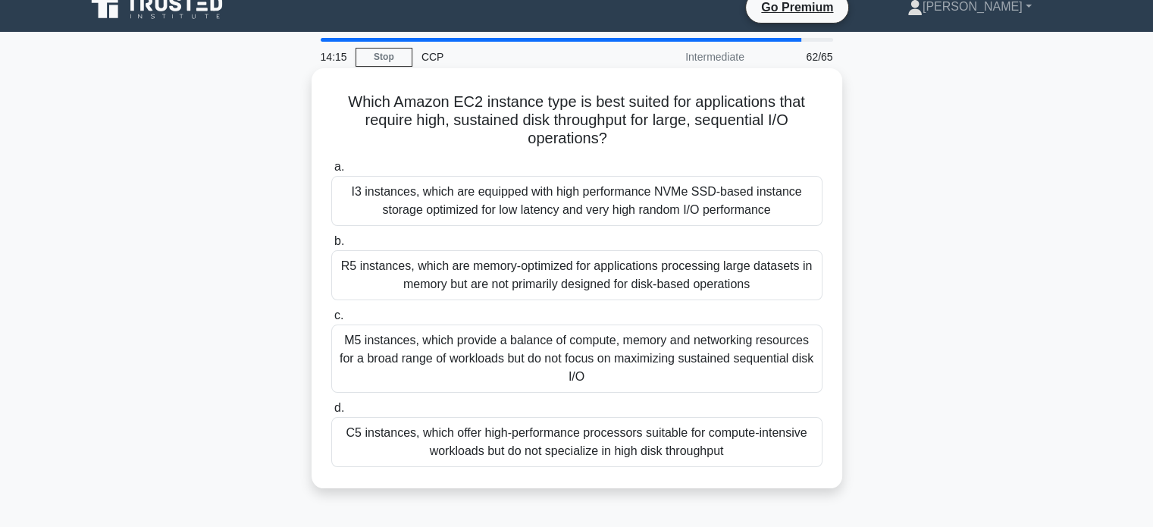
click at [679, 215] on div "I3 instances, which are equipped with high performance NVMe SSD-based instance …" at bounding box center [576, 201] width 491 height 50
click at [331, 172] on input "a. I3 instances, which are equipped with high performance NVMe SSD-based instan…" at bounding box center [331, 167] width 0 height 10
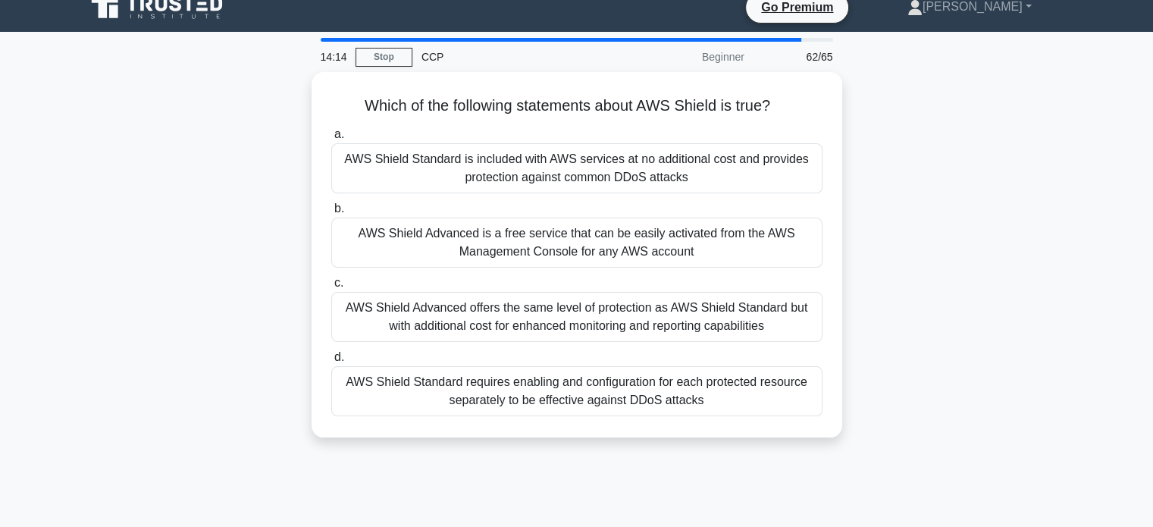
scroll to position [0, 0]
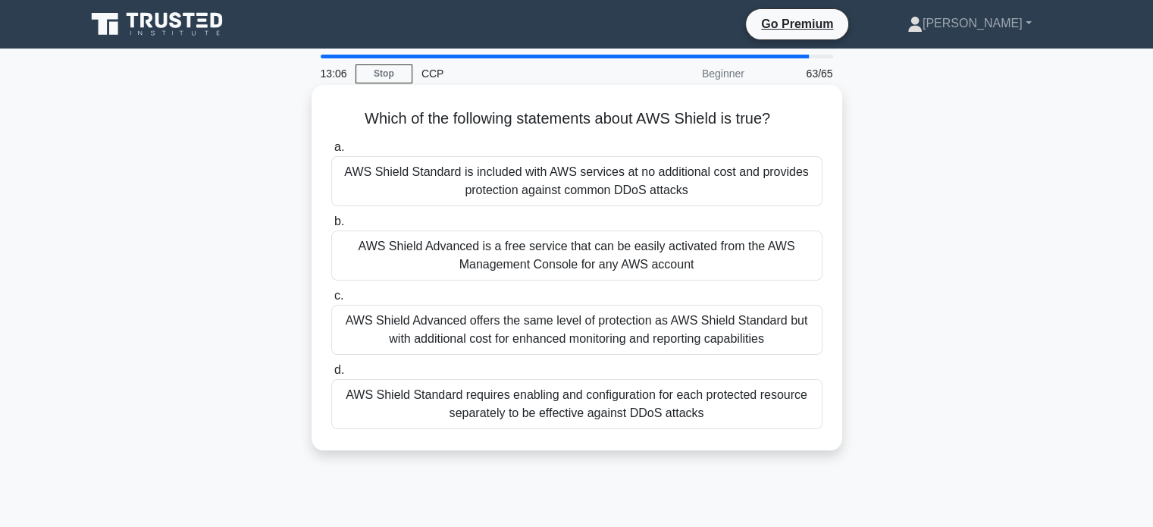
click at [632, 424] on div "AWS Shield Standard requires enabling and configuration for each protected reso…" at bounding box center [576, 404] width 491 height 50
click at [331, 375] on input "d. AWS Shield Standard requires enabling and configuration for each protected r…" at bounding box center [331, 370] width 0 height 10
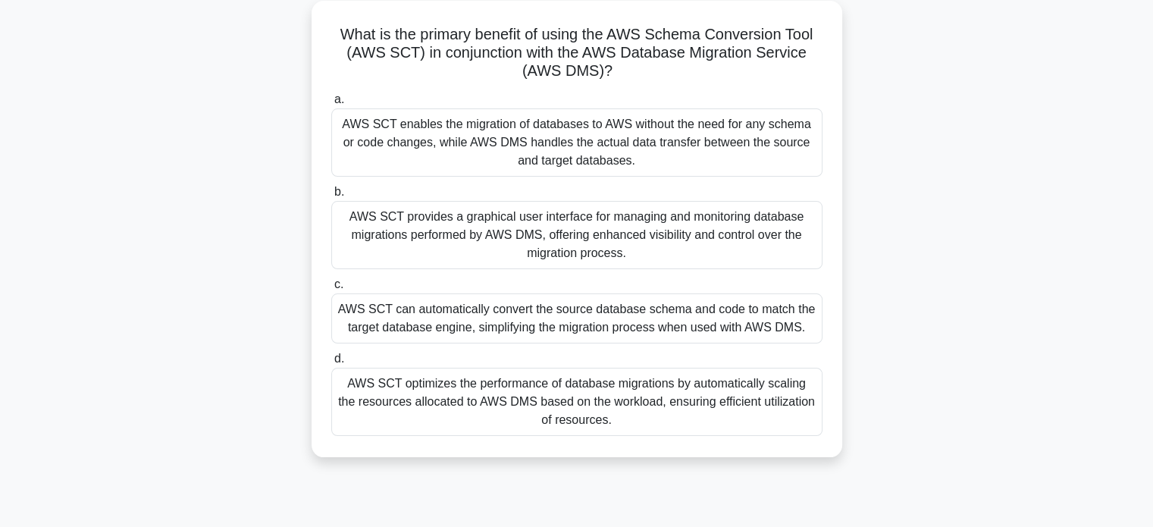
scroll to position [100, 0]
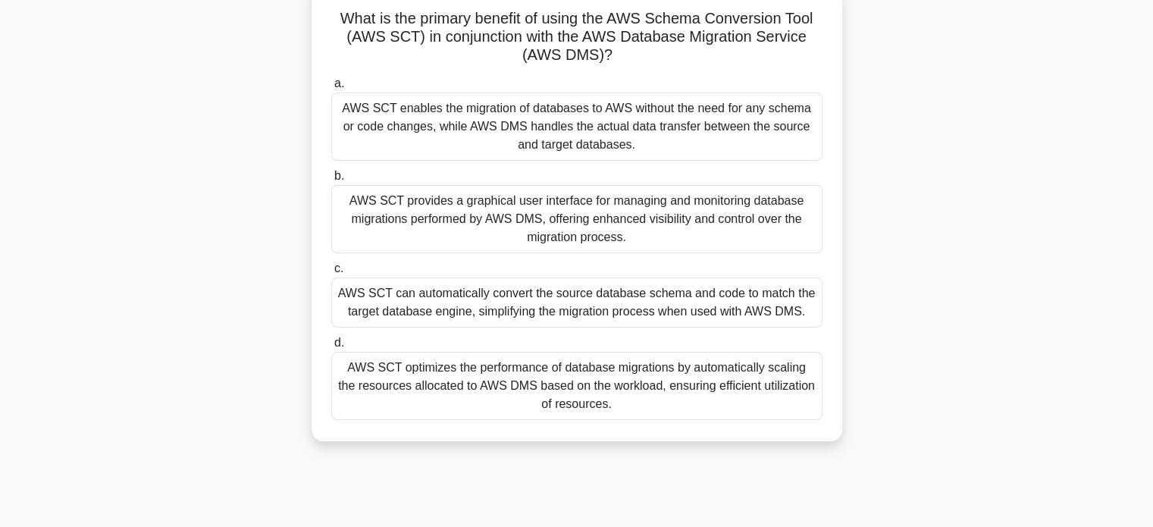
click at [704, 296] on div "AWS SCT can automatically convert the source database schema and code to match …" at bounding box center [576, 302] width 491 height 50
click at [331, 274] on input "c. AWS SCT can automatically convert the source database schema and code to mat…" at bounding box center [331, 269] width 0 height 10
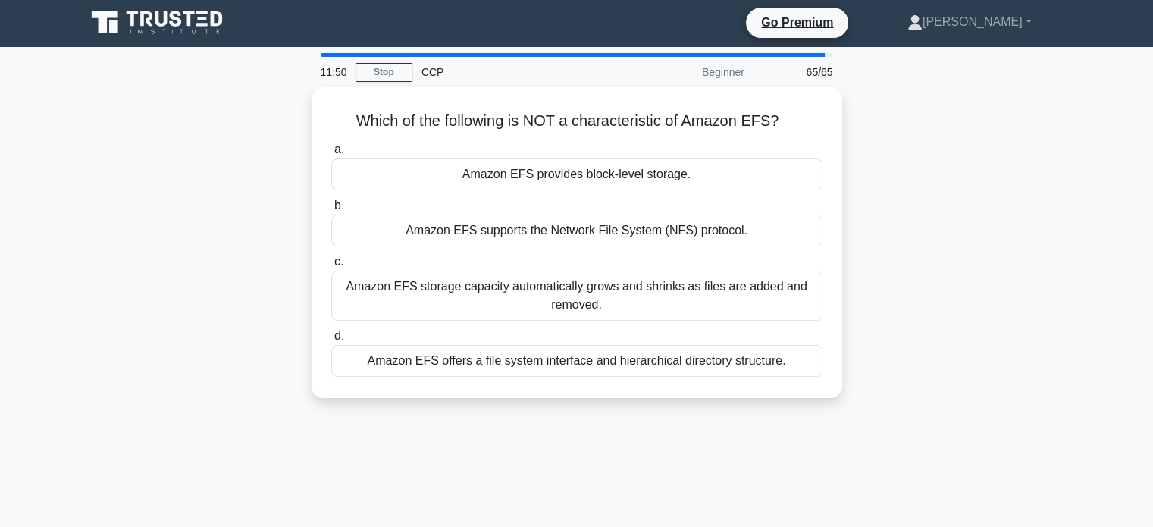
scroll to position [0, 0]
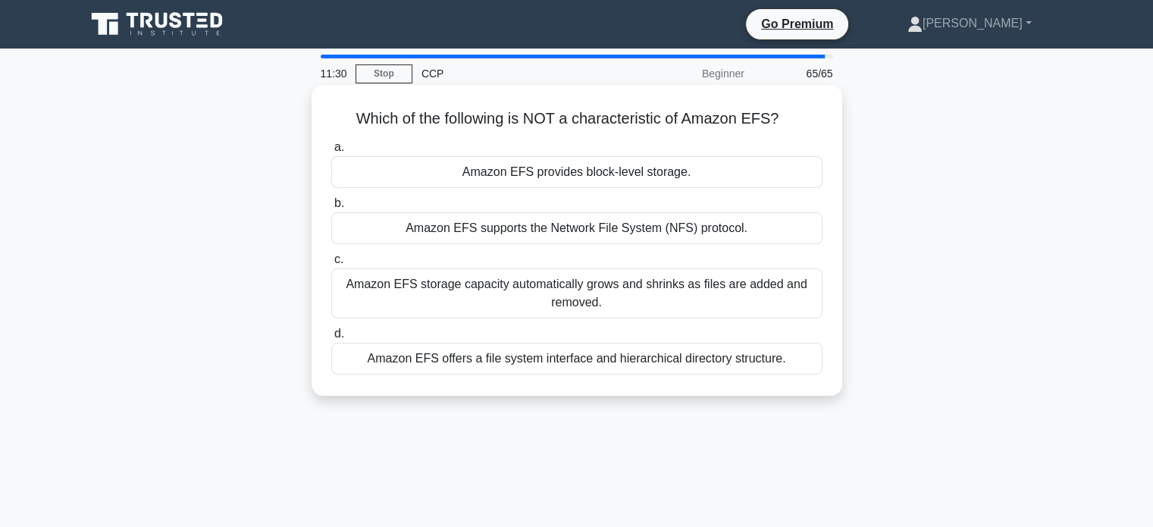
click at [719, 184] on div "Amazon EFS provides block-level storage." at bounding box center [576, 172] width 491 height 32
click at [331, 152] on input "a. Amazon EFS provides block-level storage." at bounding box center [331, 148] width 0 height 10
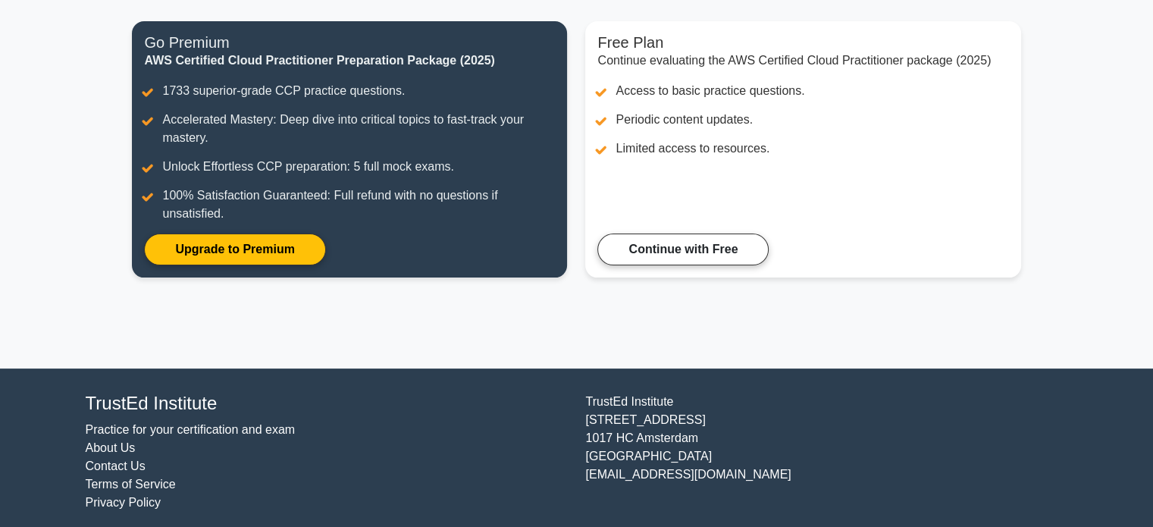
scroll to position [195, 0]
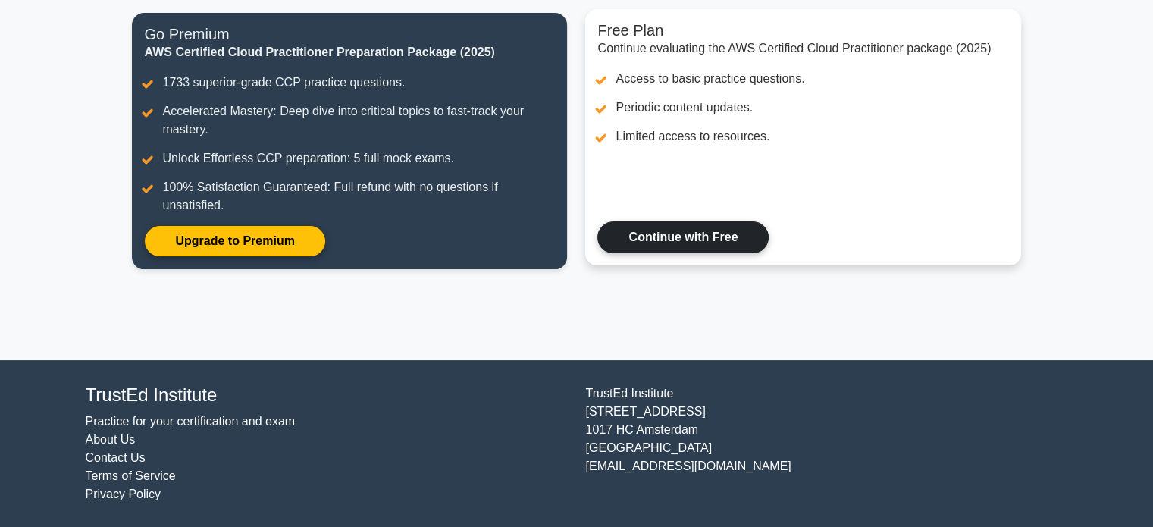
click at [674, 244] on link "Continue with Free" at bounding box center [682, 237] width 171 height 32
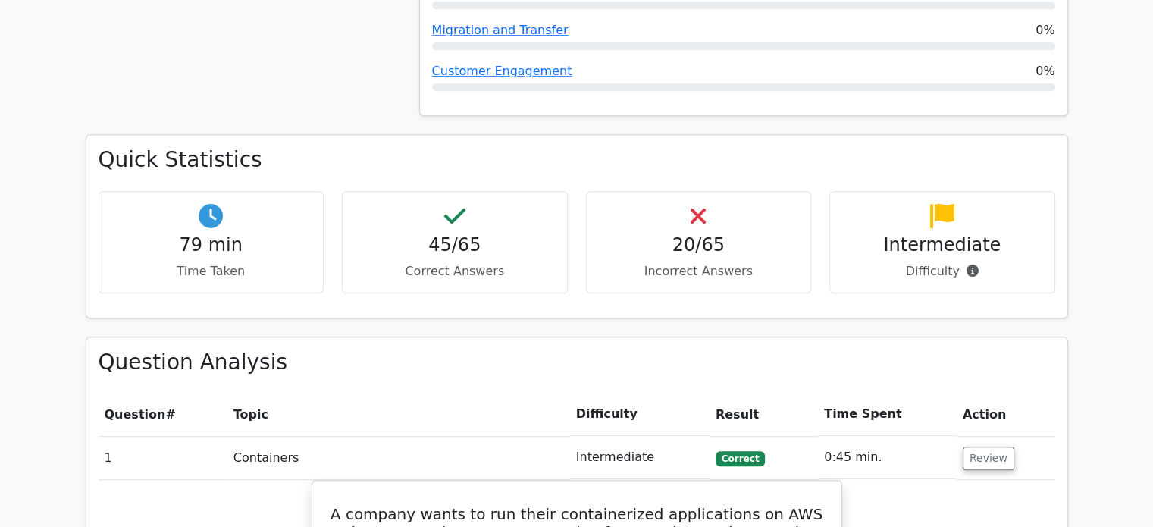
scroll to position [1254, 0]
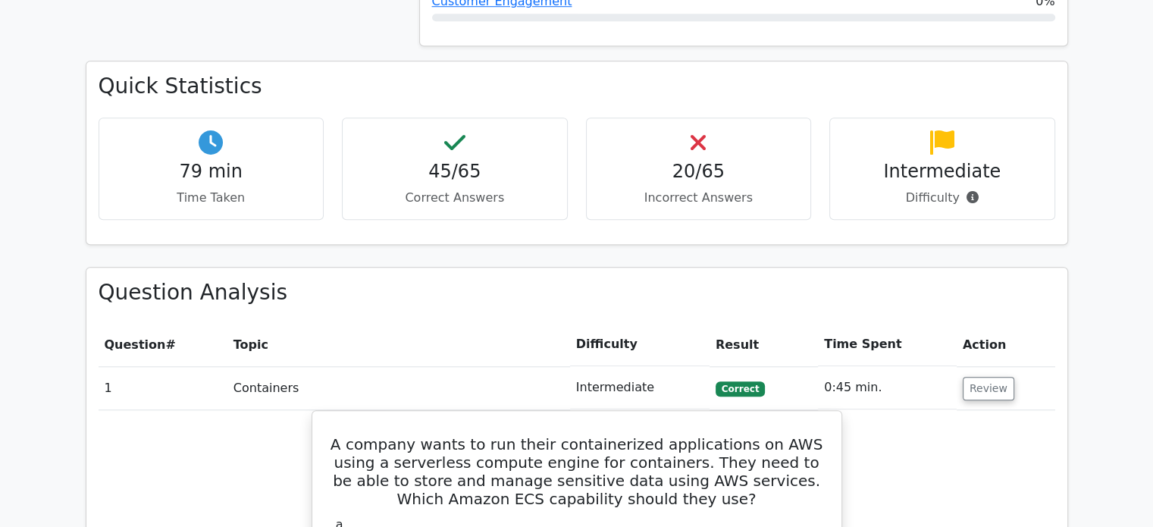
click at [743, 141] on div "20/65 Incorrect Answers" at bounding box center [699, 169] width 226 height 102
click at [807, 118] on div "20/65 Incorrect Answers" at bounding box center [699, 169] width 226 height 102
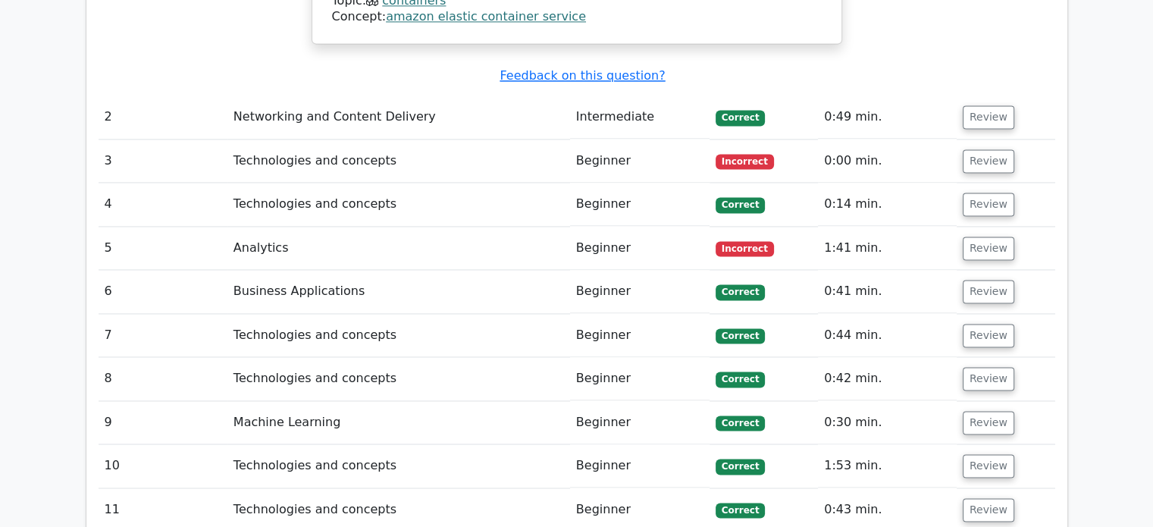
scroll to position [2251, 0]
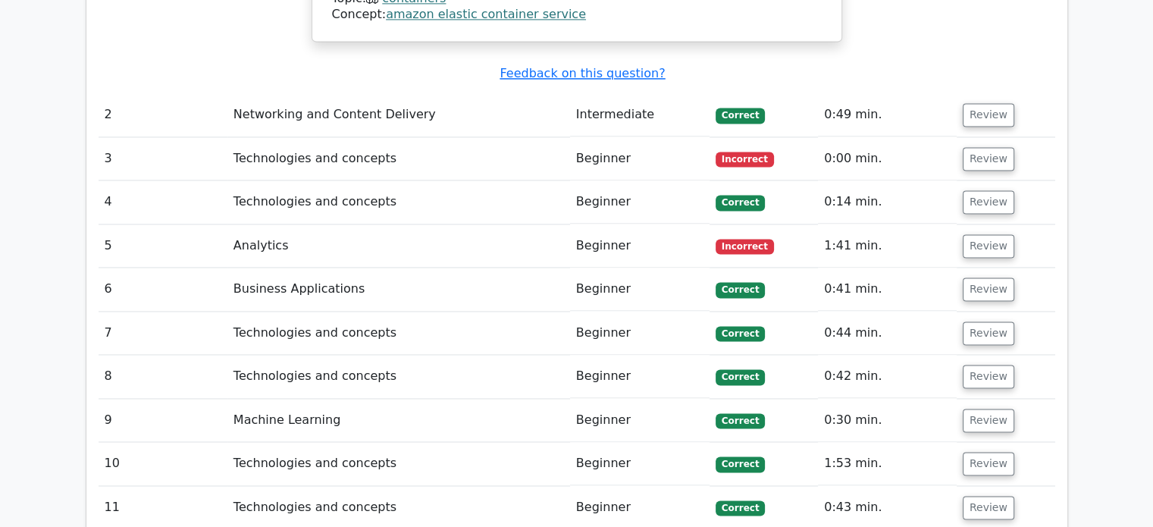
click at [738, 152] on span "Incorrect" at bounding box center [745, 159] width 58 height 15
click at [986, 147] on button "Review" at bounding box center [989, 159] width 52 height 24
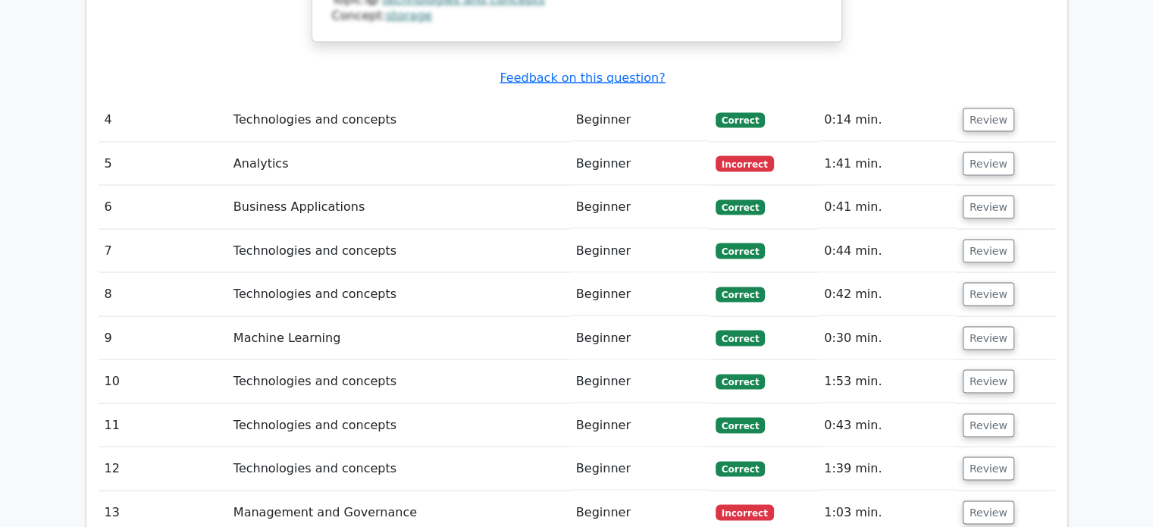
scroll to position [0, 9]
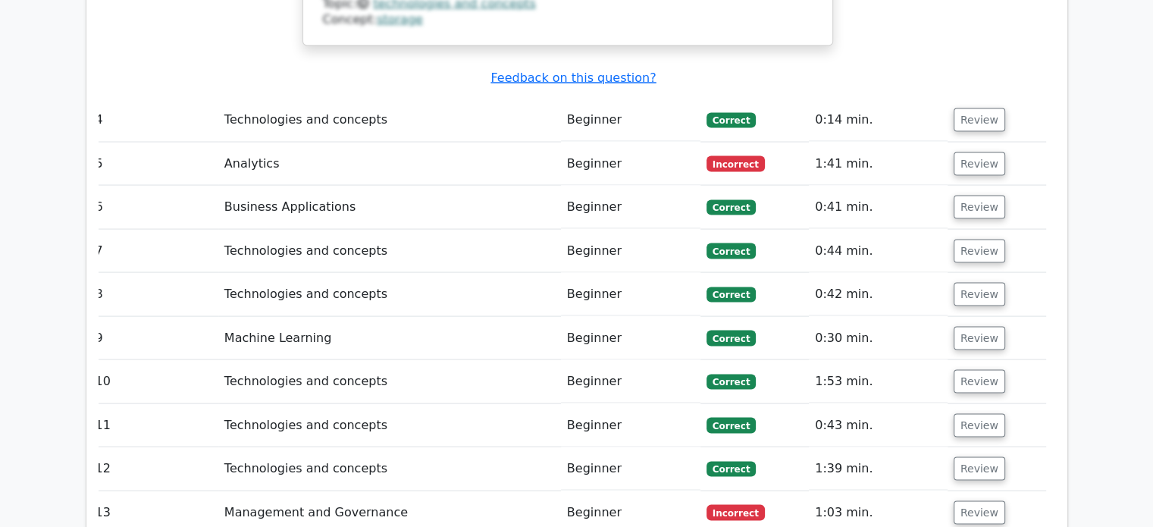
click at [748, 156] on span "Incorrect" at bounding box center [736, 163] width 58 height 15
click at [740, 156] on span "Incorrect" at bounding box center [736, 163] width 58 height 15
click at [965, 152] on button "Review" at bounding box center [980, 164] width 52 height 24
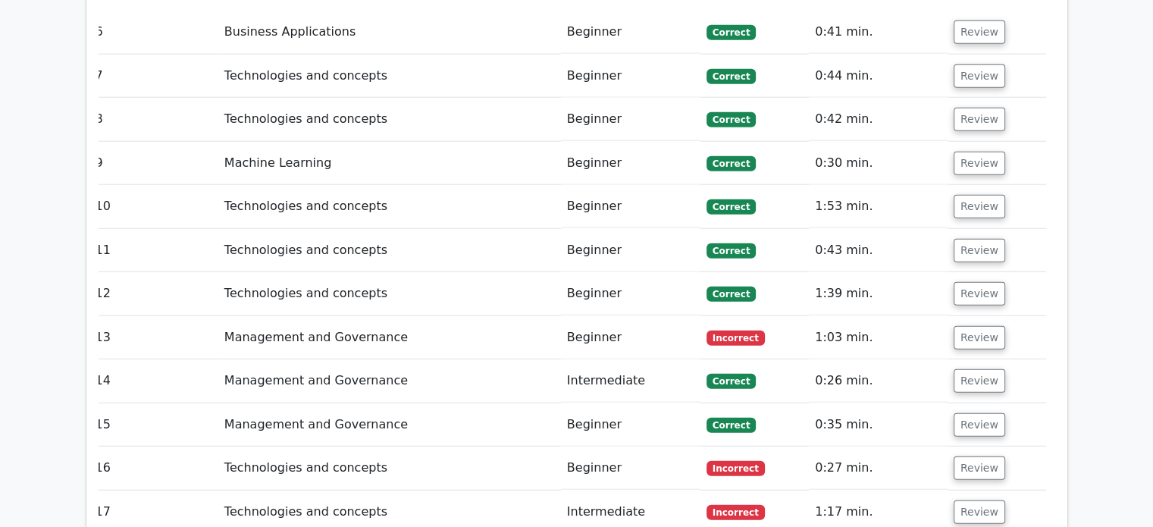
scroll to position [3999, 0]
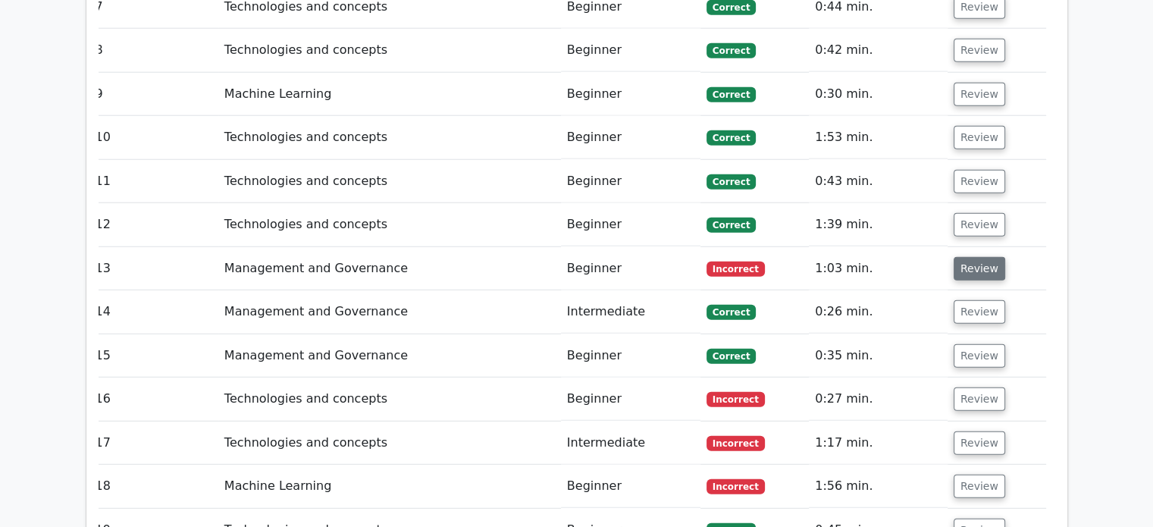
click at [961, 257] on button "Review" at bounding box center [980, 269] width 52 height 24
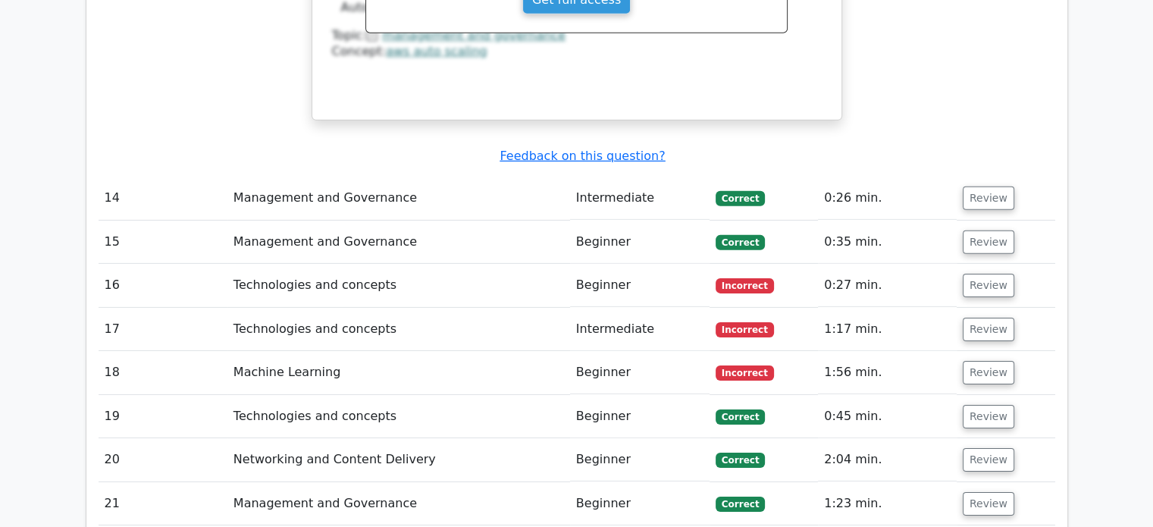
scroll to position [4786, 0]
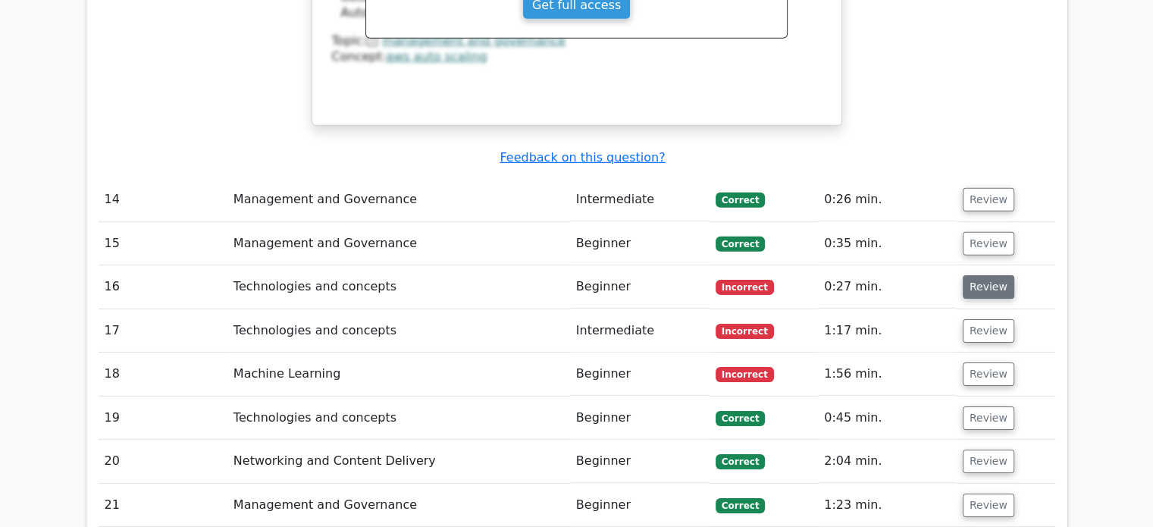
click at [989, 275] on button "Review" at bounding box center [989, 287] width 52 height 24
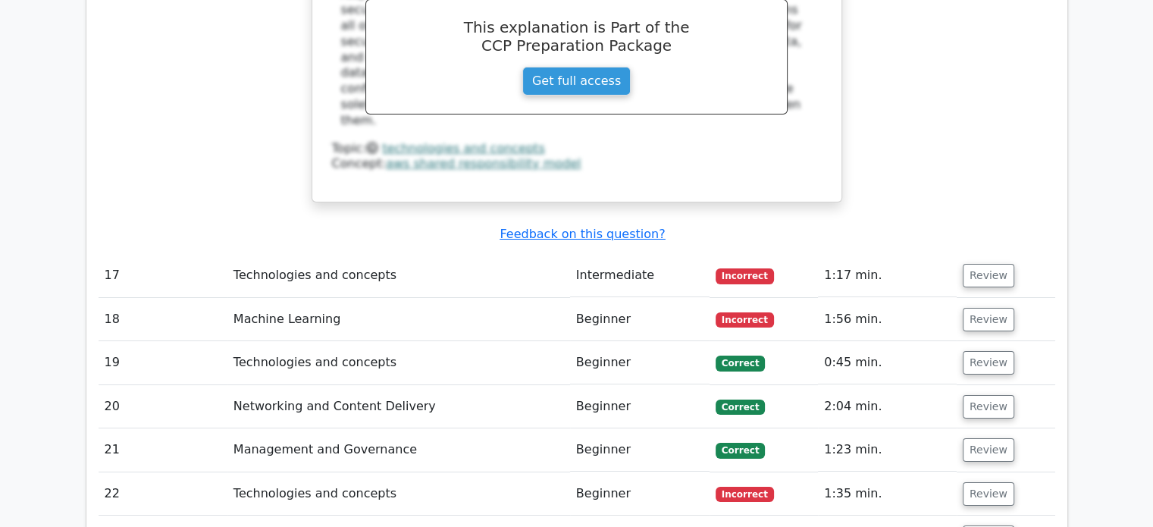
scroll to position [5453, 0]
click at [982, 263] on button "Review" at bounding box center [989, 275] width 52 height 24
click at [986, 263] on button "Review" at bounding box center [989, 275] width 52 height 24
click at [967, 263] on button "Review" at bounding box center [989, 275] width 52 height 24
click at [983, 481] on button "Review" at bounding box center [989, 493] width 52 height 24
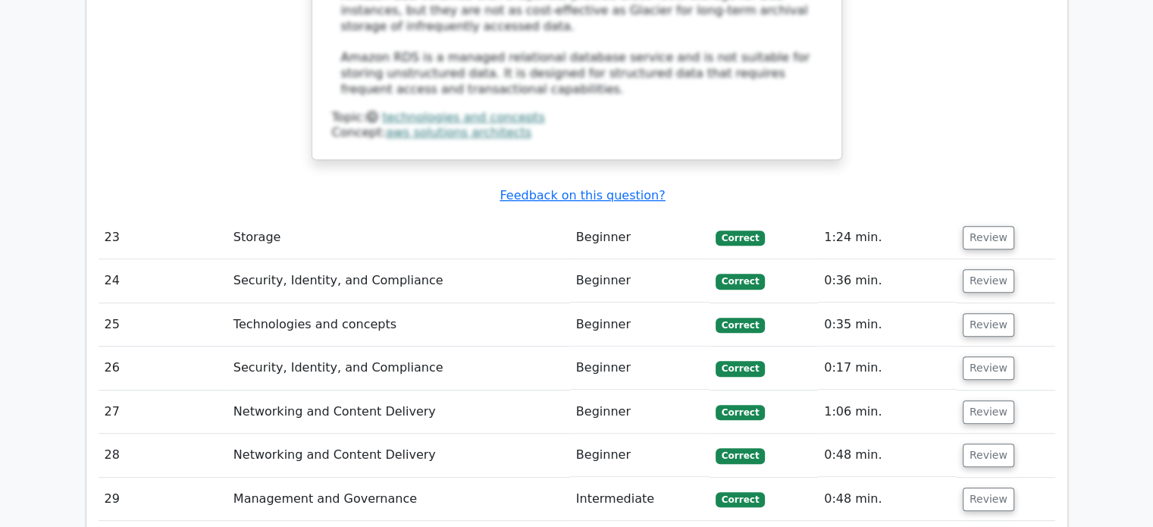
scroll to position [6611, 0]
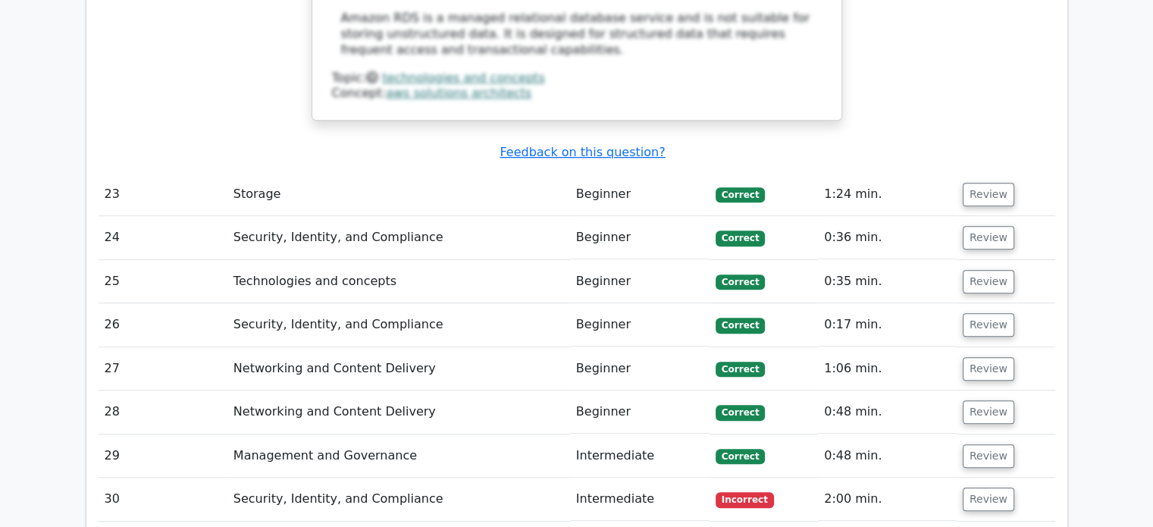
click at [734, 492] on span "Incorrect" at bounding box center [745, 499] width 58 height 15
click at [980, 487] on button "Review" at bounding box center [989, 499] width 52 height 24
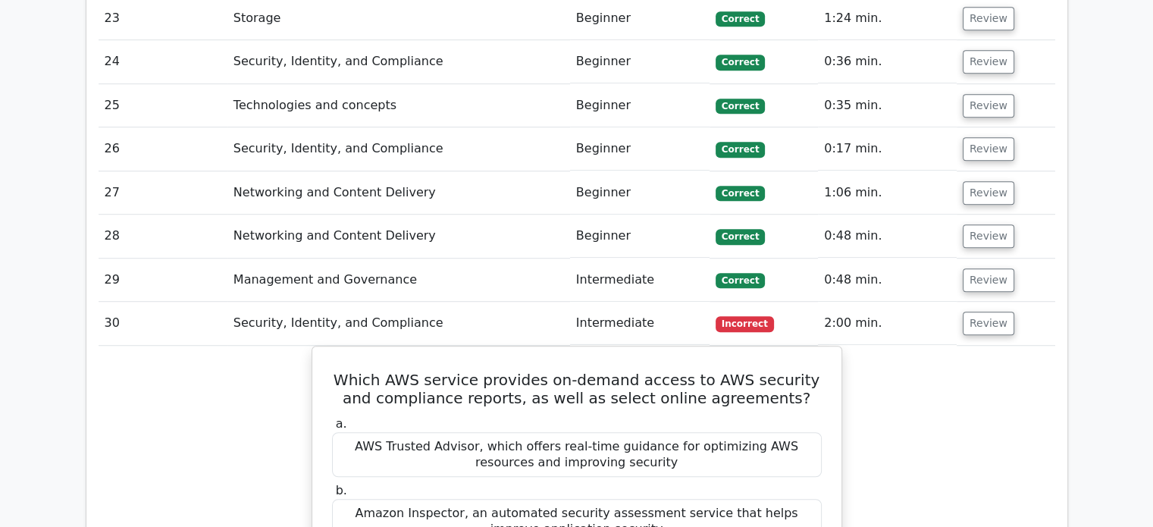
scroll to position [6790, 0]
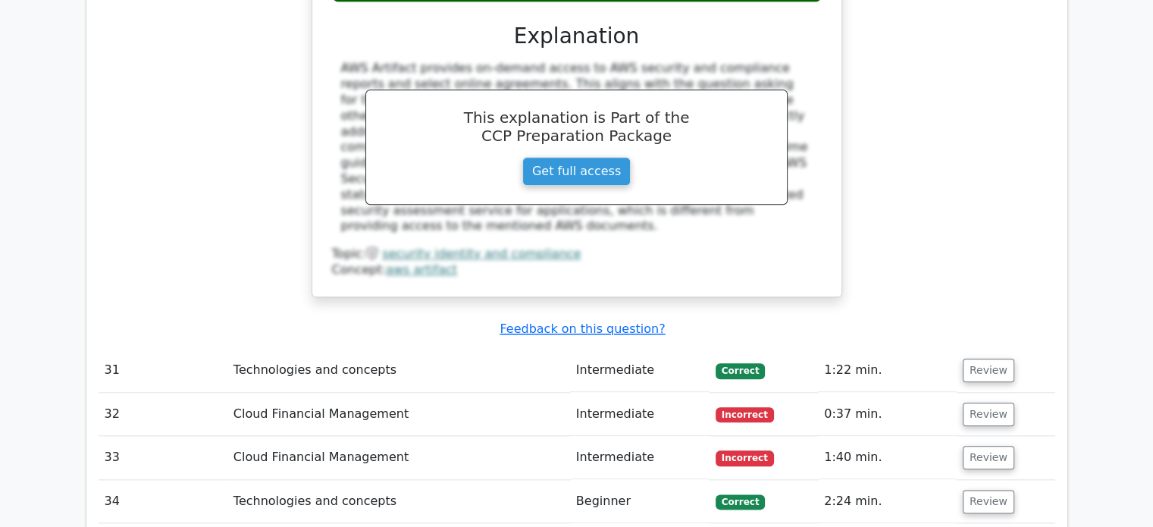
scroll to position [7451, 0]
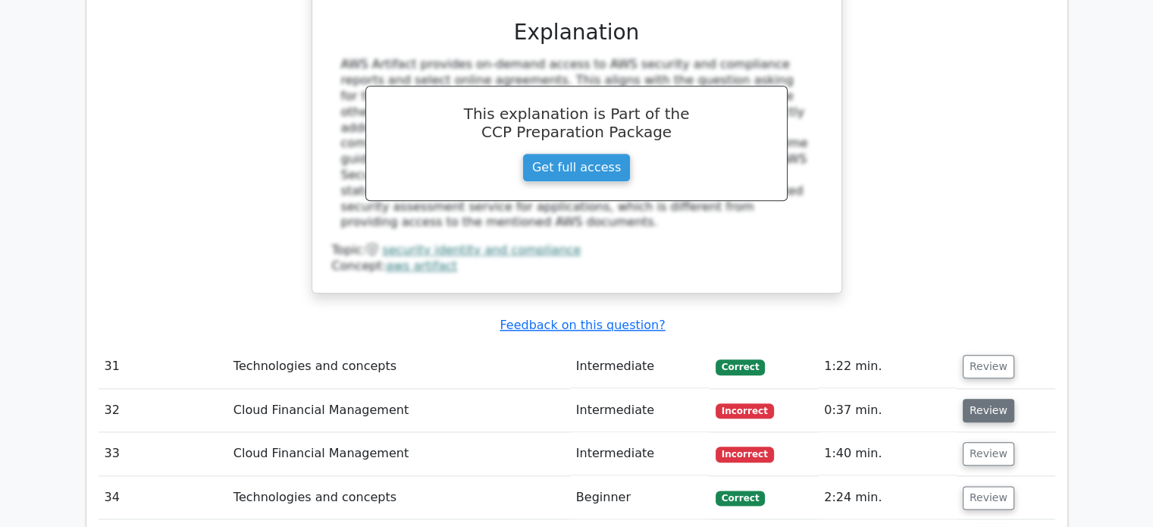
click at [988, 399] on button "Review" at bounding box center [989, 411] width 52 height 24
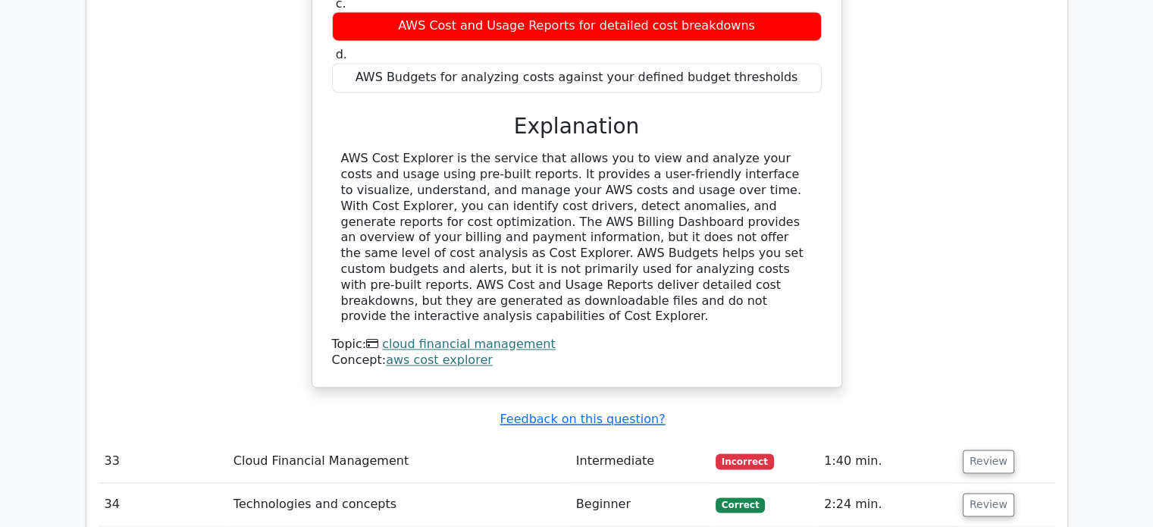
scroll to position [8064, 0]
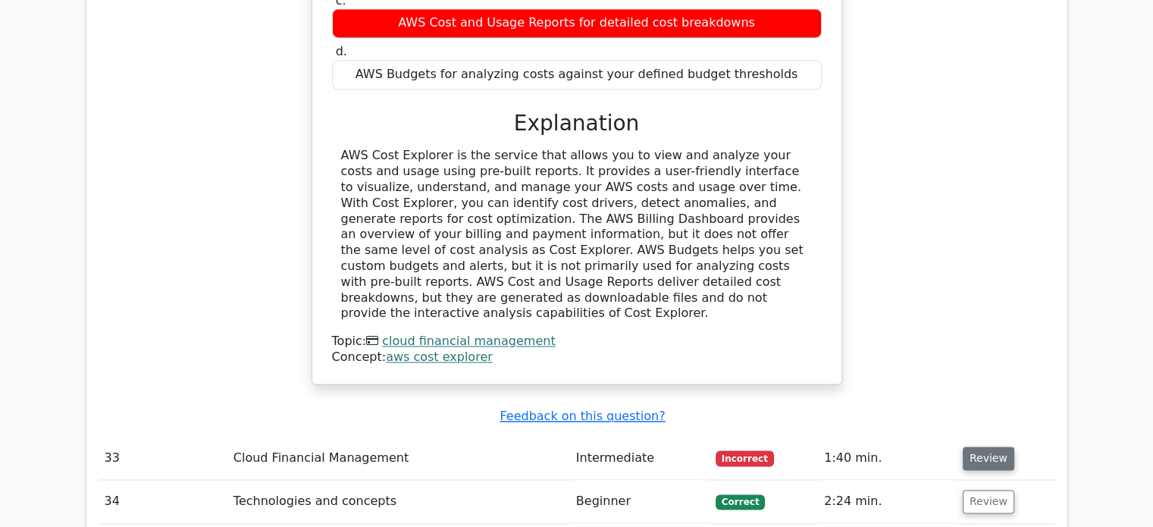
click at [993, 447] on button "Review" at bounding box center [989, 459] width 52 height 24
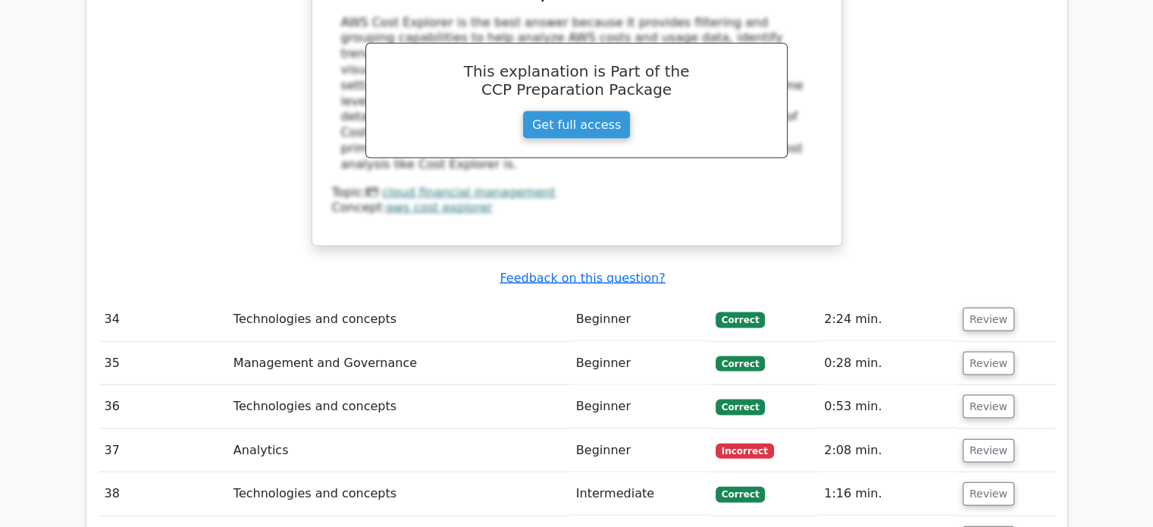
scroll to position [8928, 0]
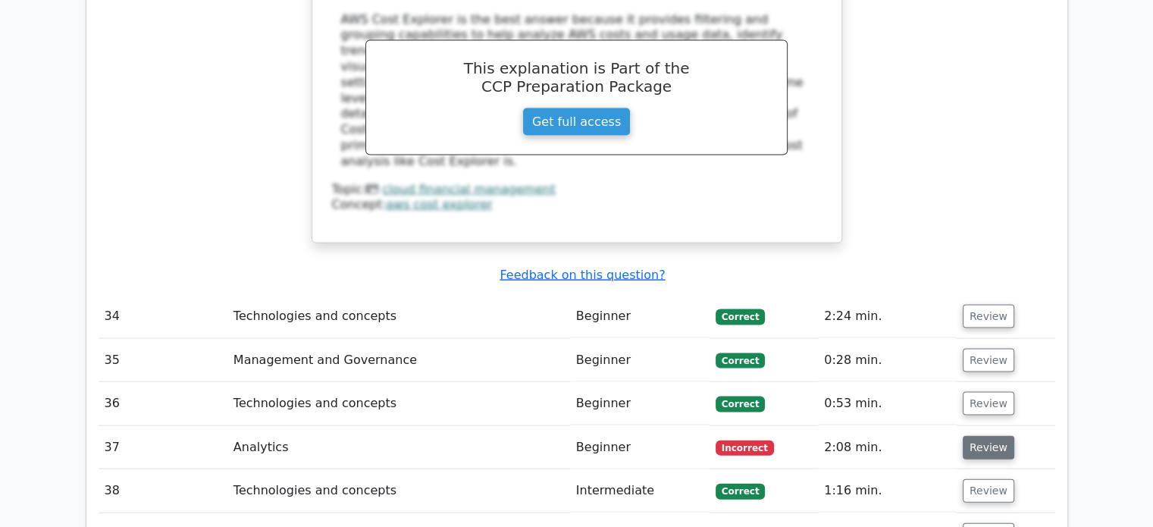
click at [983, 436] on button "Review" at bounding box center [989, 448] width 52 height 24
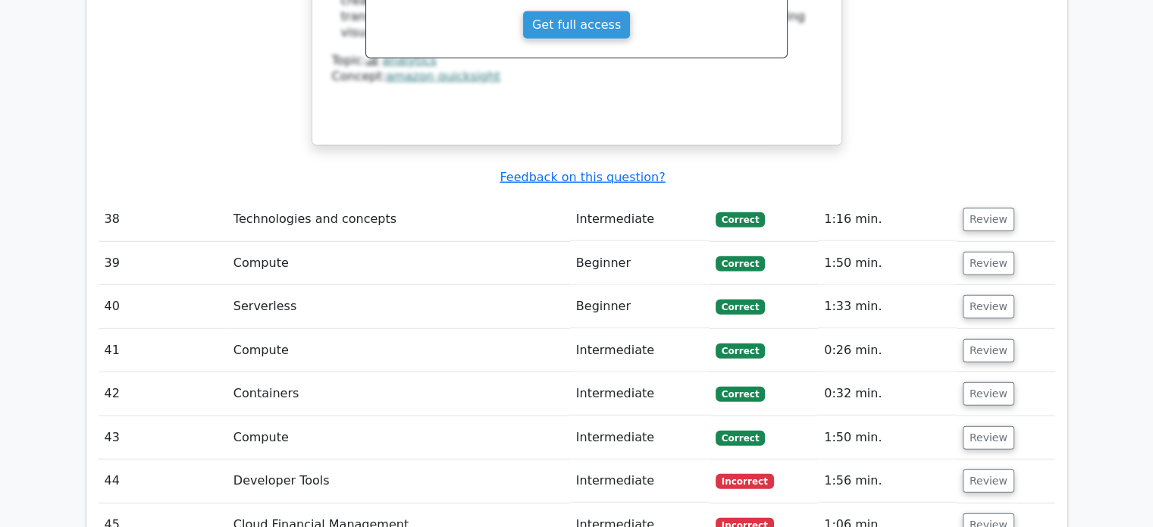
scroll to position [9813, 0]
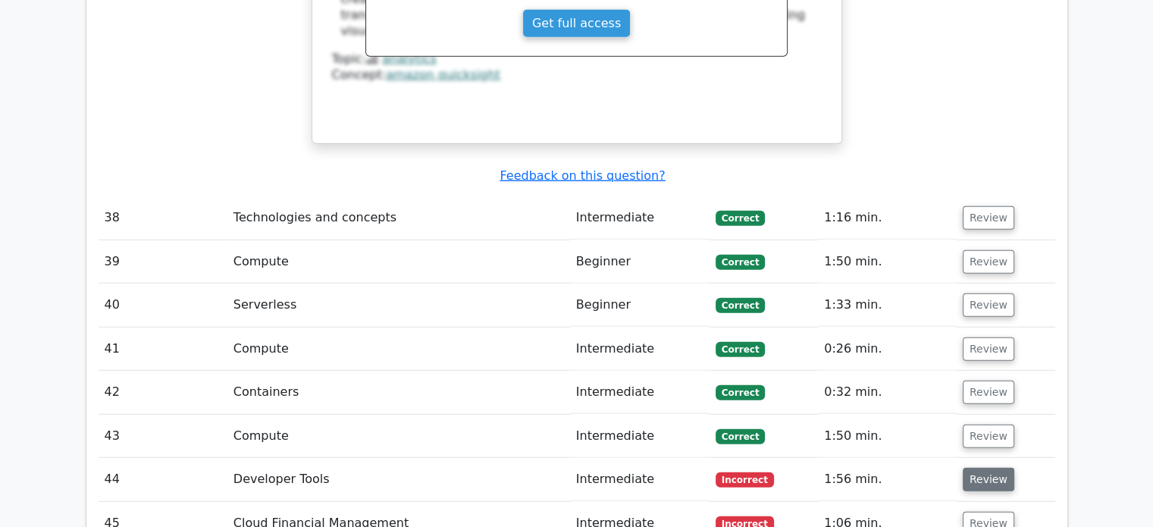
click at [976, 468] on button "Review" at bounding box center [989, 480] width 52 height 24
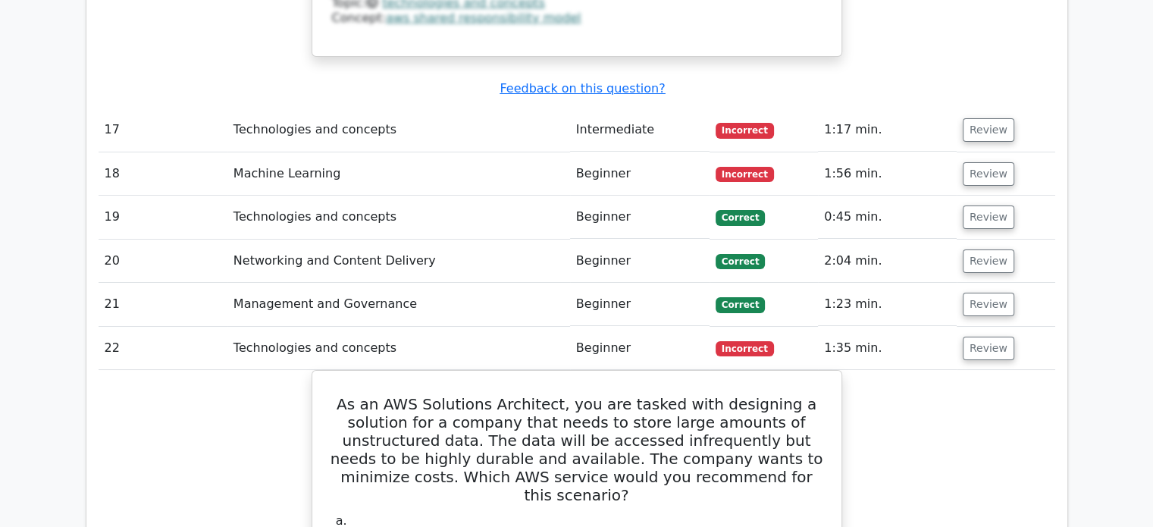
scroll to position [5440, 0]
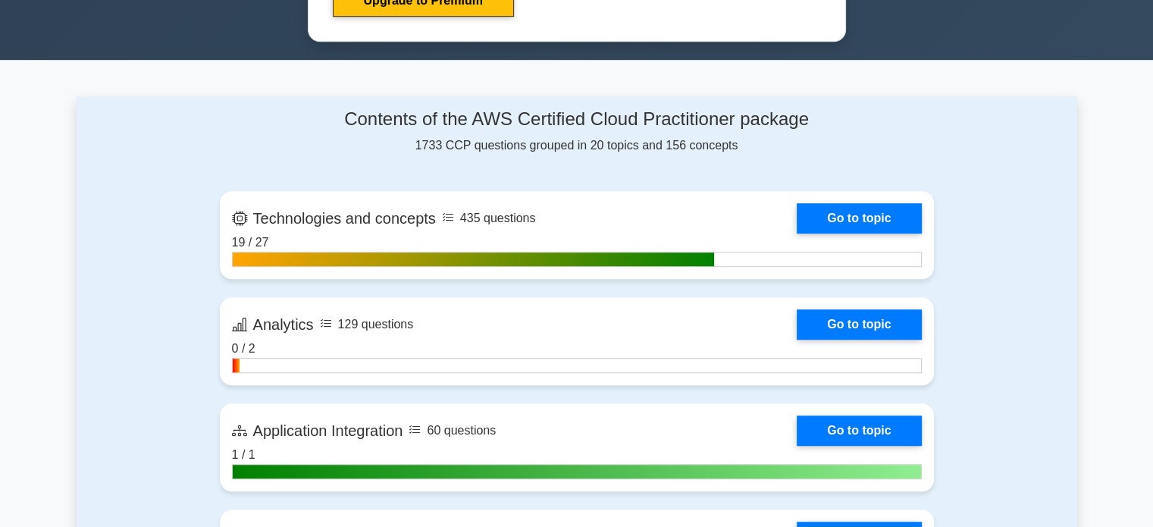
scroll to position [864, 0]
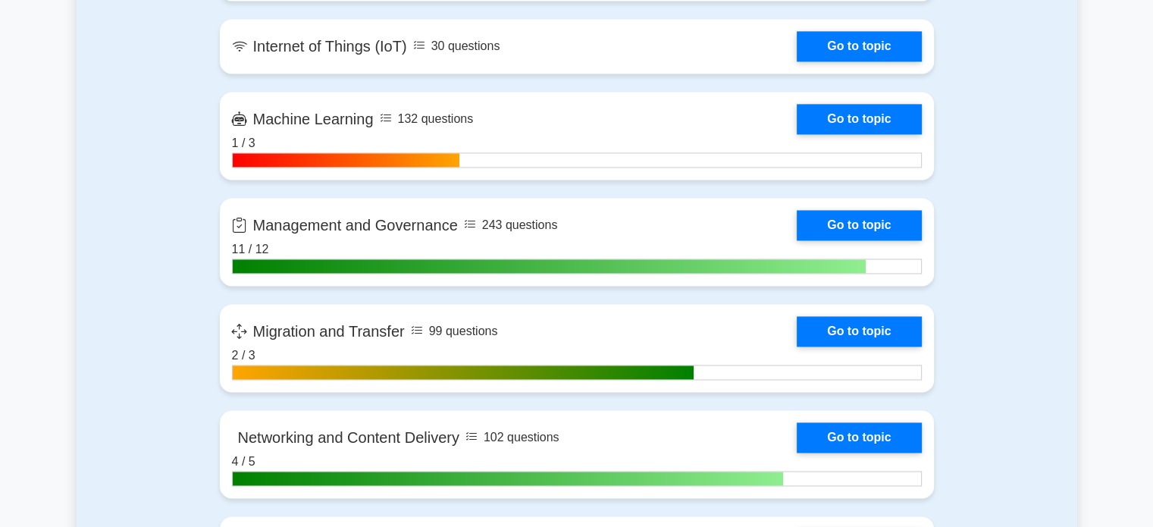
scroll to position [2211, 0]
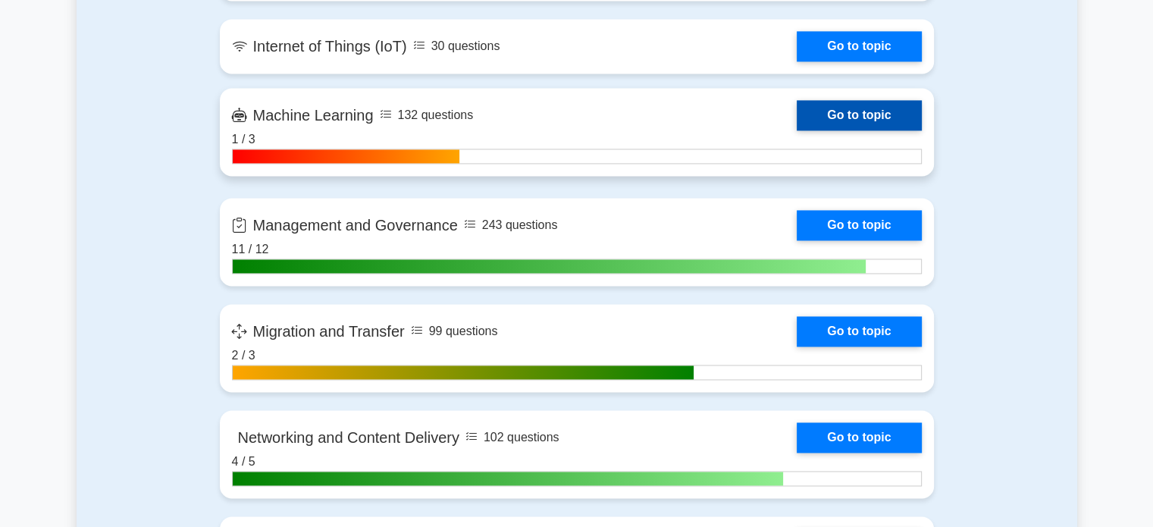
click at [844, 120] on link "Go to topic" at bounding box center [859, 115] width 124 height 30
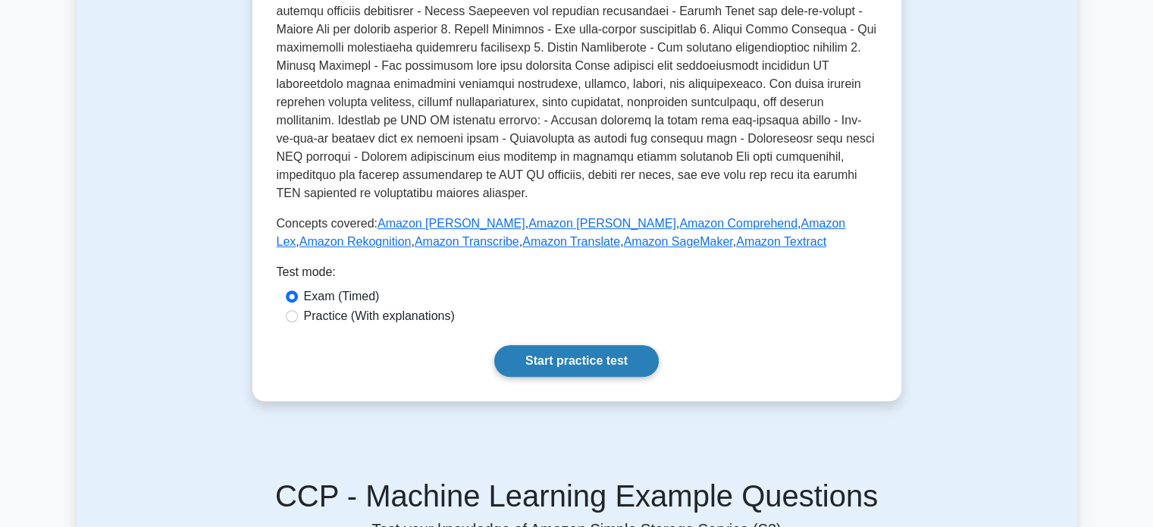
scroll to position [476, 0]
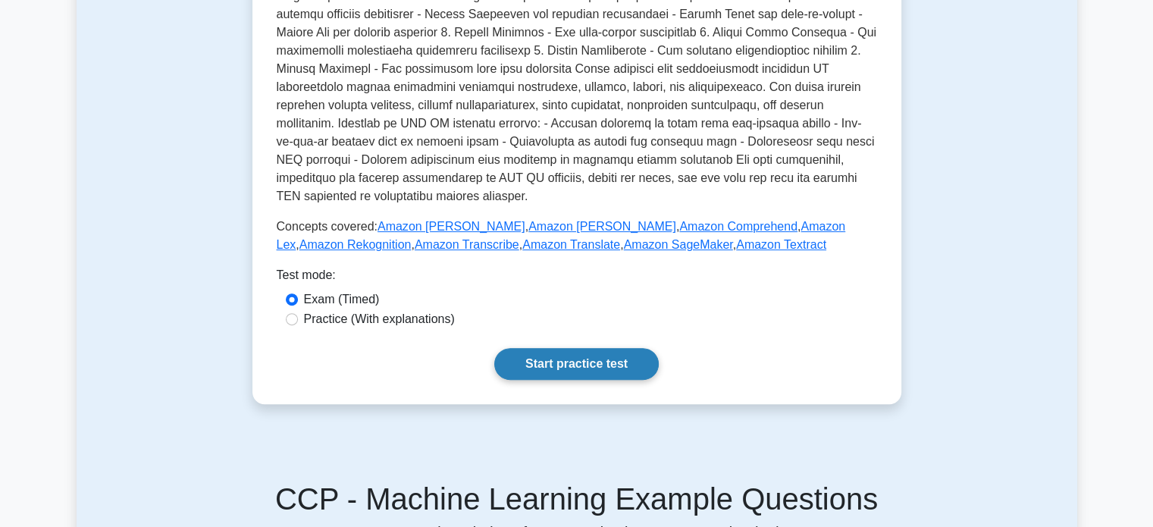
click at [556, 370] on link "Start practice test" at bounding box center [576, 364] width 165 height 32
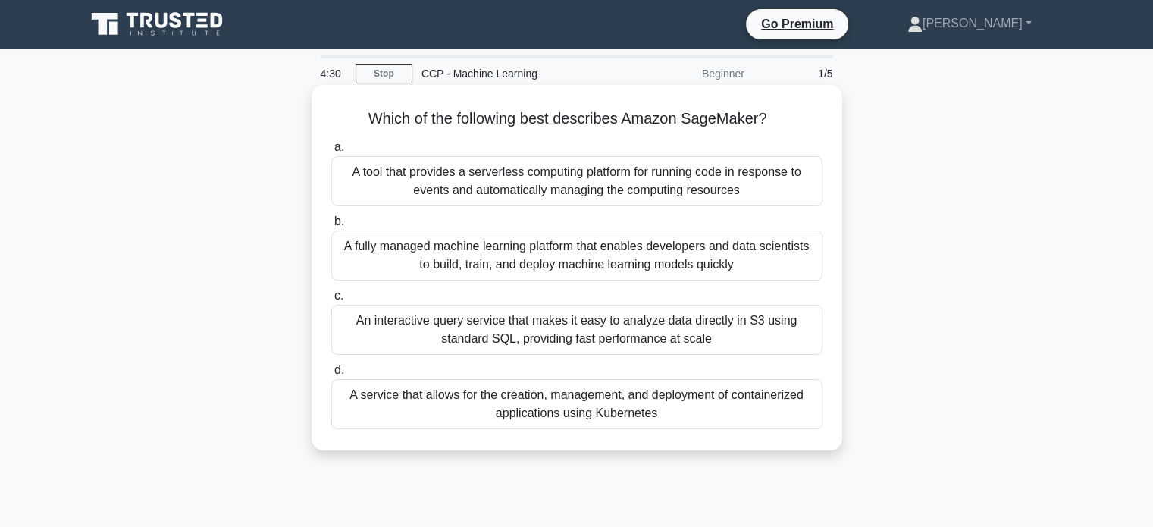
click at [591, 242] on div "A fully managed machine learning platform that enables developers and data scie…" at bounding box center [576, 255] width 491 height 50
click at [331, 227] on input "b. A fully managed machine learning platform that enables developers and data s…" at bounding box center [331, 222] width 0 height 10
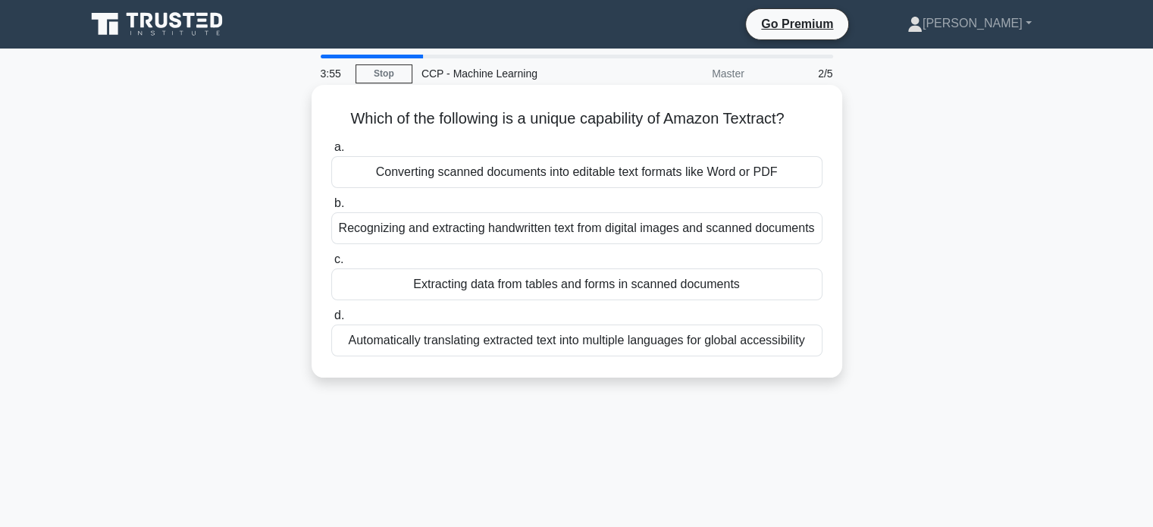
click at [563, 279] on div "Extracting data from tables and forms in scanned documents" at bounding box center [576, 284] width 491 height 32
click at [331, 265] on input "c. Extracting data from tables and forms in scanned documents" at bounding box center [331, 260] width 0 height 10
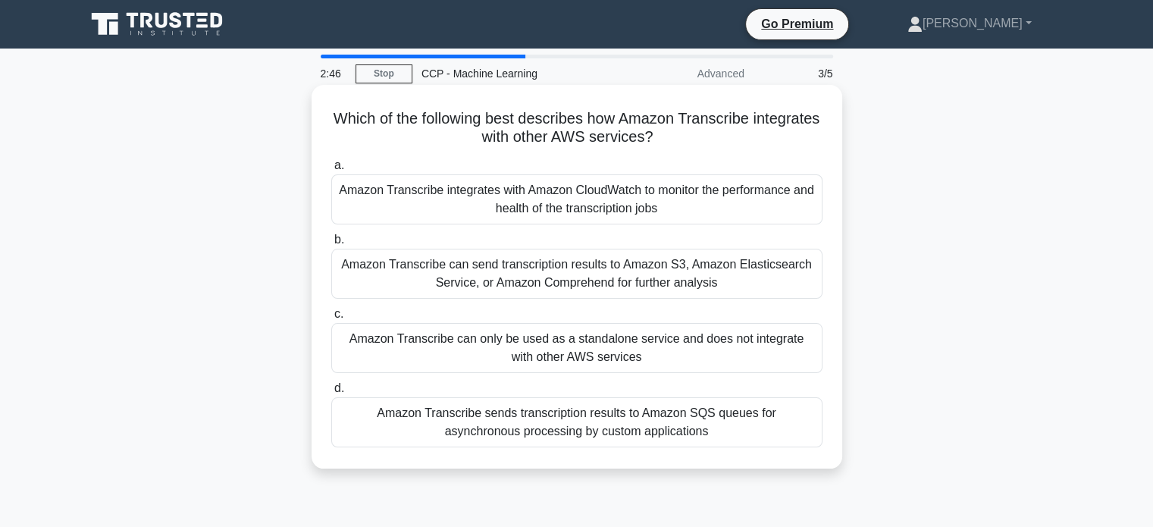
click at [777, 354] on div "Amazon Transcribe can only be used as a standalone service and does not integra…" at bounding box center [576, 348] width 491 height 50
click at [331, 319] on input "c. Amazon Transcribe can only be used as a standalone service and does not inte…" at bounding box center [331, 314] width 0 height 10
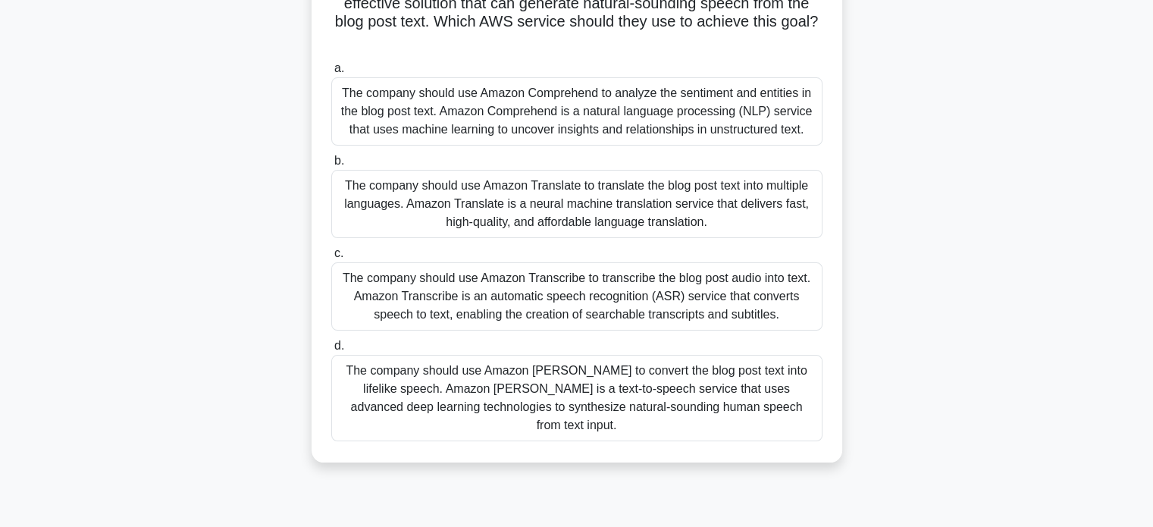
scroll to position [183, 0]
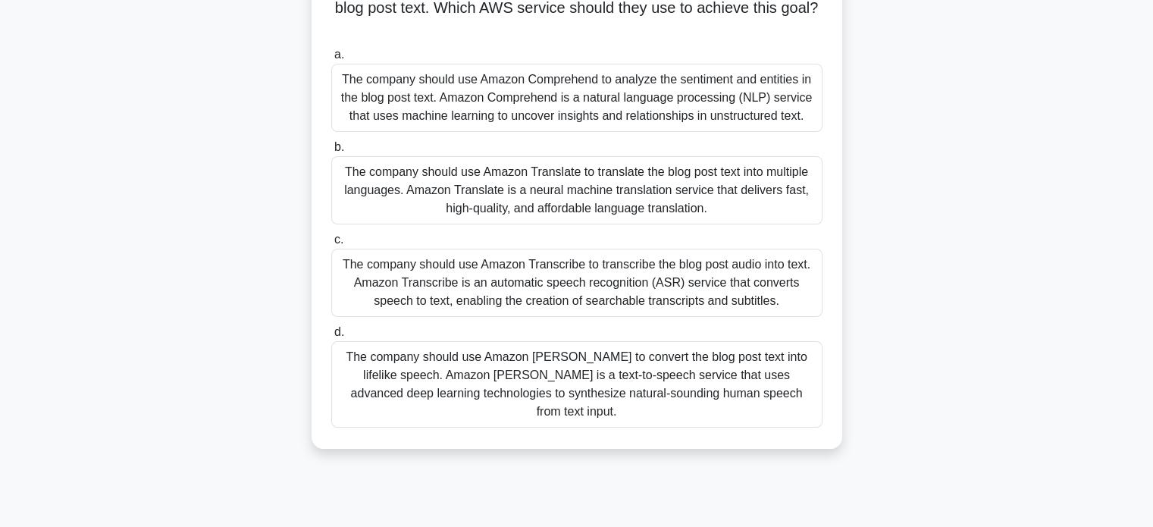
click at [699, 379] on div "The company should use Amazon [PERSON_NAME] to convert the blog post text into …" at bounding box center [576, 384] width 491 height 86
click at [331, 337] on input "d. The company should use Amazon [PERSON_NAME] to convert the blog post text in…" at bounding box center [331, 333] width 0 height 10
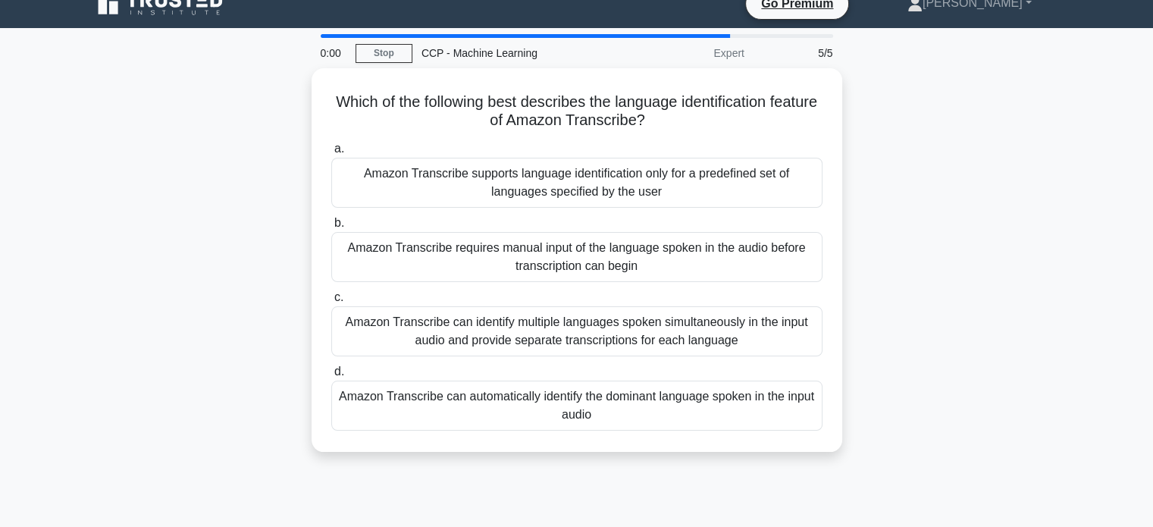
scroll to position [18, 0]
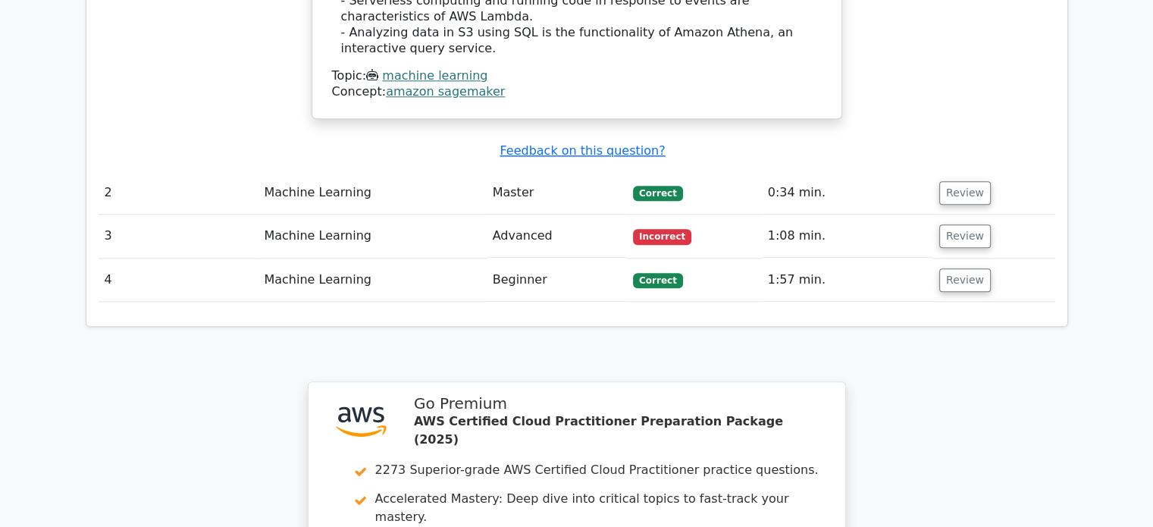
scroll to position [1680, 0]
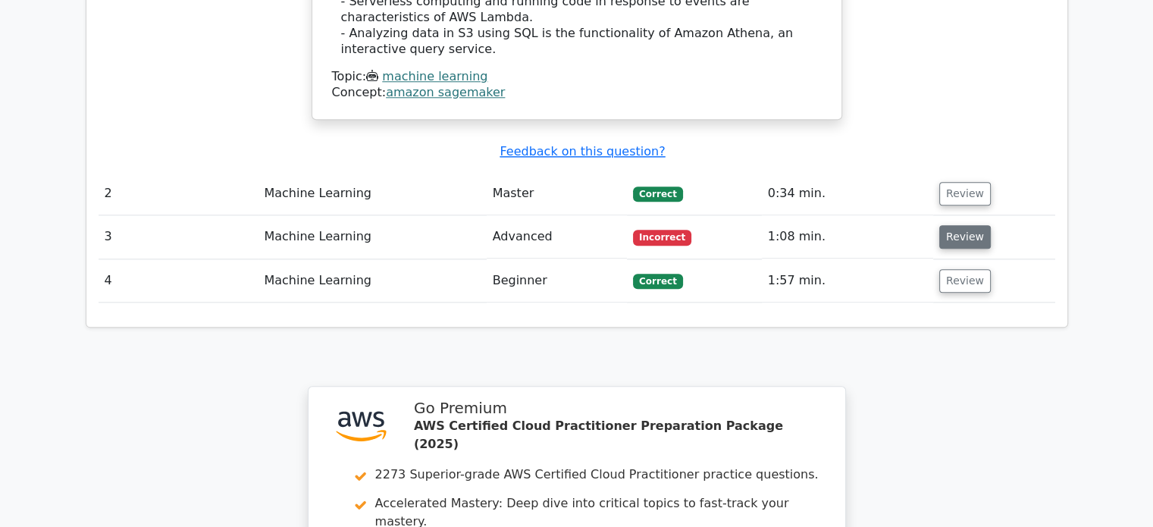
click at [955, 225] on button "Review" at bounding box center [965, 237] width 52 height 24
